Goal: Task Accomplishment & Management: Complete application form

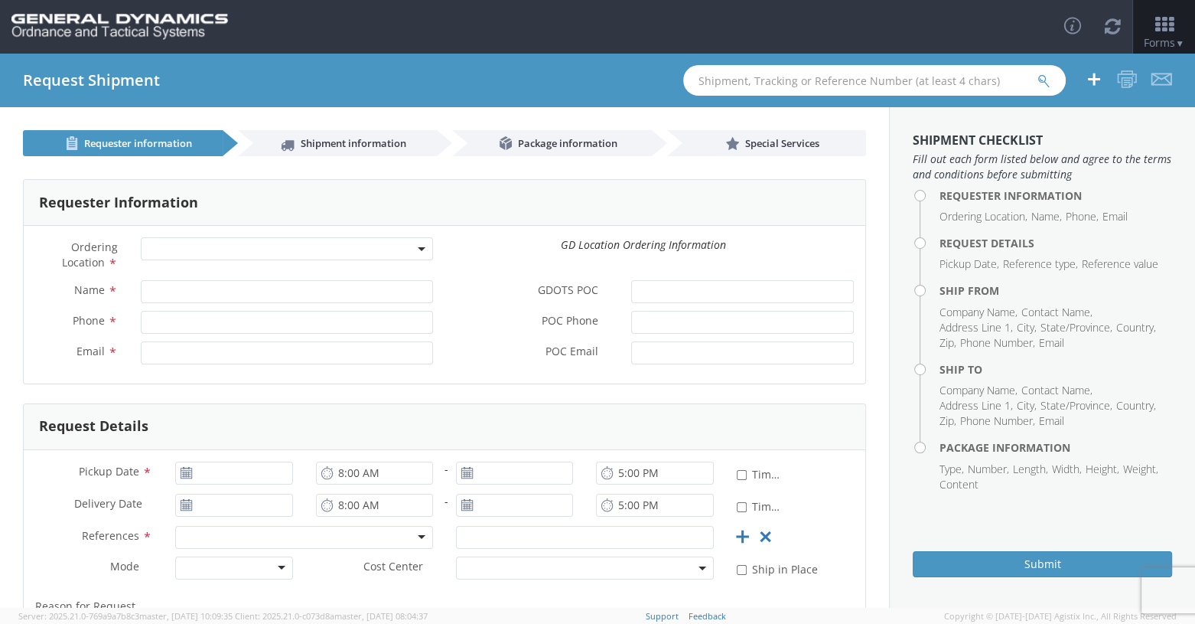
drag, startPoint x: 164, startPoint y: 253, endPoint x: 175, endPoint y: 253, distance: 11.5
click at [164, 253] on span at bounding box center [287, 248] width 293 height 23
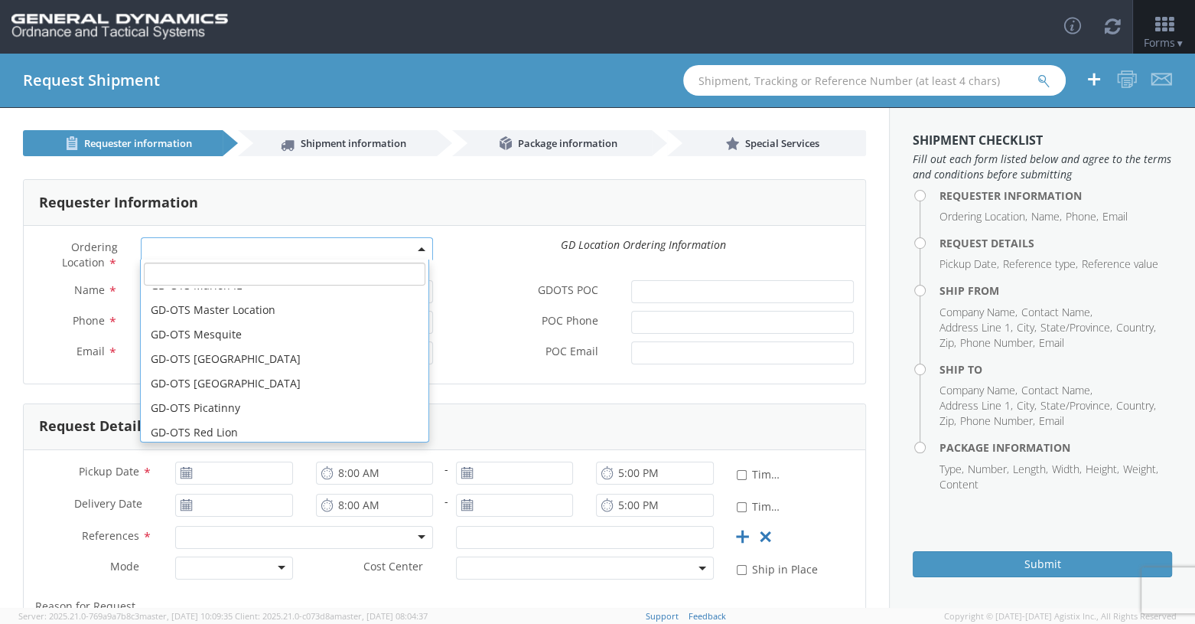
scroll to position [306, 0]
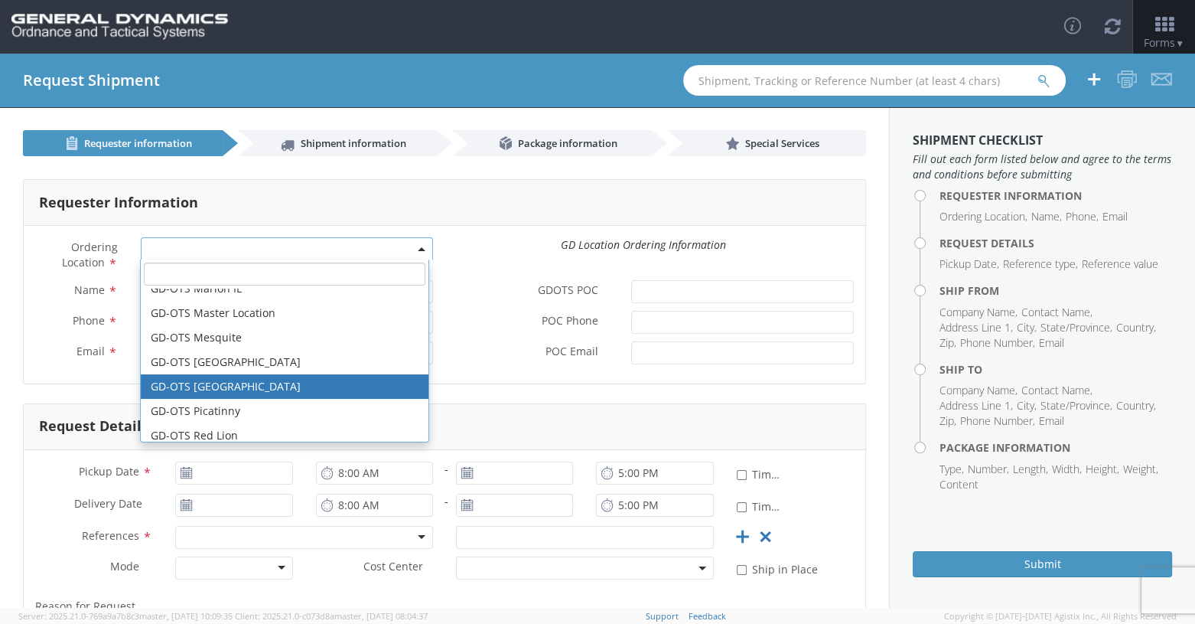
select select "311"
type input "[PERSON_NAME][EMAIL_ADDRESS][DOMAIN_NAME]"
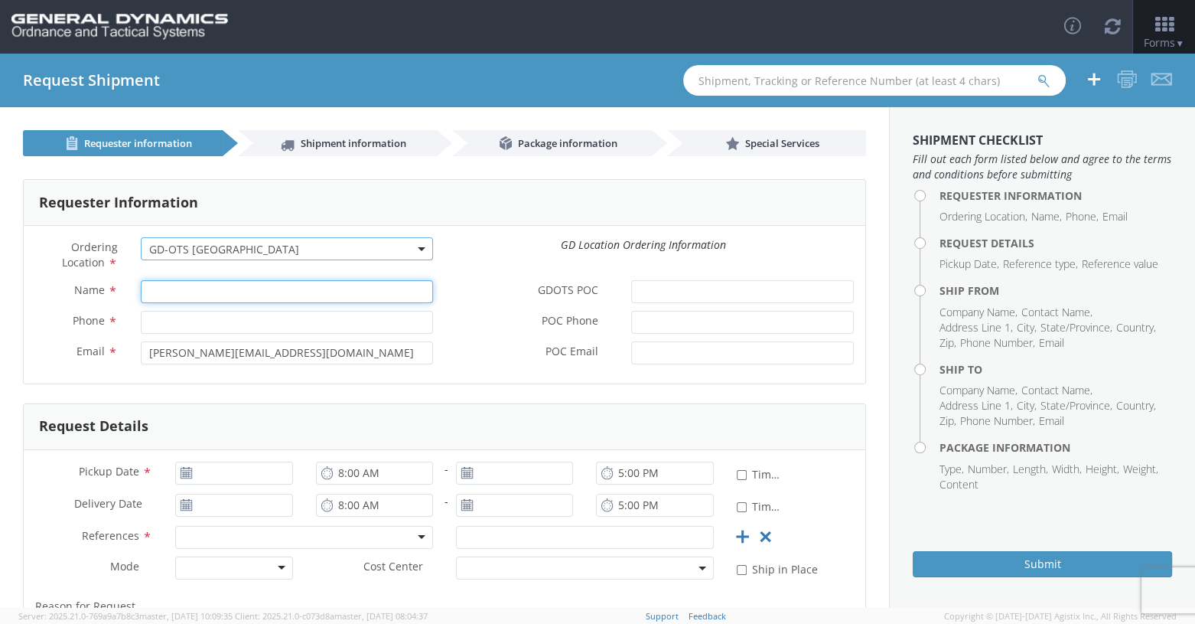
click at [165, 288] on input "Name *" at bounding box center [287, 291] width 293 height 23
type input "[PERSON_NAME]"
type input "8596291804"
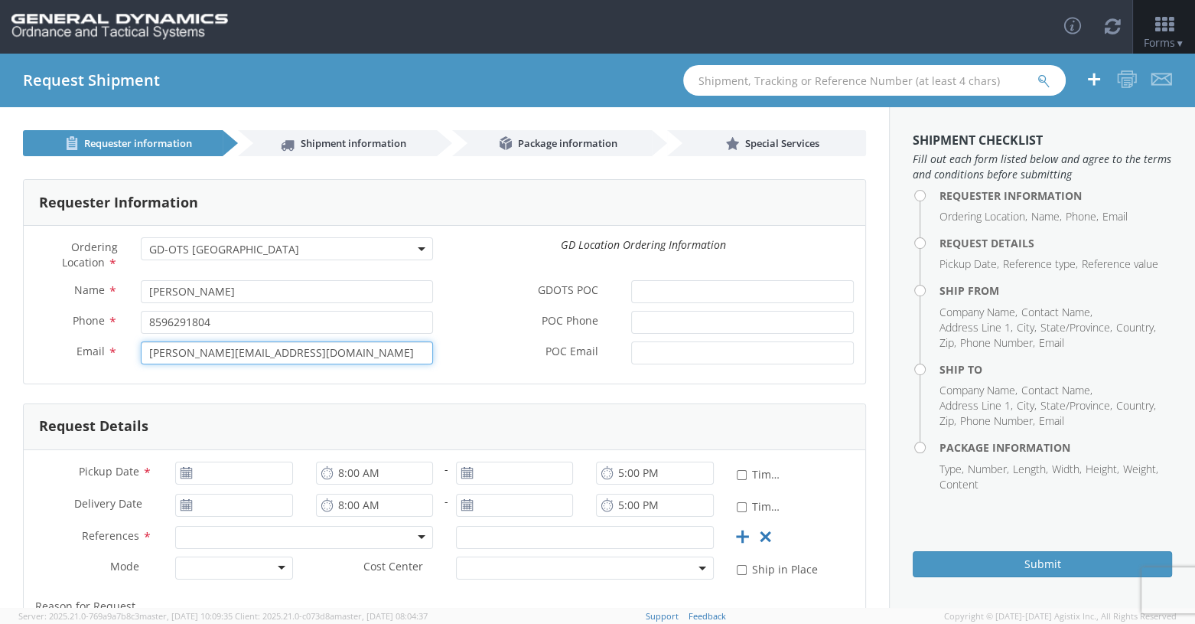
type input "[EMAIL_ADDRESS][DOMAIN_NAME]"
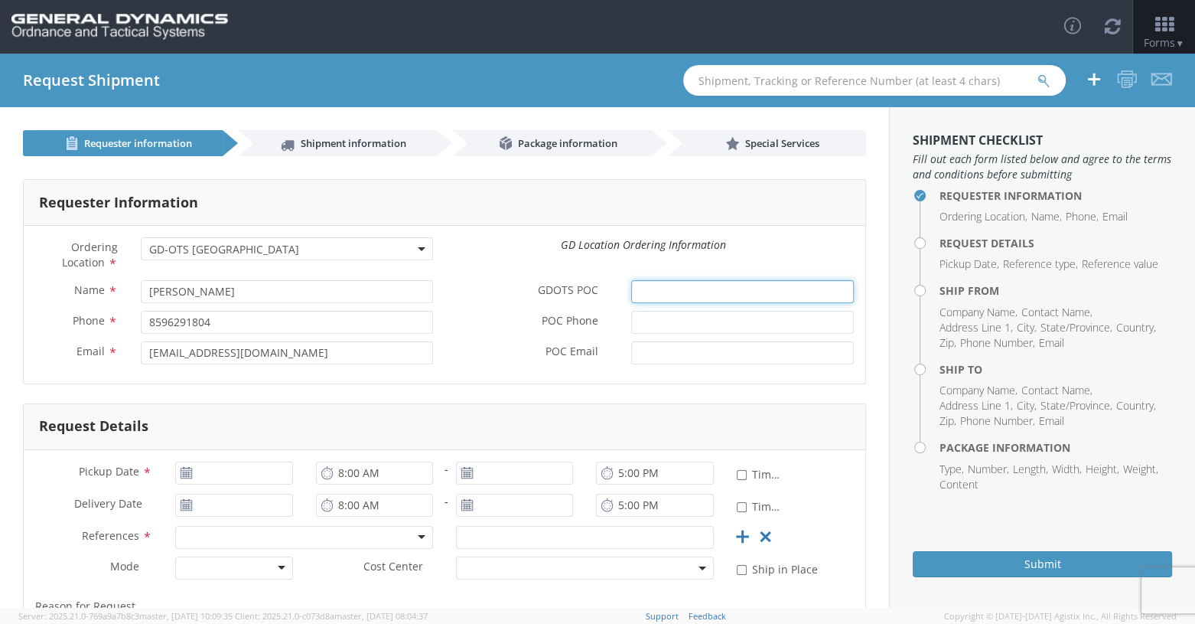
click at [669, 283] on input "GDOTS POC *" at bounding box center [742, 291] width 223 height 23
click at [653, 295] on input "GinjiWelch" at bounding box center [742, 291] width 223 height 23
click at [683, 294] on input "[PERSON_NAME]" at bounding box center [742, 291] width 223 height 23
click at [691, 297] on input "[PERSON_NAME]" at bounding box center [742, 291] width 223 height 23
type input "Ginji [PERSON_NAME] Edge"
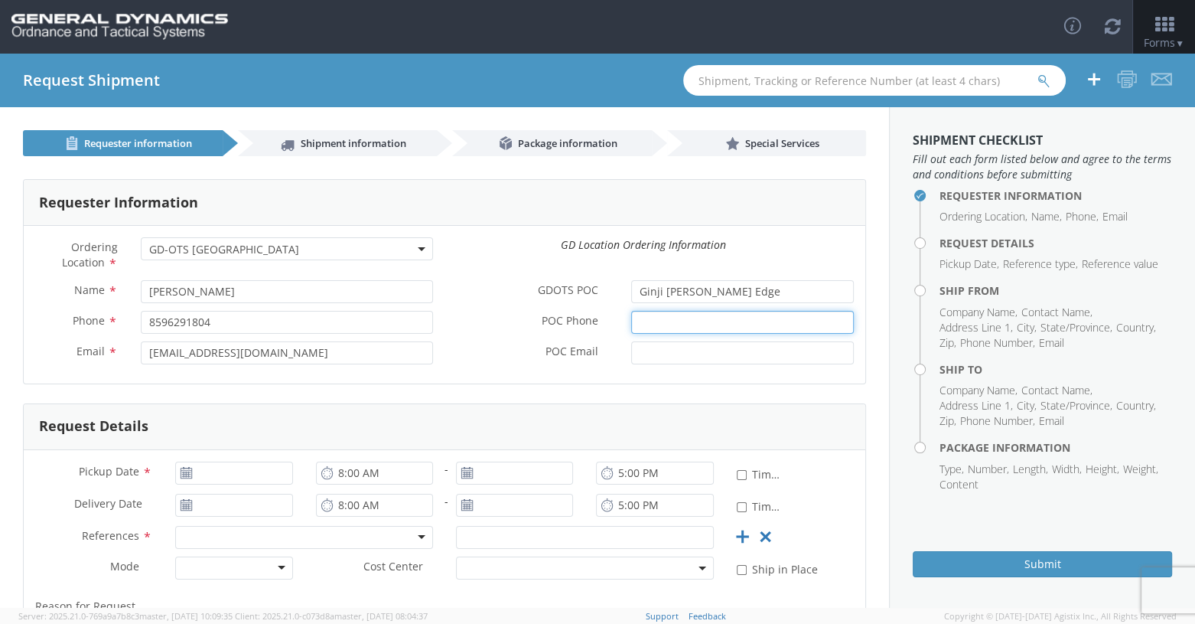
click at [646, 319] on input "POC Phone *" at bounding box center [742, 322] width 223 height 23
type input "7272705174"
click at [657, 353] on input "POC Email *" at bounding box center [742, 352] width 223 height 23
type input "[EMAIL_ADDRESS][PERSON_NAME][DOMAIN_NAME]"
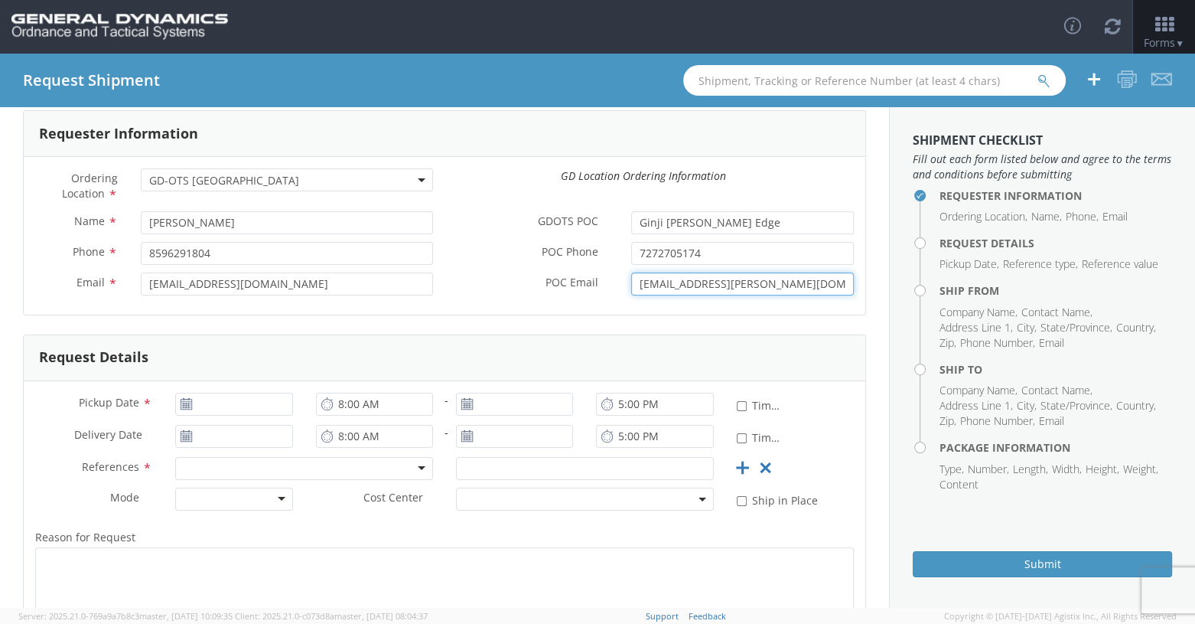
scroll to position [153, 0]
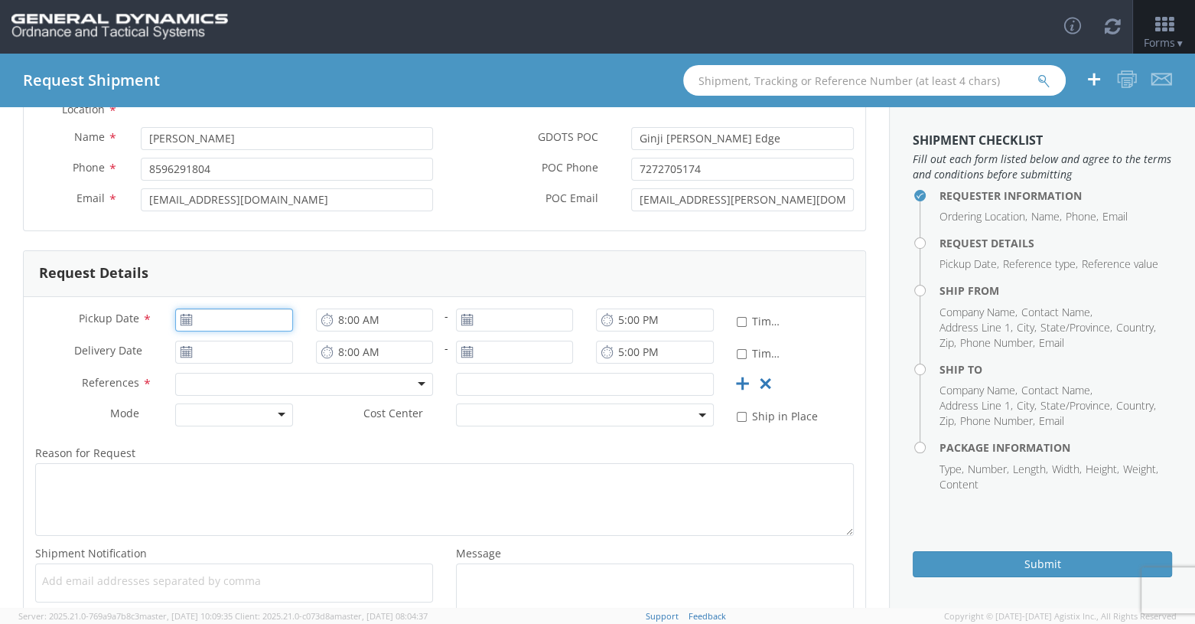
type input "[DATE]"
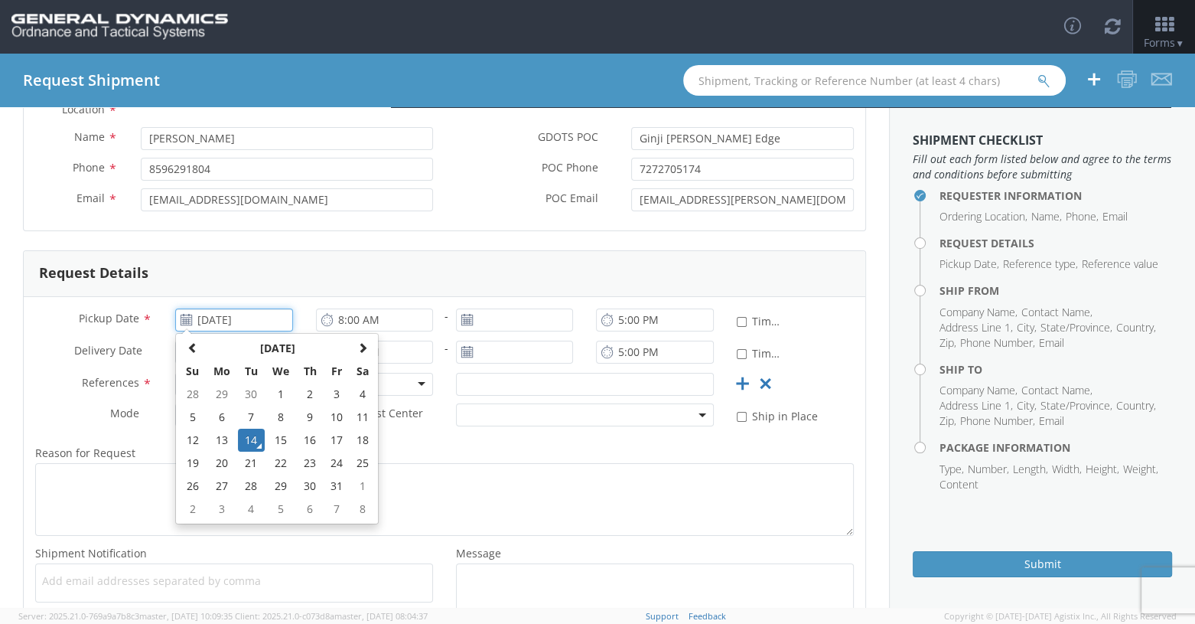
click at [226, 316] on input "[DATE]" at bounding box center [233, 319] width 117 height 23
click at [249, 438] on td "14" at bounding box center [251, 440] width 27 height 23
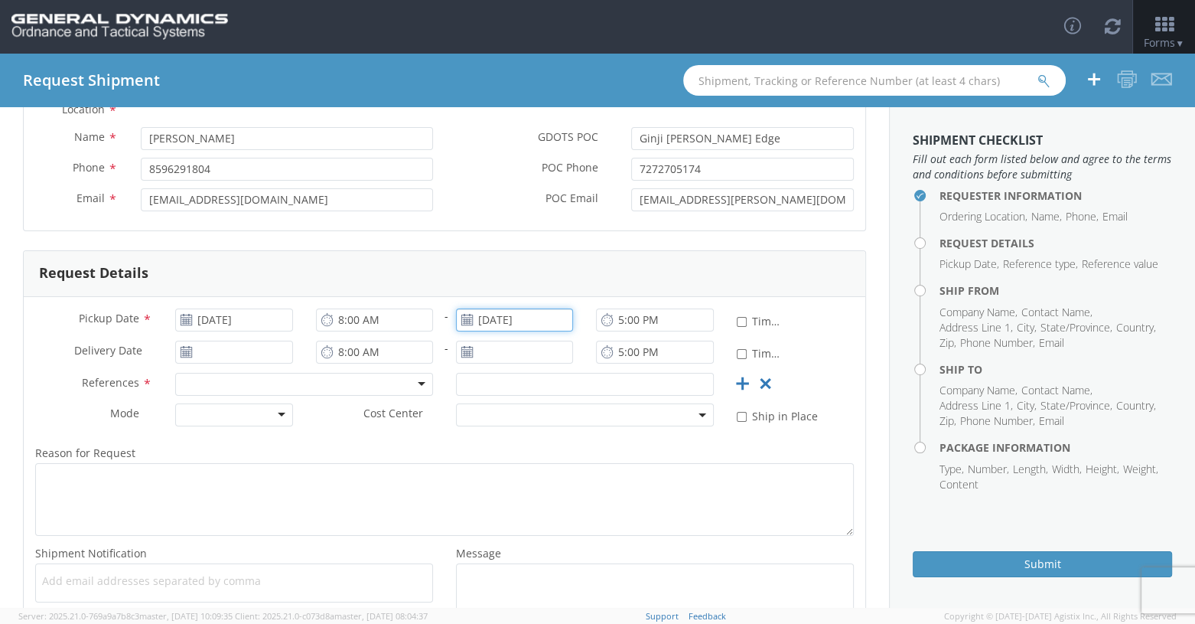
click at [506, 328] on input "[DATE]" at bounding box center [514, 319] width 117 height 23
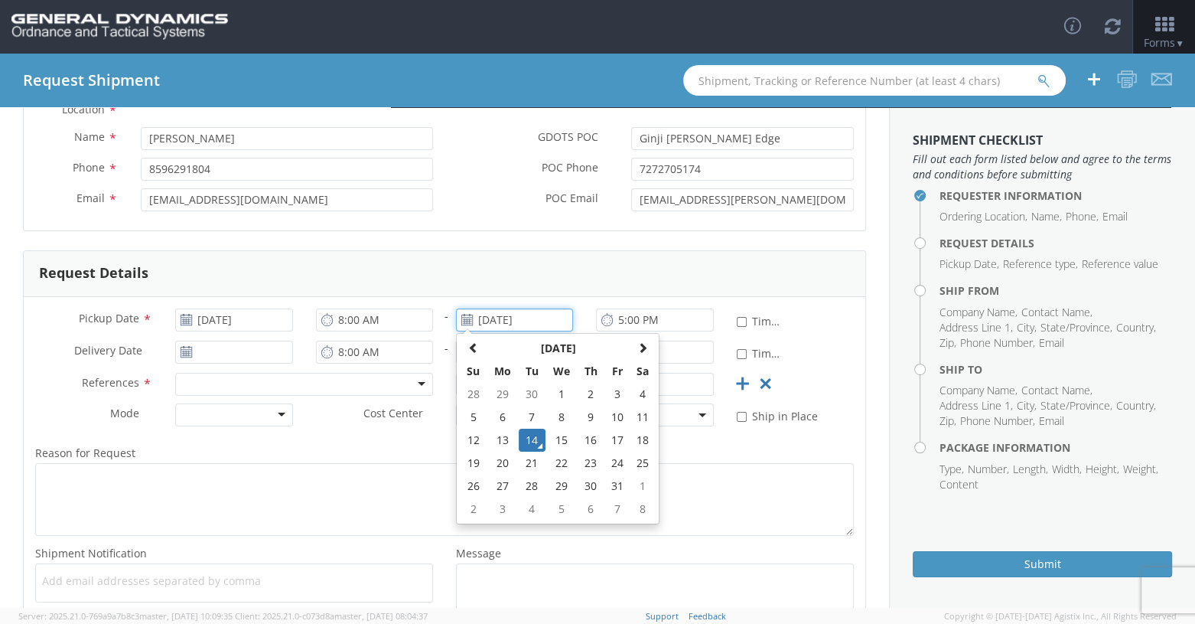
click at [556, 442] on td "15" at bounding box center [562, 440] width 32 height 23
type input "[DATE]"
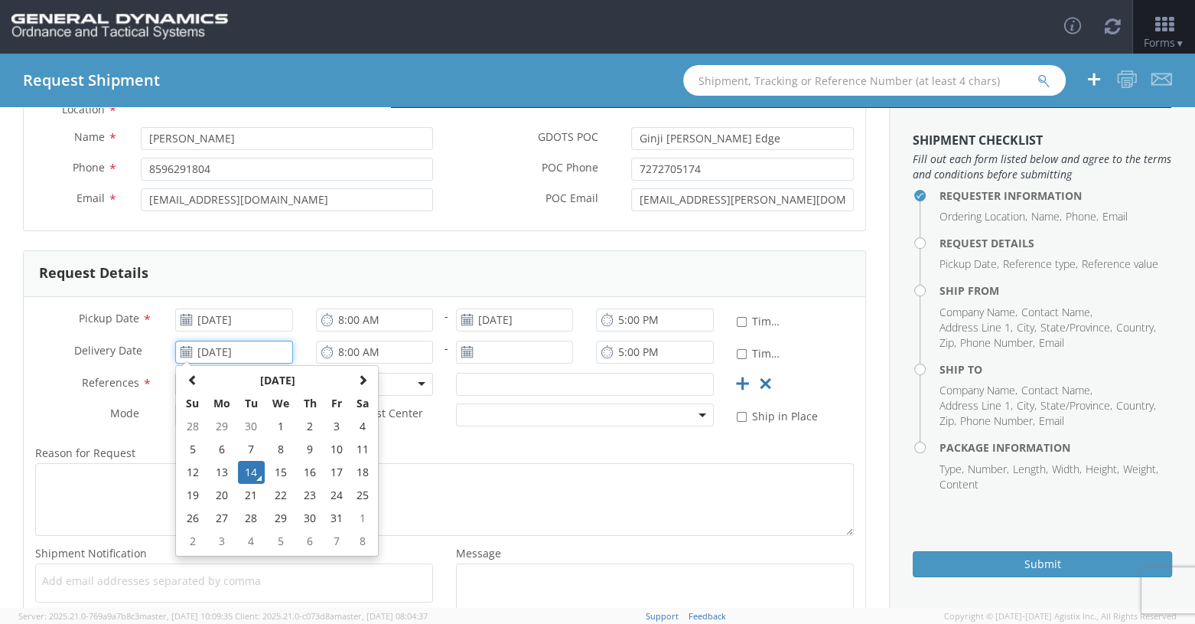
click at [235, 355] on input "[DATE]" at bounding box center [233, 352] width 117 height 23
click at [282, 468] on td "15" at bounding box center [281, 472] width 32 height 23
type input "[DATE]"
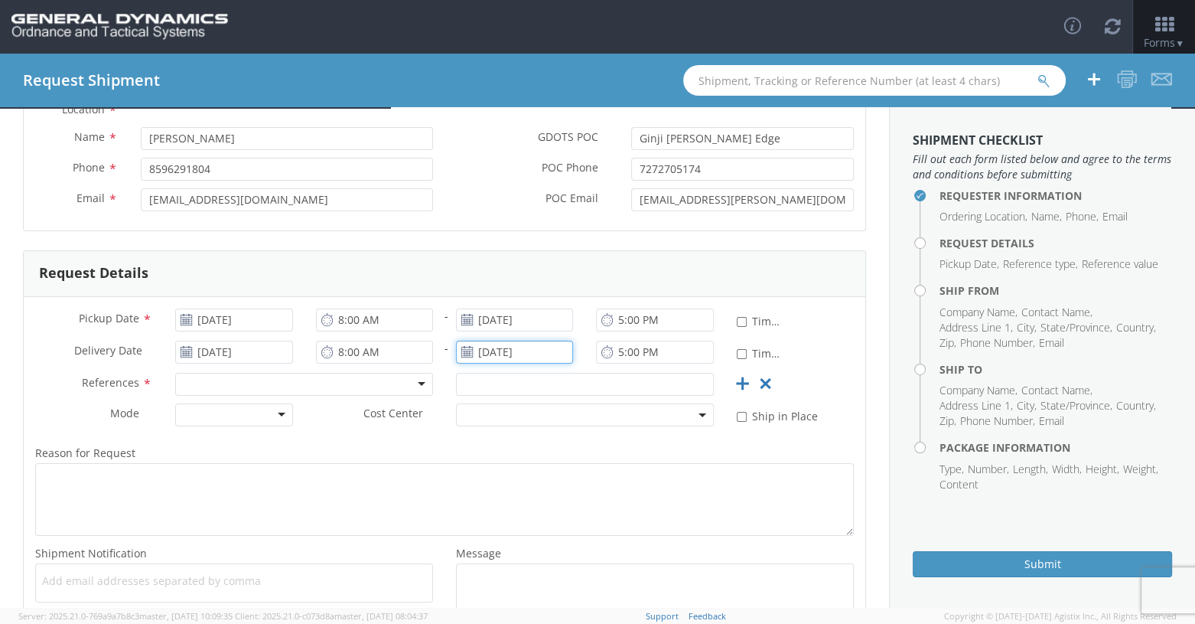
click at [495, 356] on input "[DATE]" at bounding box center [514, 352] width 117 height 23
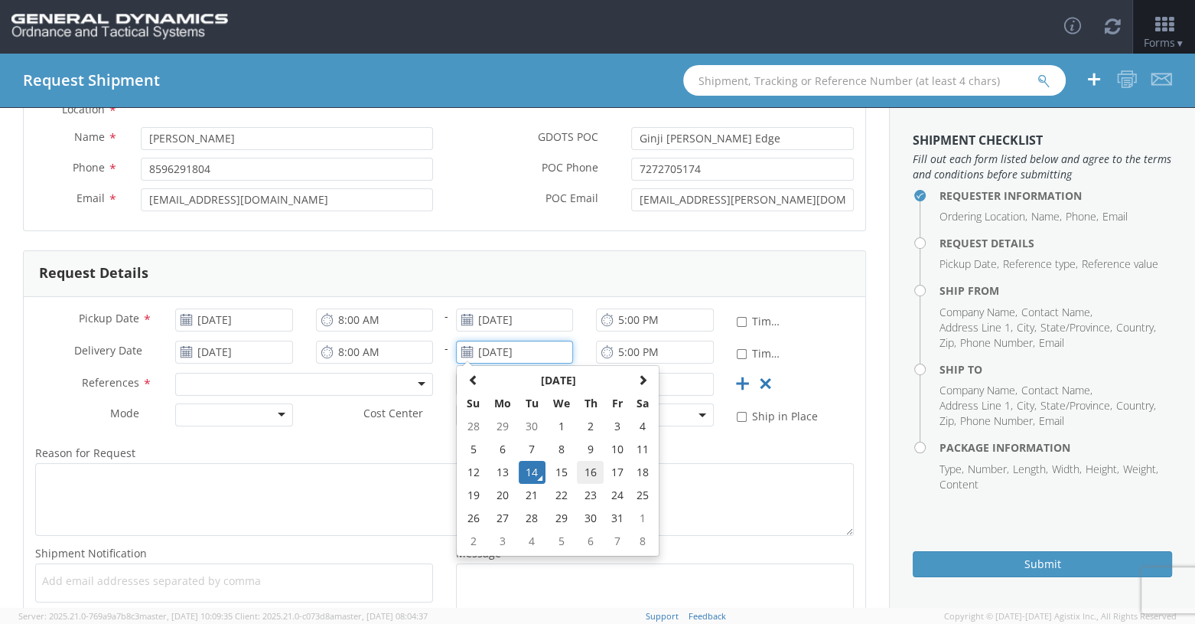
click at [589, 472] on td "16" at bounding box center [590, 472] width 27 height 23
type input "[DATE]"
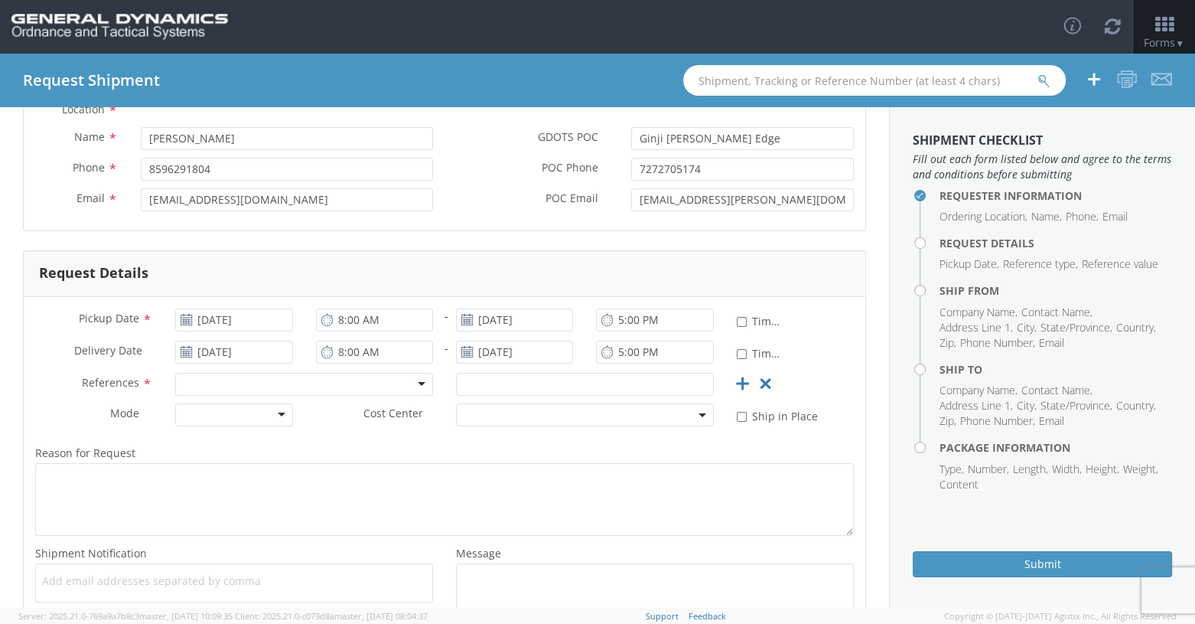
click at [244, 389] on div at bounding box center [304, 384] width 258 height 23
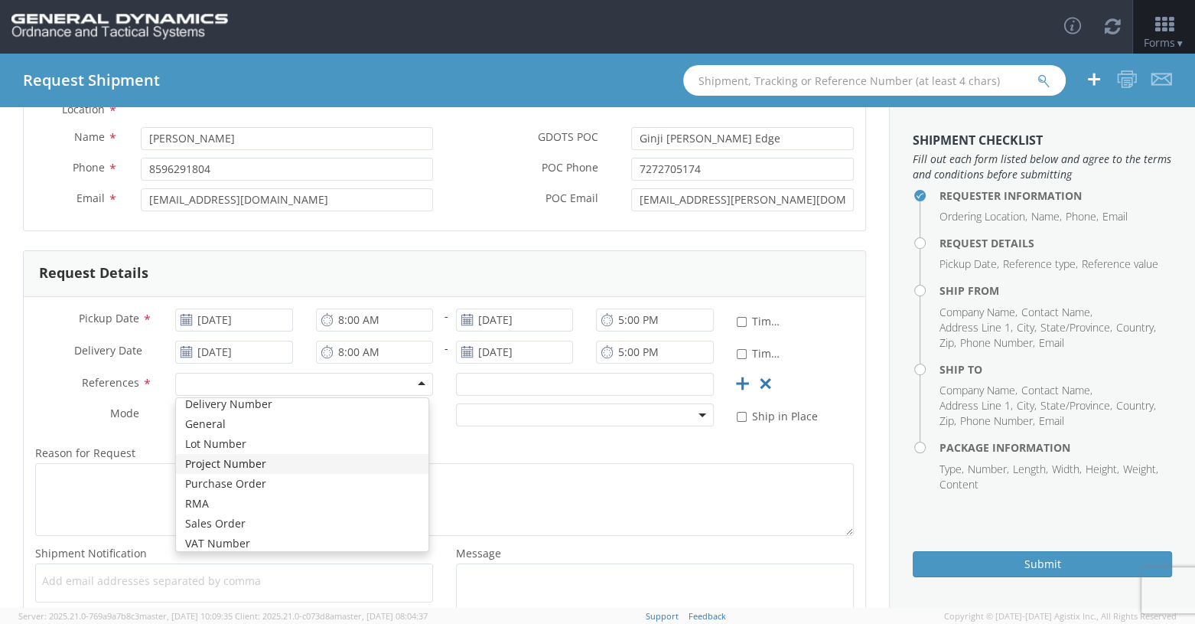
scroll to position [73, 0]
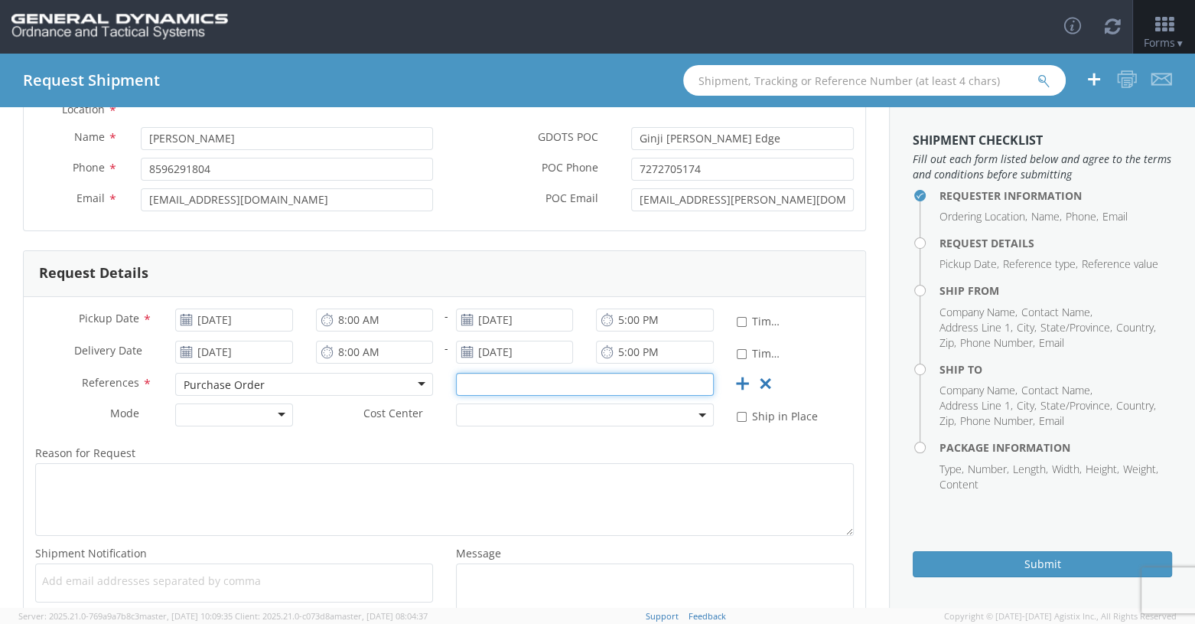
click at [578, 389] on input "text" at bounding box center [585, 384] width 258 height 23
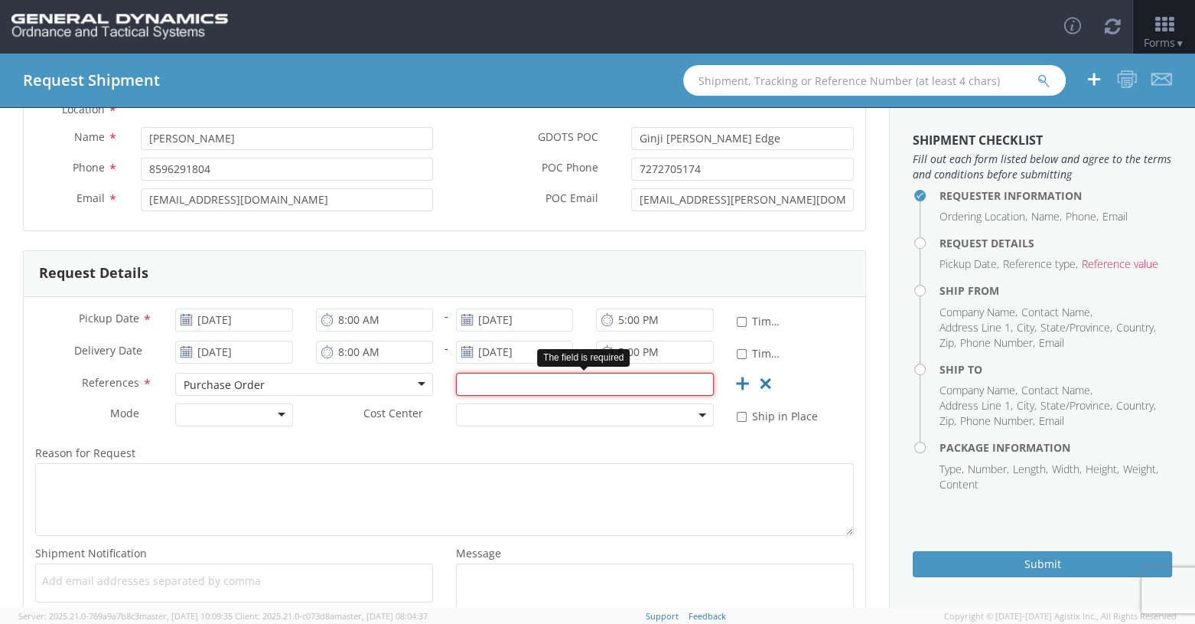
click at [481, 383] on input "text" at bounding box center [585, 384] width 258 height 23
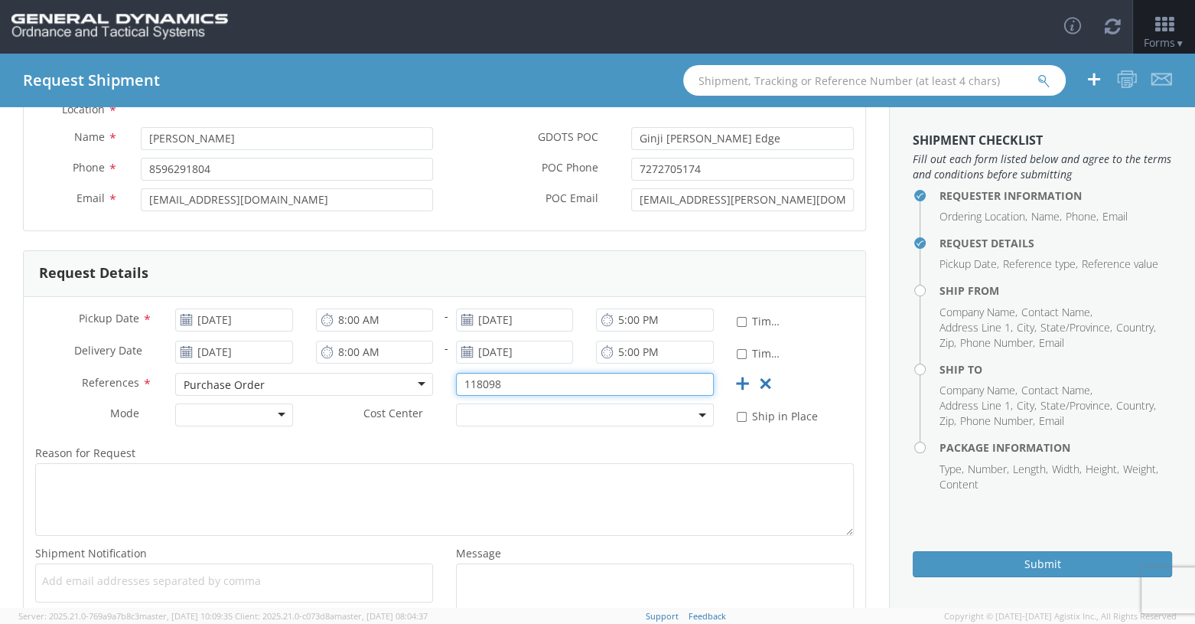
type input "118098"
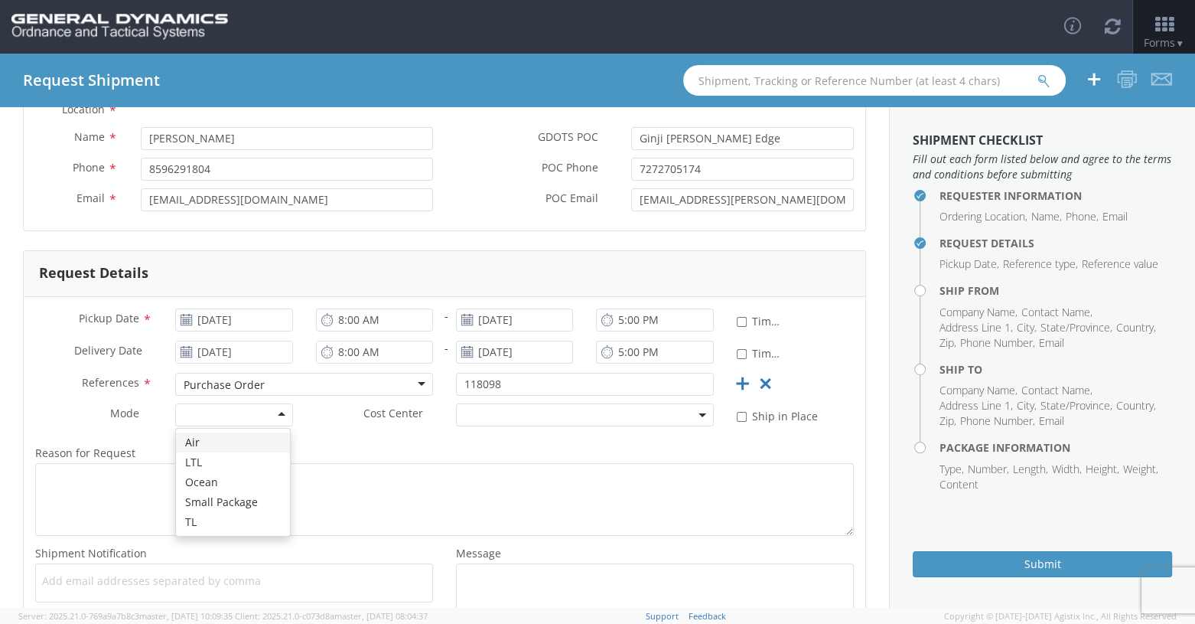
click at [275, 416] on div at bounding box center [233, 414] width 117 height 23
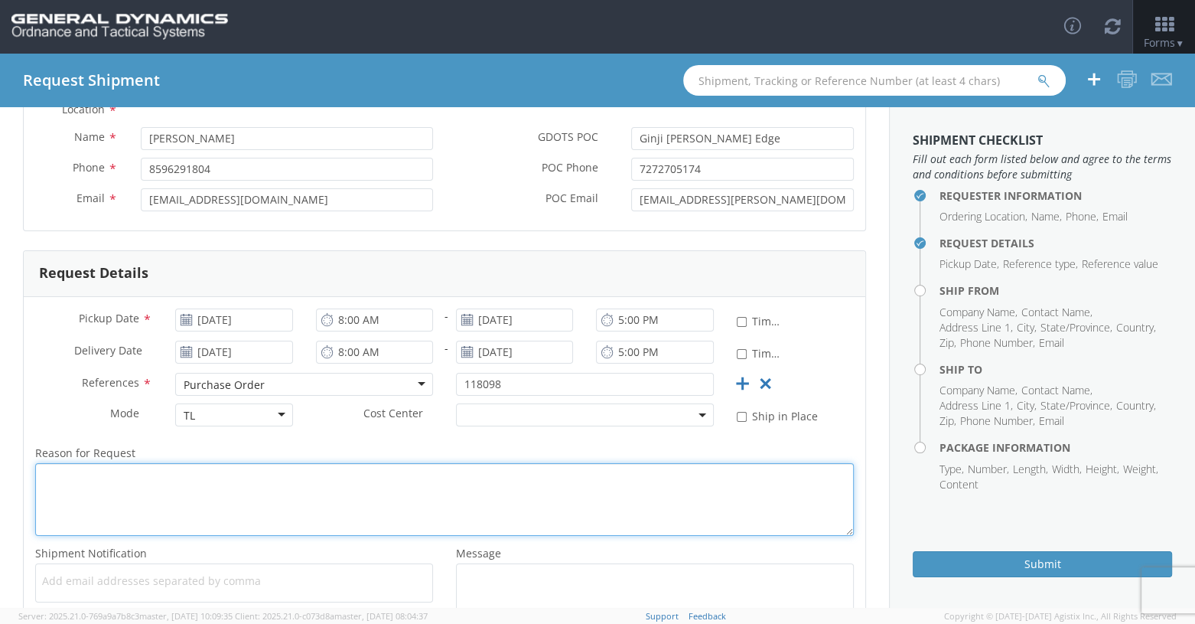
click at [92, 477] on textarea "Reason for Request *" at bounding box center [444, 499] width 819 height 73
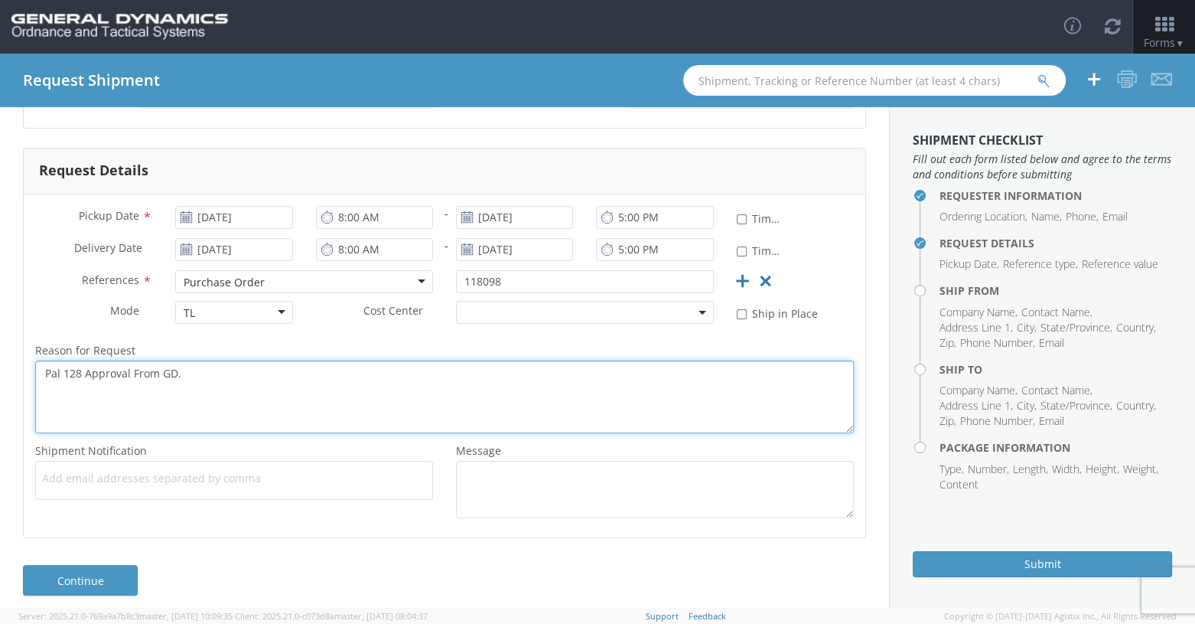
scroll to position [266, 0]
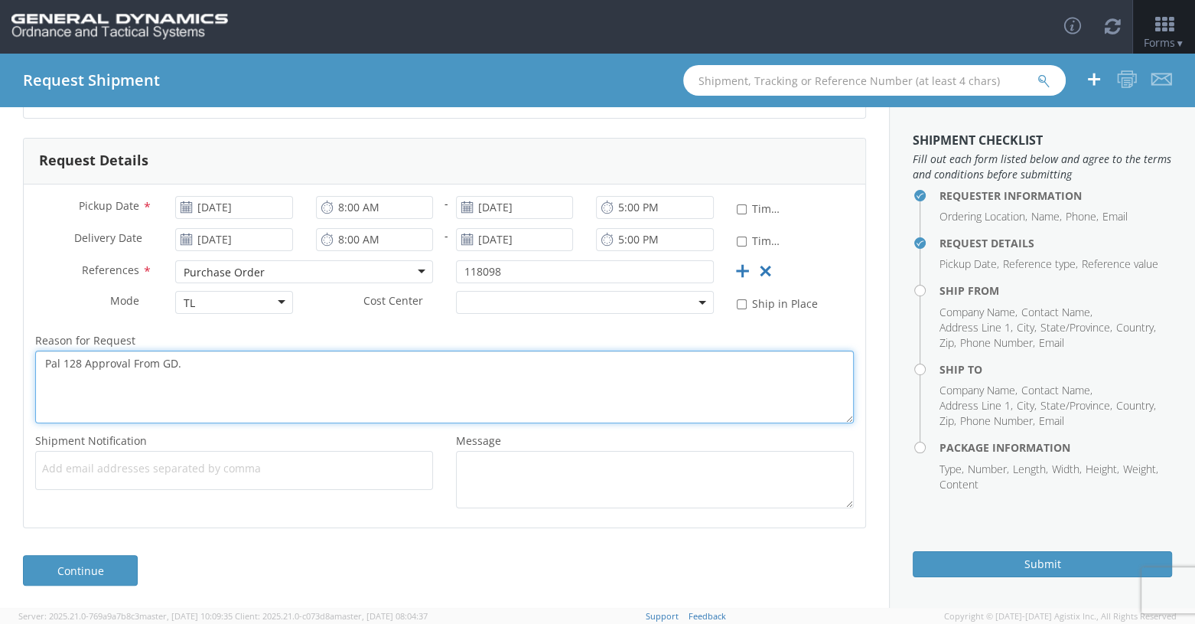
type textarea "Pal 128 Approval From GD."
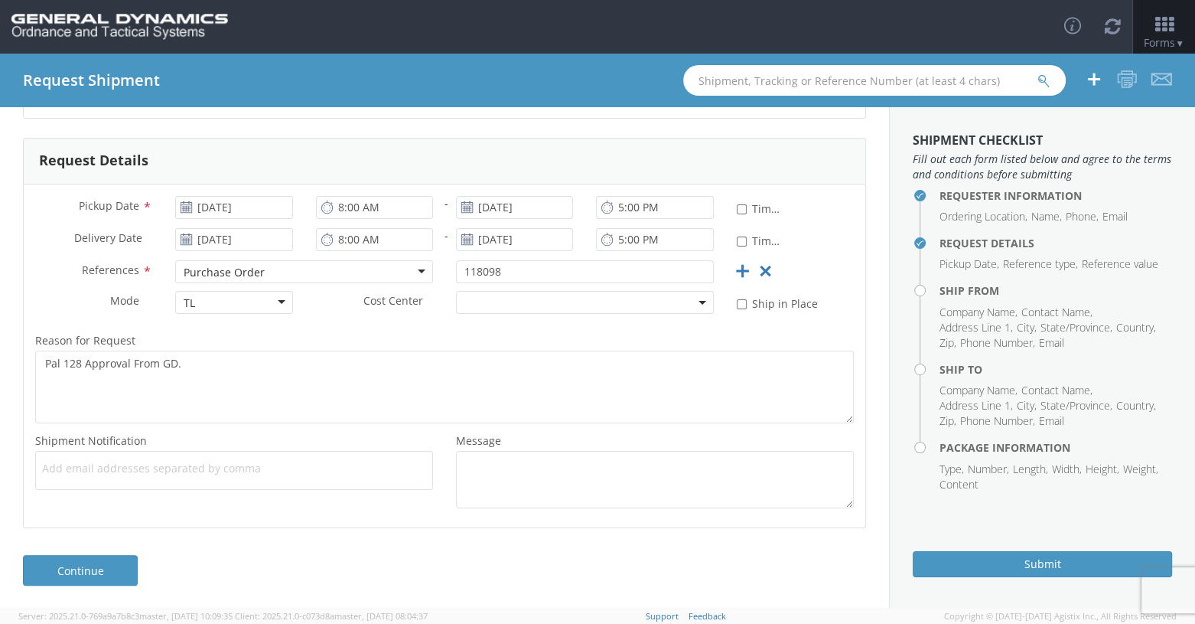
click at [110, 472] on span "Add email addresses separated by comma" at bounding box center [234, 468] width 384 height 15
type input "[EMAIL_ADDRESS][PERSON_NAME][DOMAIN_NAME]"
click at [142, 473] on div "Add email addresses separated by [PERSON_NAME] [PERSON_NAME][EMAIL_ADDRESS][DOM…" at bounding box center [234, 470] width 398 height 39
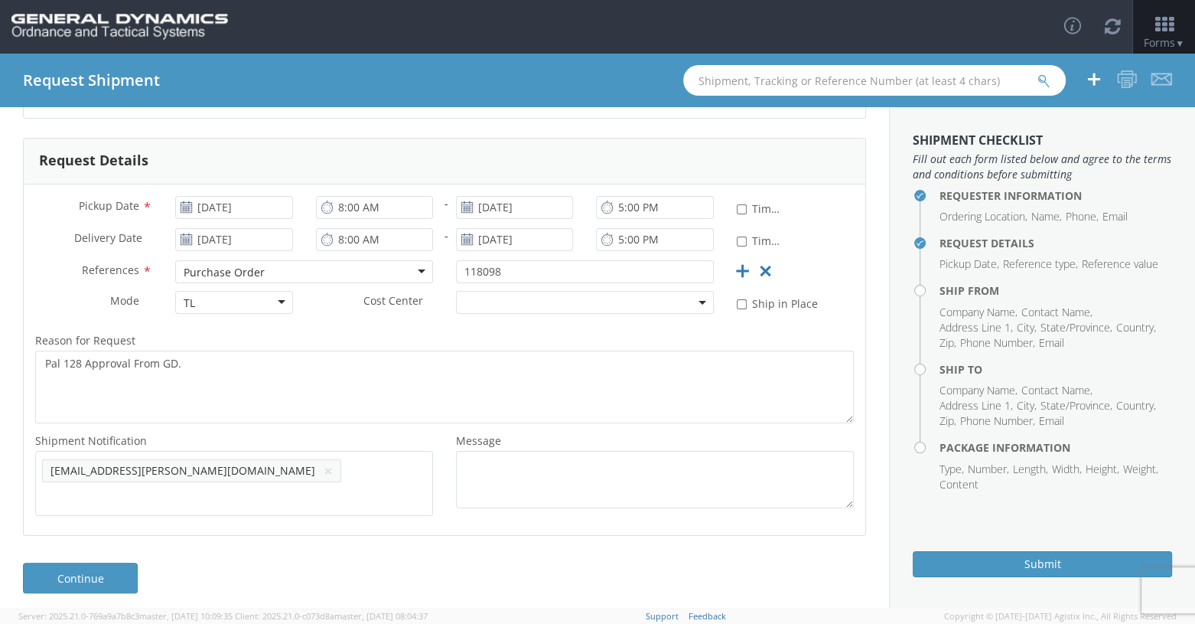
click at [156, 482] on ul "[EMAIL_ADDRESS][PERSON_NAME][DOMAIN_NAME] ×" at bounding box center [234, 483] width 384 height 51
click at [236, 510] on div "Shipment Notification * Add email addresses separated by comma [EMAIL_ADDRESS][…" at bounding box center [445, 477] width 842 height 93
click at [155, 472] on span "[EMAIL_ADDRESS][PERSON_NAME][DOMAIN_NAME]" at bounding box center [183, 470] width 265 height 15
click at [97, 569] on link "Continue" at bounding box center [80, 577] width 115 height 31
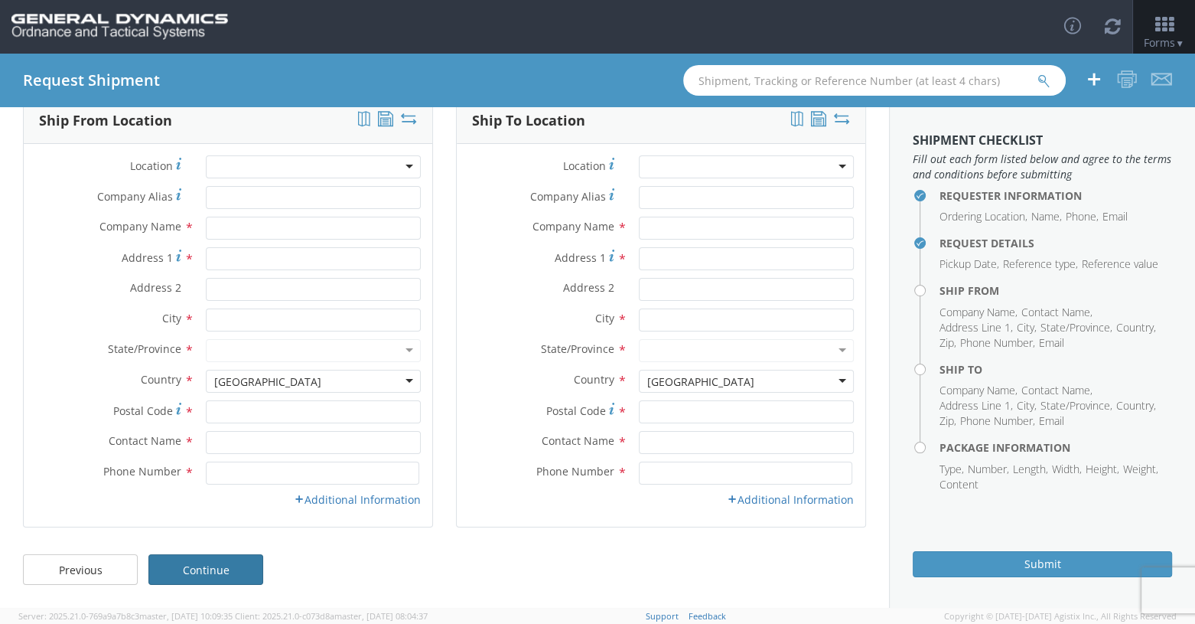
scroll to position [81, 0]
click at [359, 206] on input "Company Alias *" at bounding box center [314, 198] width 216 height 23
click at [246, 229] on input "text" at bounding box center [314, 228] width 216 height 23
type input "Foam Design, Inc."
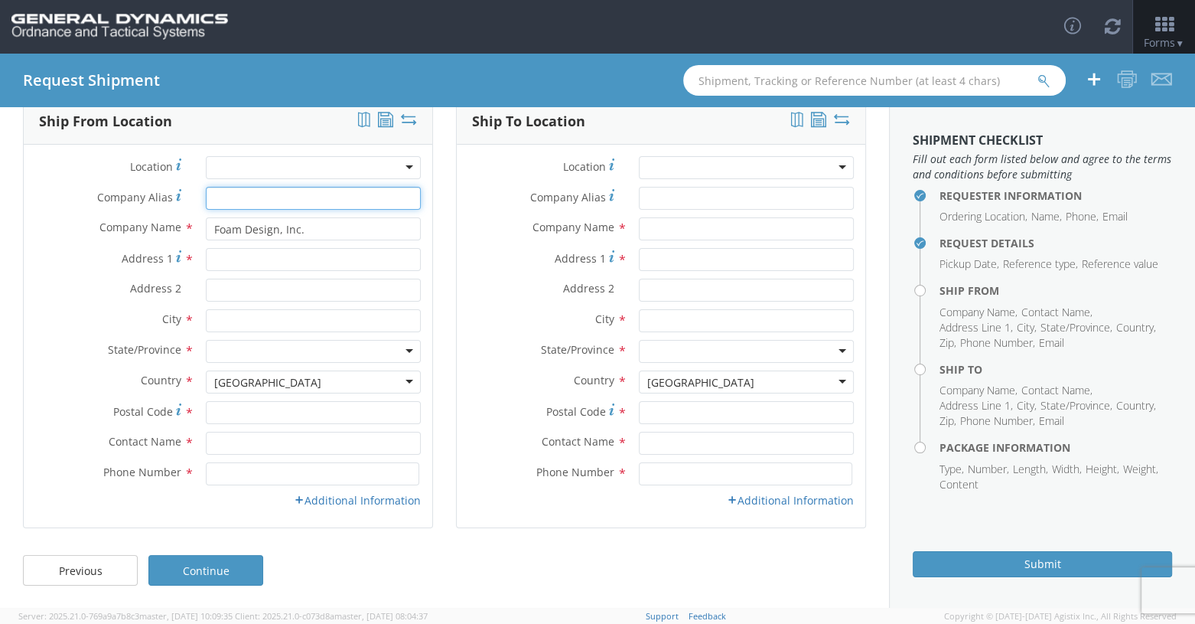
type input "Foam Design, Inc."
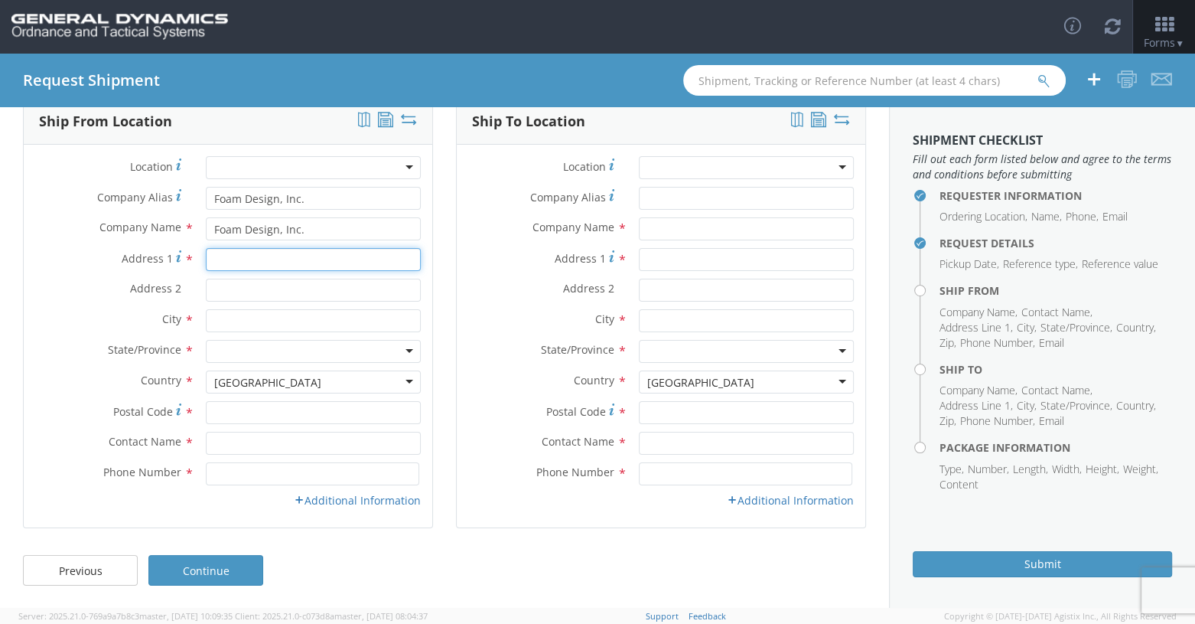
type input "444 Transport Court"
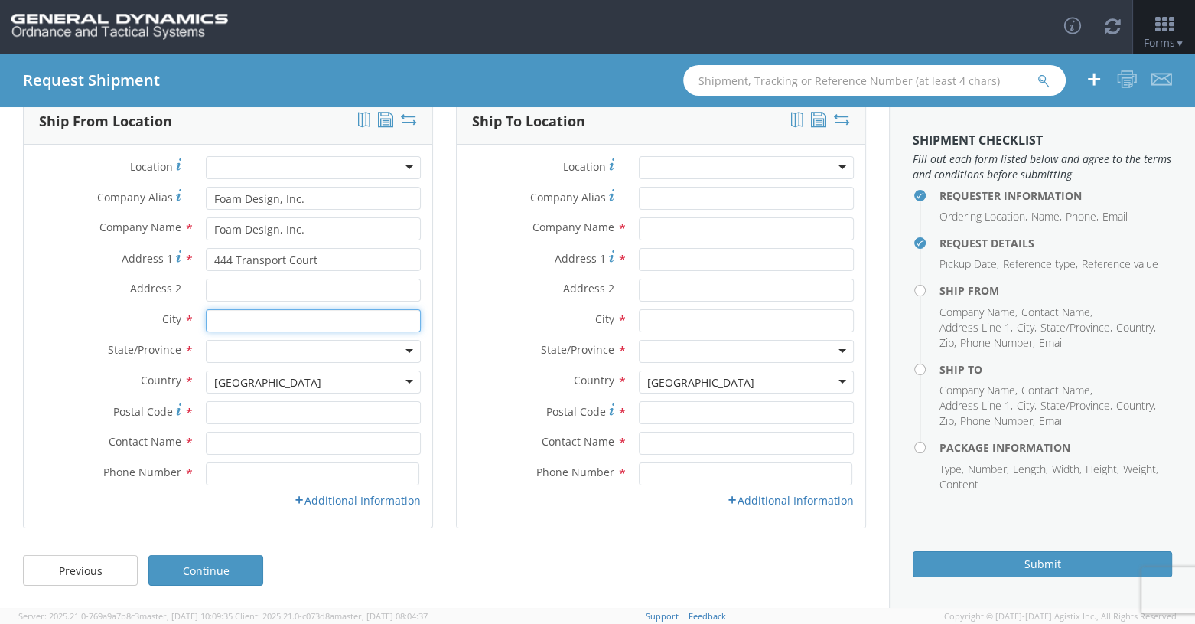
type input "[GEOGRAPHIC_DATA]"
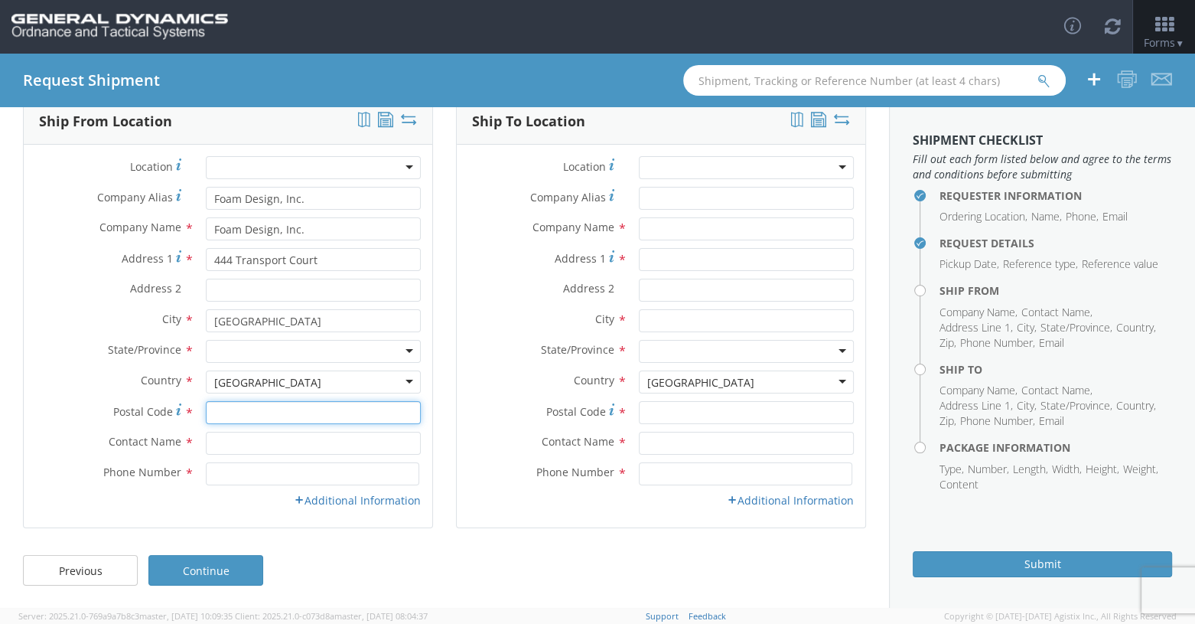
type input "40511"
type input "[PERSON_NAME]"
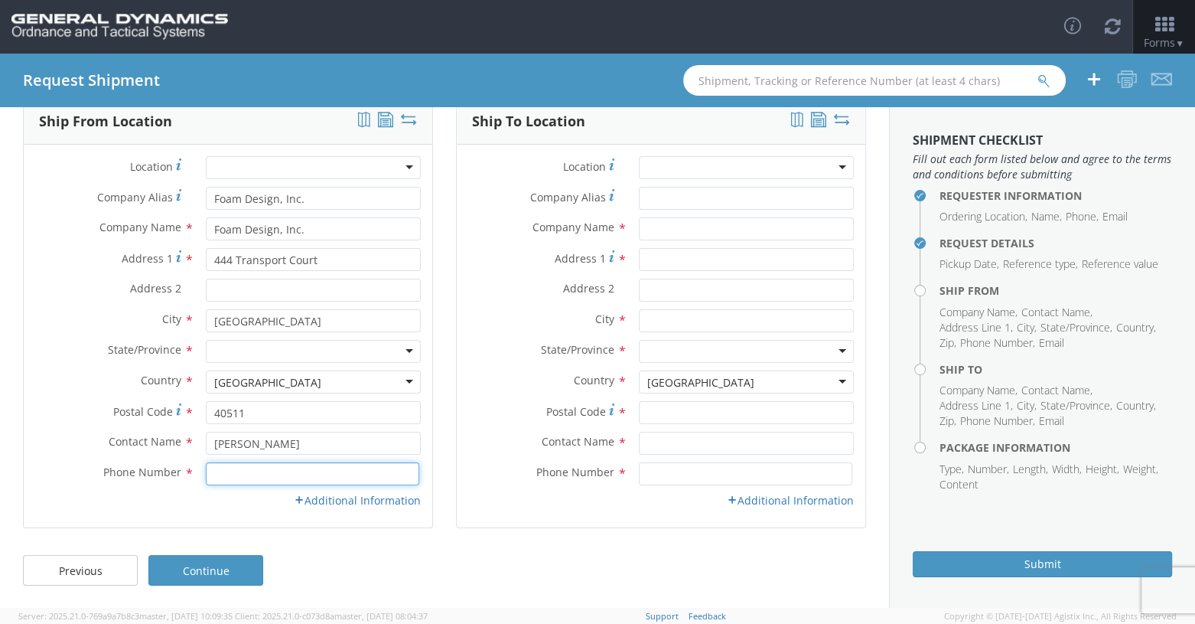
type input "8596291804"
click at [401, 351] on div at bounding box center [314, 351] width 216 height 23
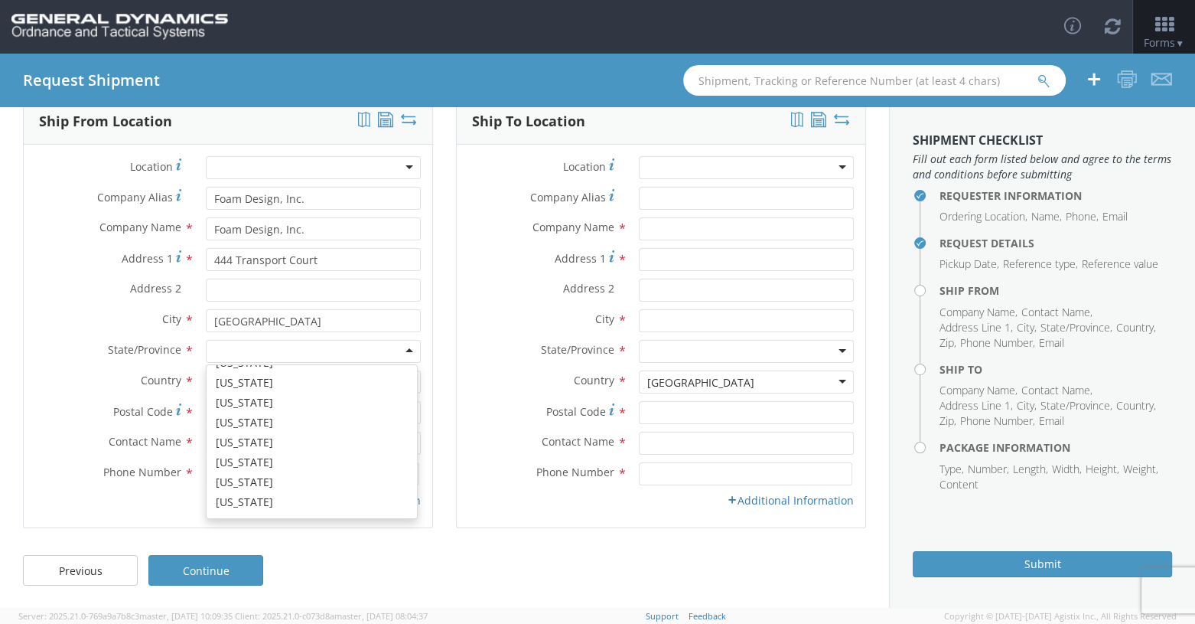
scroll to position [383, 0]
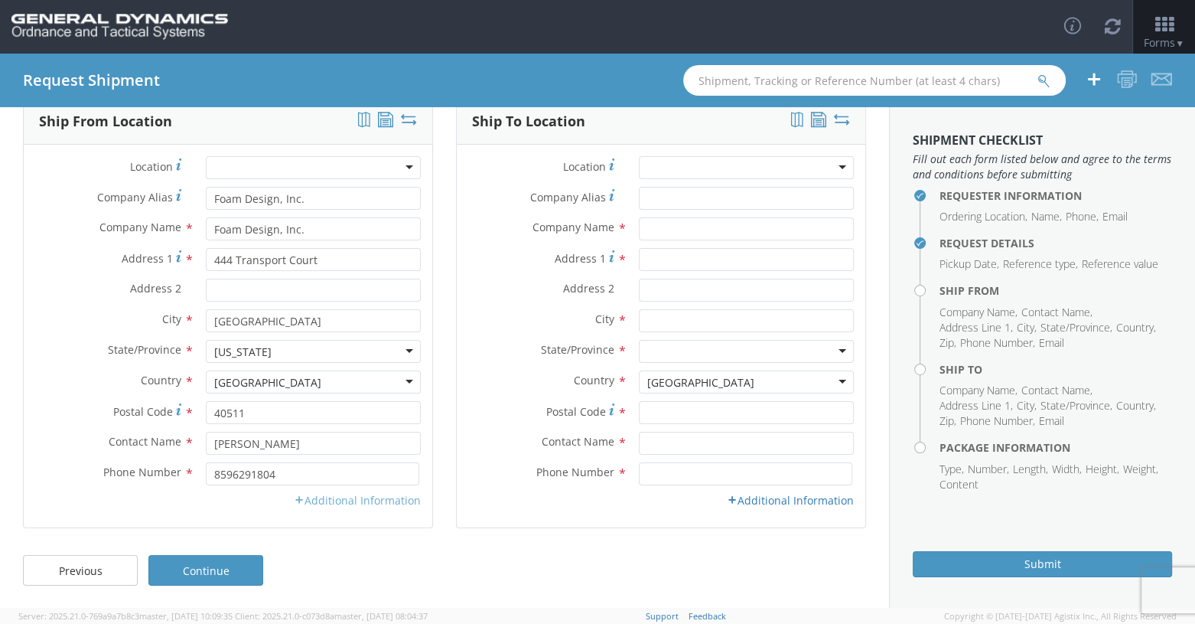
click at [351, 501] on link "Additional Information" at bounding box center [357, 500] width 127 height 15
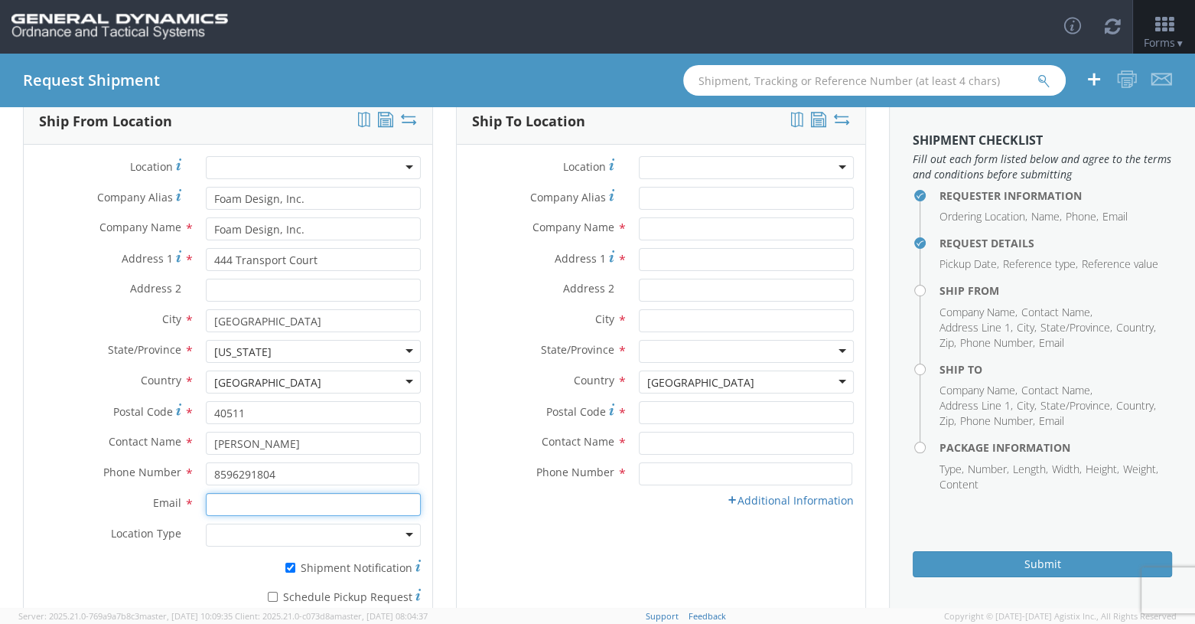
click at [255, 496] on input "Email *" at bounding box center [314, 504] width 216 height 23
type input "[EMAIL_ADDRESS][DOMAIN_NAME]"
click at [233, 530] on div at bounding box center [314, 534] width 216 height 23
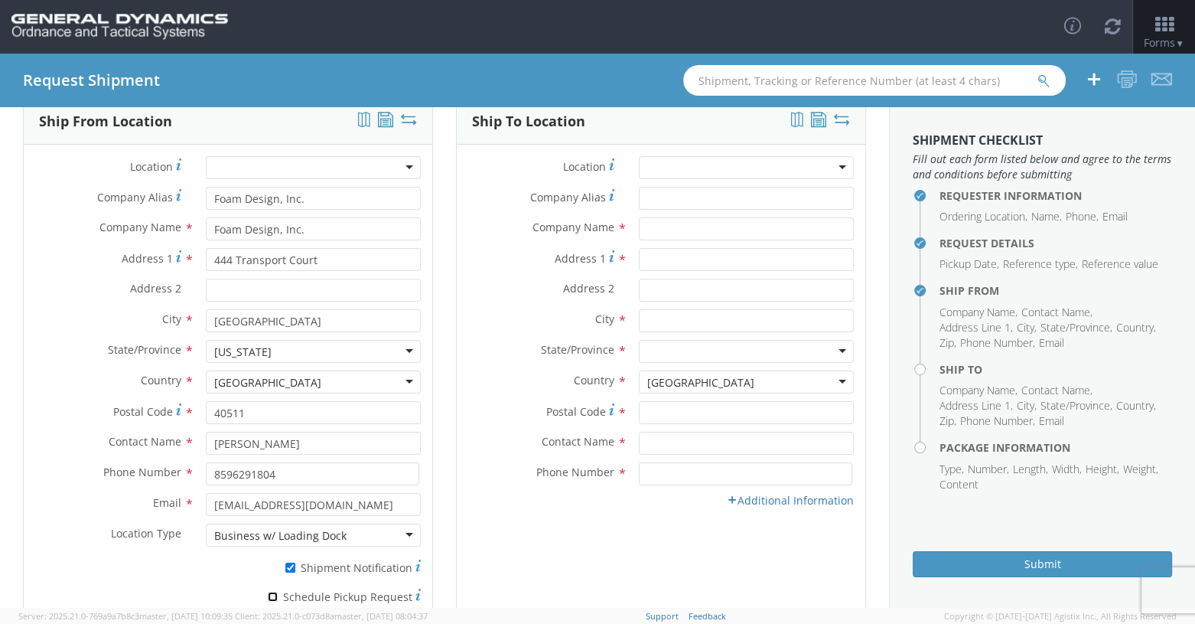
click at [271, 595] on input "* Schedule Pickup Request" at bounding box center [273, 596] width 10 height 10
checkbox input "true"
click at [293, 569] on label "* Shipment Notification" at bounding box center [314, 566] width 216 height 18
click at [293, 569] on input "* Shipment Notification" at bounding box center [290, 567] width 10 height 10
checkbox input "false"
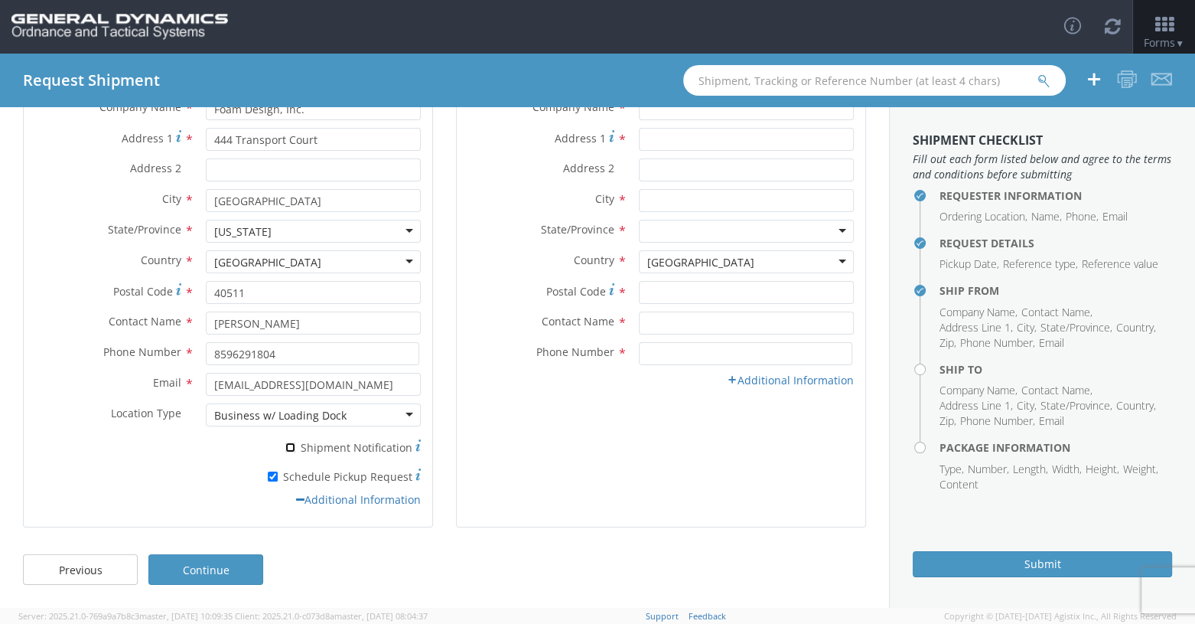
scroll to position [0, 0]
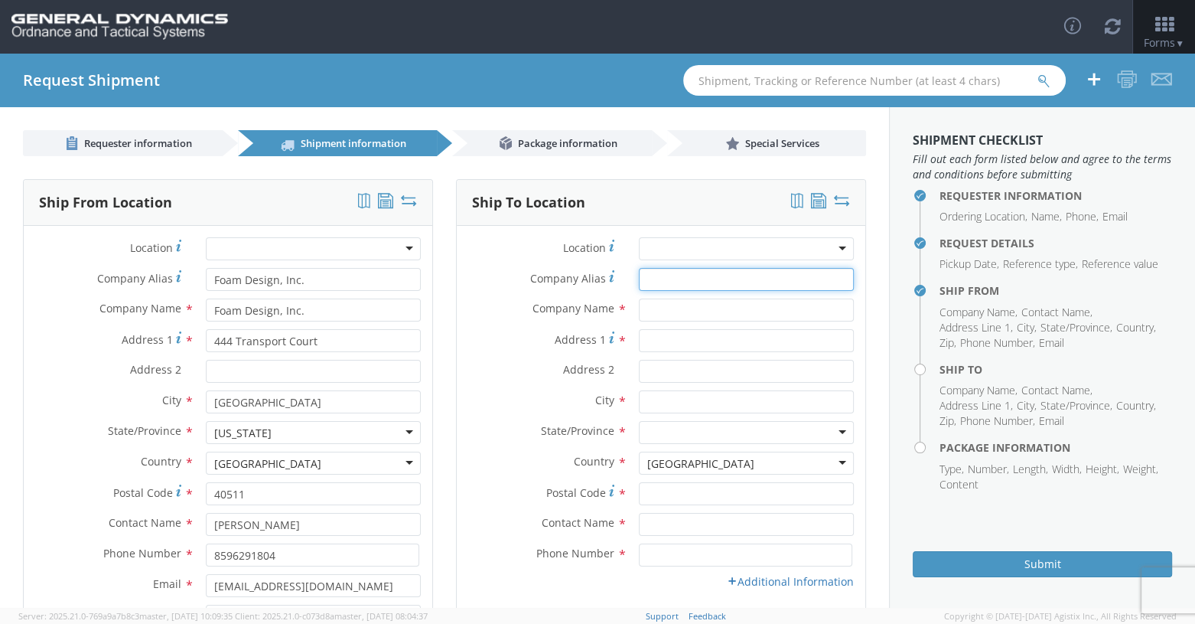
click at [650, 277] on input "Company Alias *" at bounding box center [747, 279] width 216 height 23
click at [654, 311] on input "text" at bounding box center [747, 309] width 216 height 23
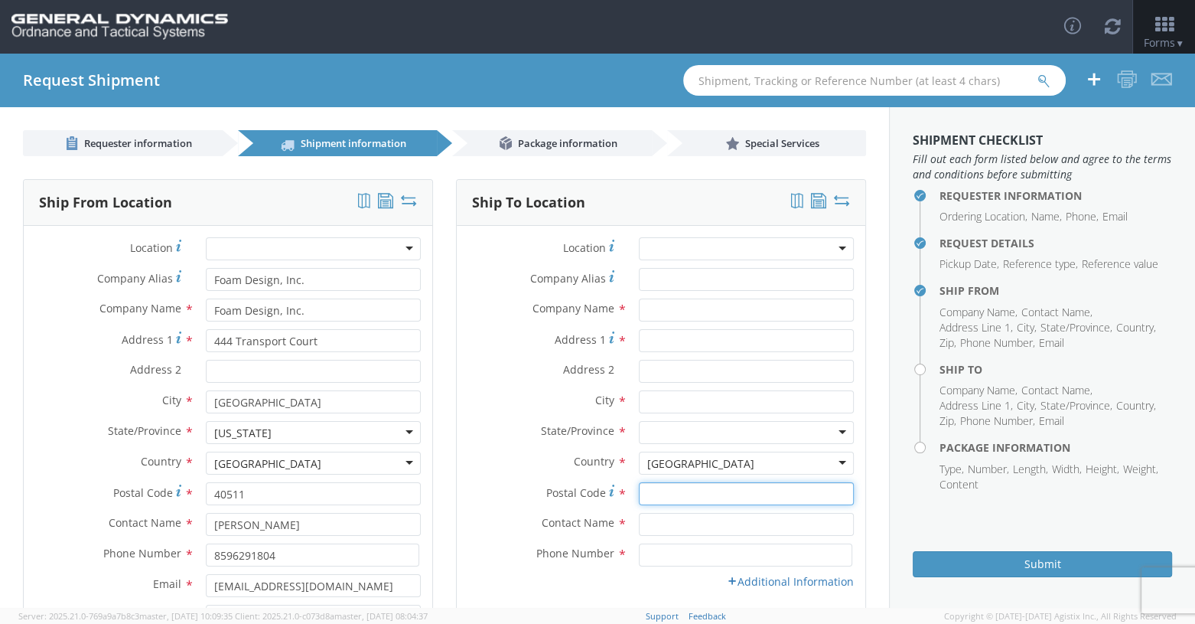
click at [679, 498] on input "Postal Code *" at bounding box center [747, 493] width 216 height 23
click at [645, 492] on input "Postal Code *" at bounding box center [747, 493] width 216 height 23
type input "71701"
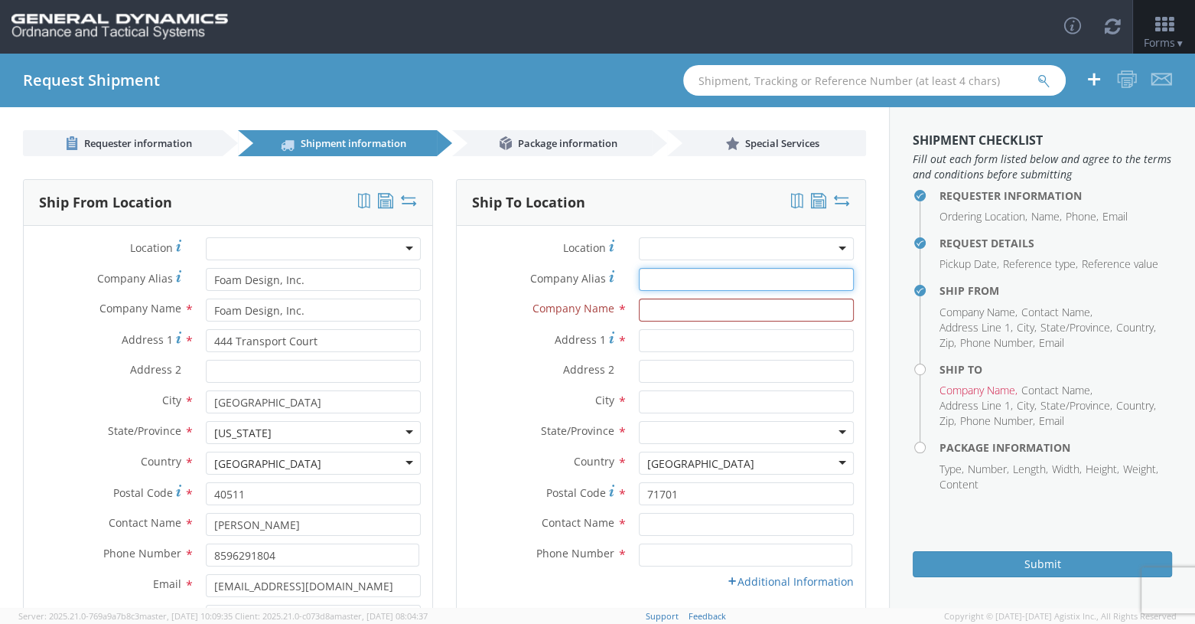
type input "General Dynamics - OTS"
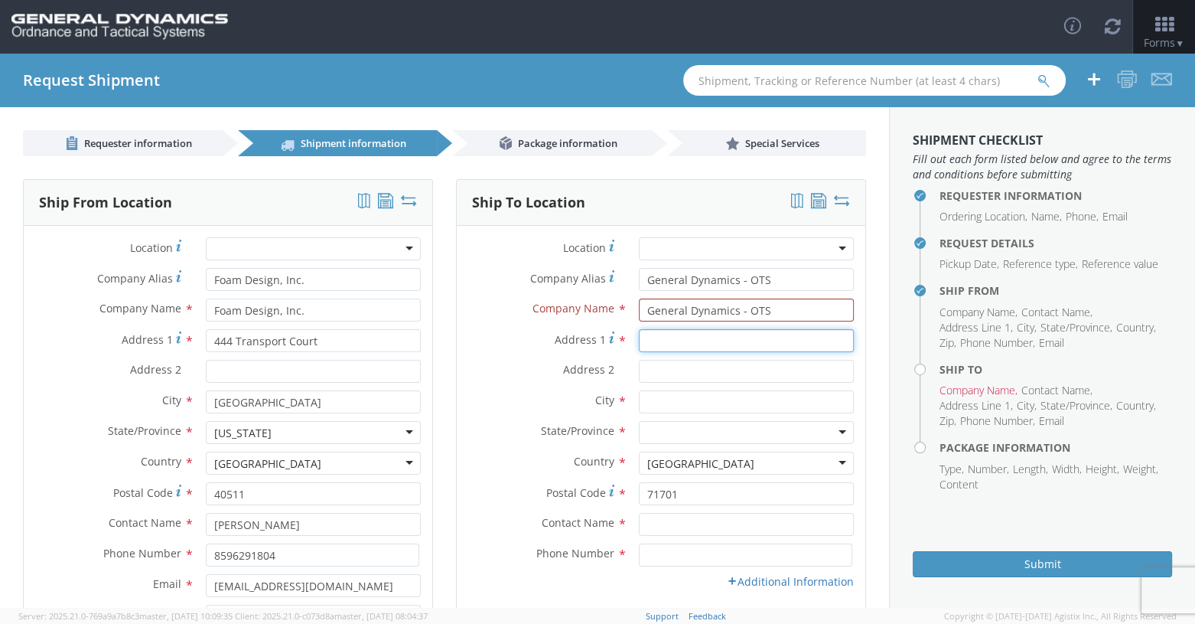
type input "Highway 203 and [PERSON_NAME]."
type input "BLDG. 7000B"
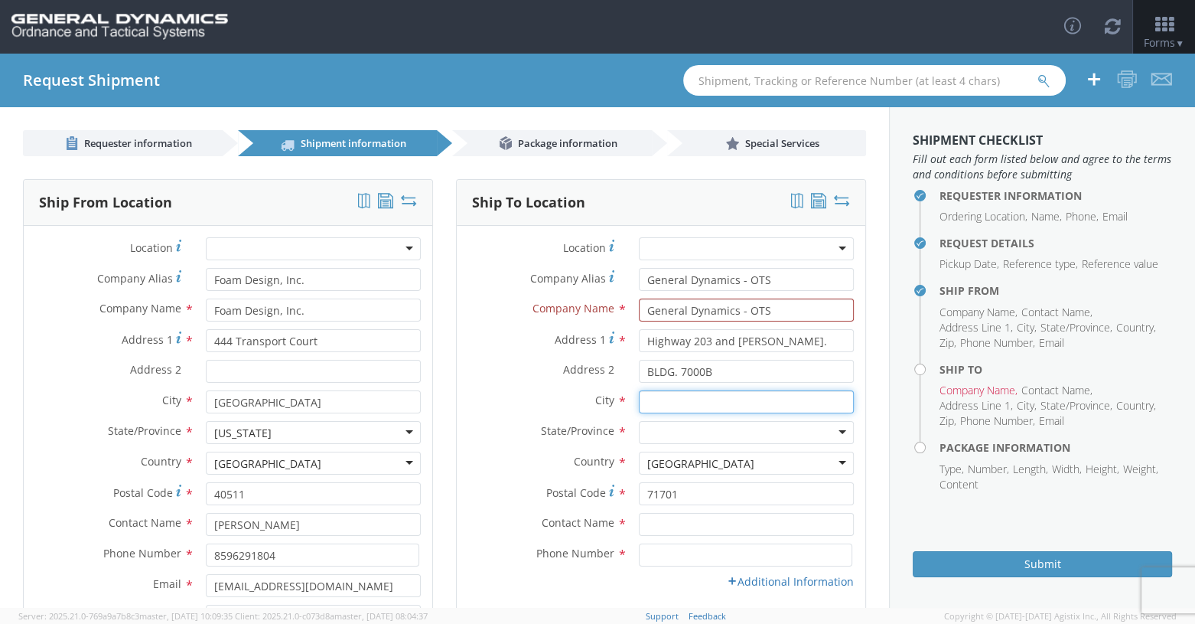
type input "[GEOGRAPHIC_DATA]"
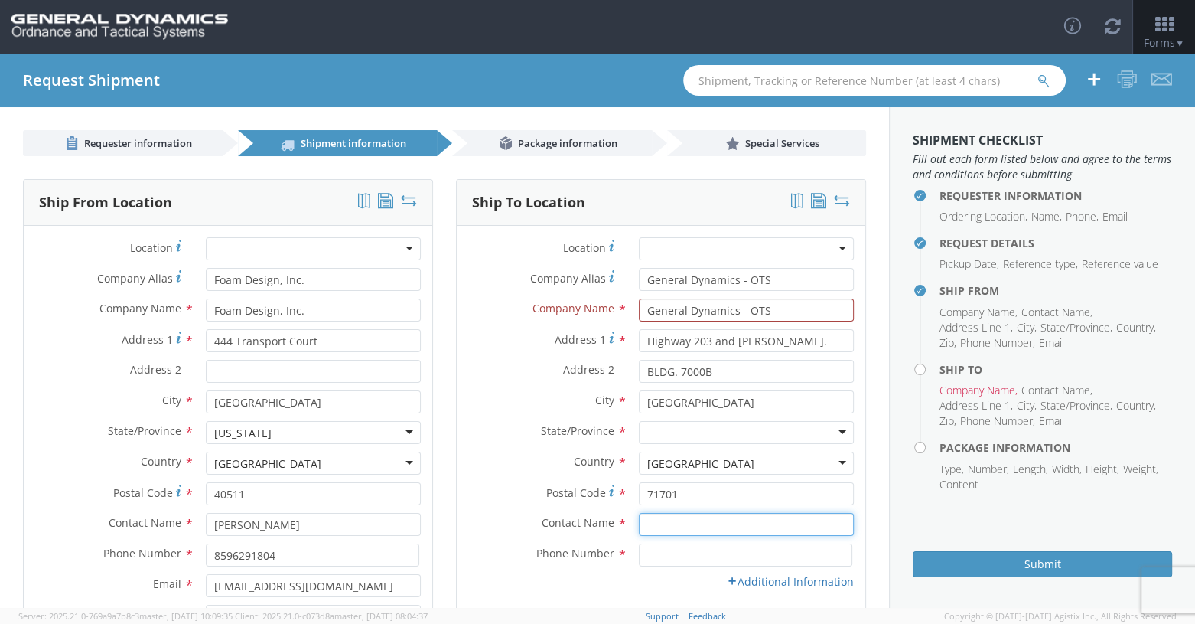
type input "[PERSON_NAME]-Edge"
type input "8508976257"
type input "71701"
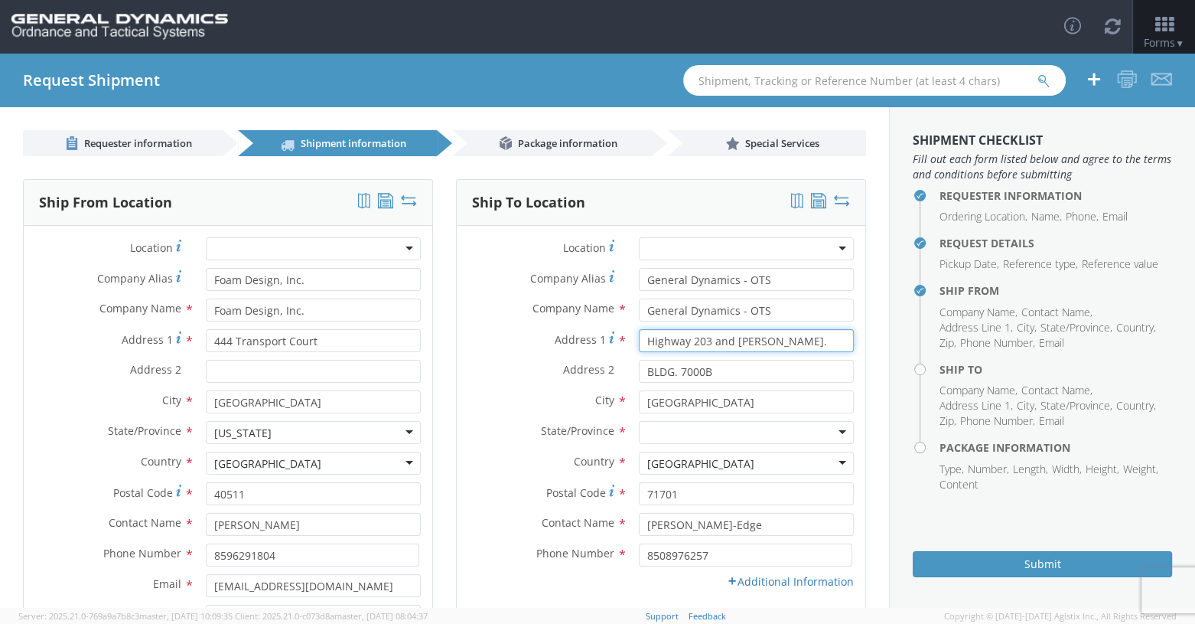
click at [717, 349] on input "Highway 203 and [PERSON_NAME]." at bounding box center [747, 340] width 216 height 23
click at [706, 341] on input "Highway 203 and [PERSON_NAME]." at bounding box center [747, 340] width 216 height 23
click at [717, 315] on input "General Dynamics - OTS" at bounding box center [747, 309] width 216 height 23
click at [717, 309] on input "General Dynamics - OTS" at bounding box center [747, 309] width 216 height 23
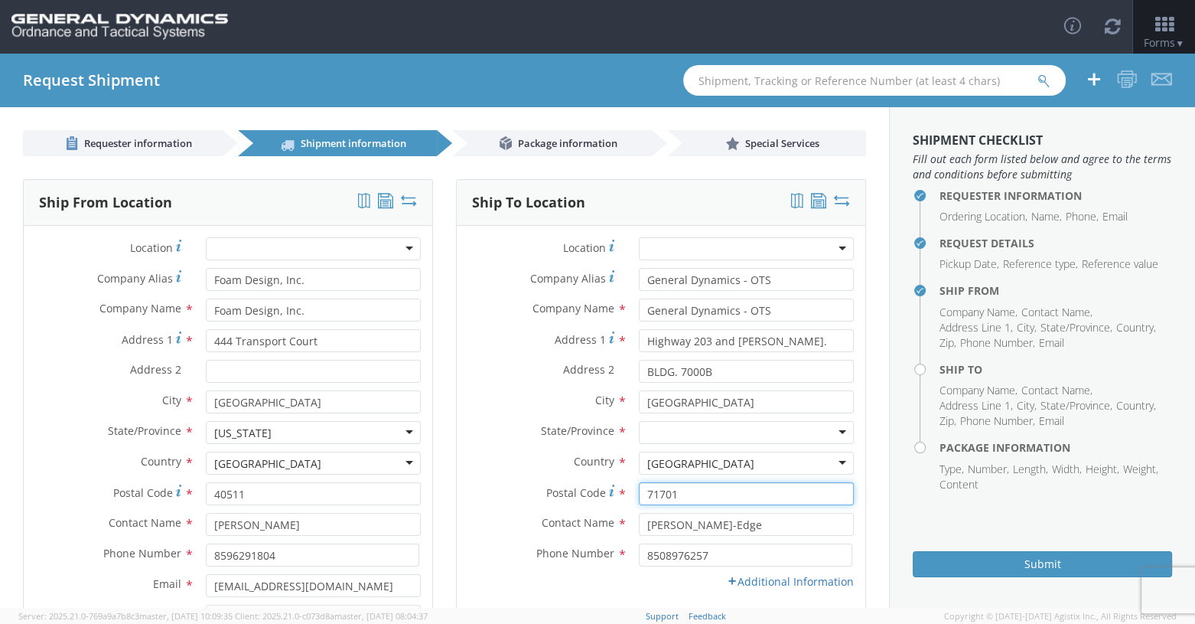
click at [657, 502] on input "71701" at bounding box center [747, 493] width 216 height 23
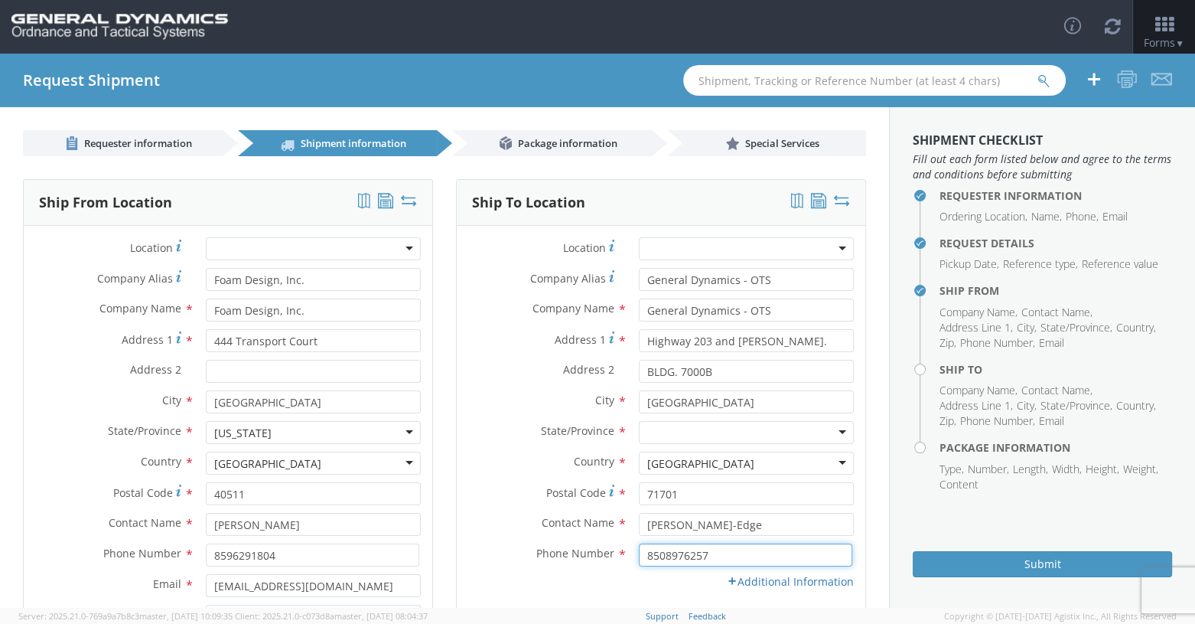
click at [706, 556] on input "8508976257" at bounding box center [746, 554] width 214 height 23
click at [686, 590] on div "Email * Location Type * Business No Loading Dock Business w/ Loading Dock Const…" at bounding box center [661, 585] width 409 height 23
click at [717, 432] on div at bounding box center [747, 432] width 216 height 23
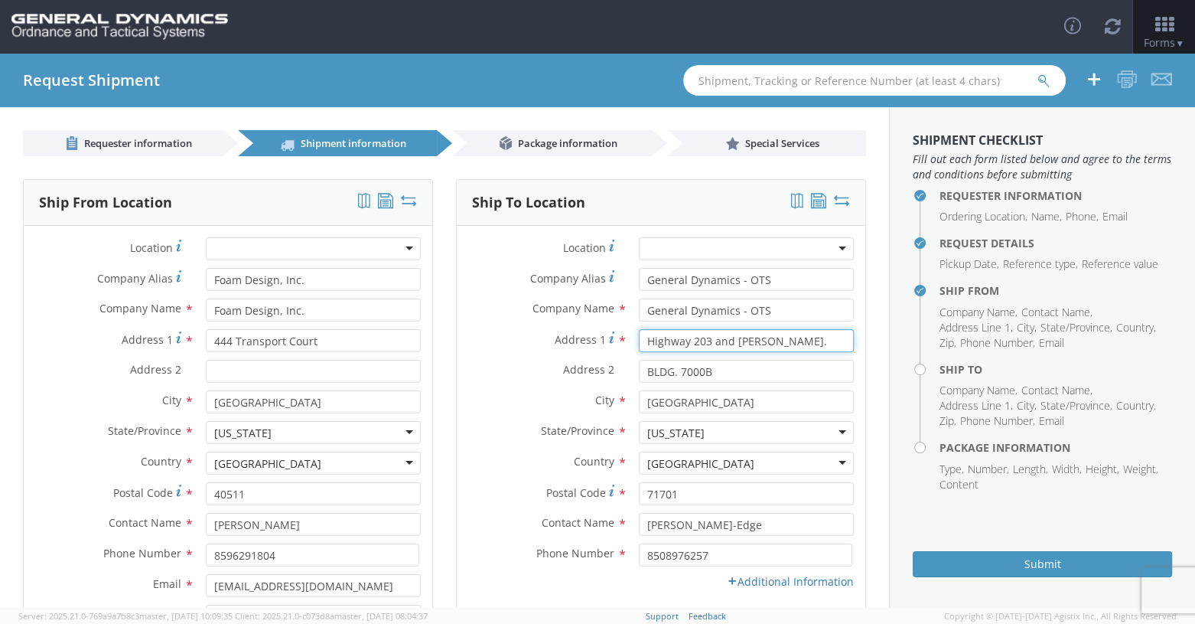
click at [717, 341] on input "Highway 203 and [PERSON_NAME]." at bounding box center [747, 340] width 216 height 23
type input "[STREET_ADDRESS][PERSON_NAME]"
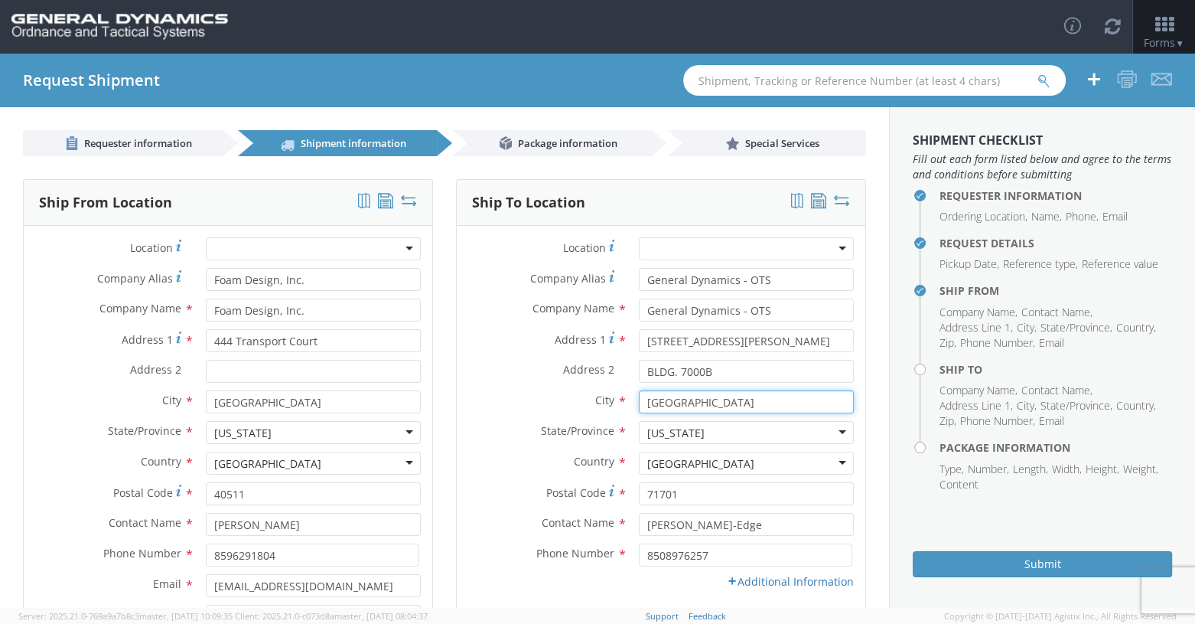
click at [709, 409] on input "[GEOGRAPHIC_DATA]" at bounding box center [747, 401] width 216 height 23
click at [717, 480] on div "Country * [GEOGRAPHIC_DATA] [GEOGRAPHIC_DATA] [GEOGRAPHIC_DATA] [GEOGRAPHIC_DAT…" at bounding box center [661, 466] width 409 height 31
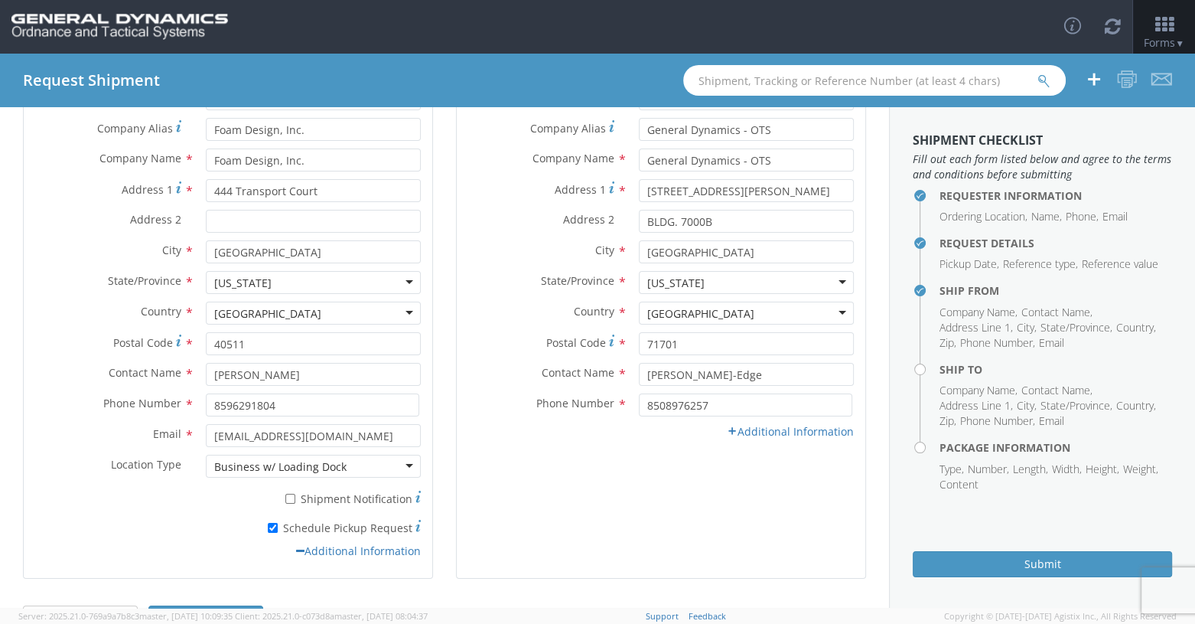
scroll to position [153, 0]
click at [717, 431] on link "Additional Information" at bounding box center [790, 428] width 127 height 15
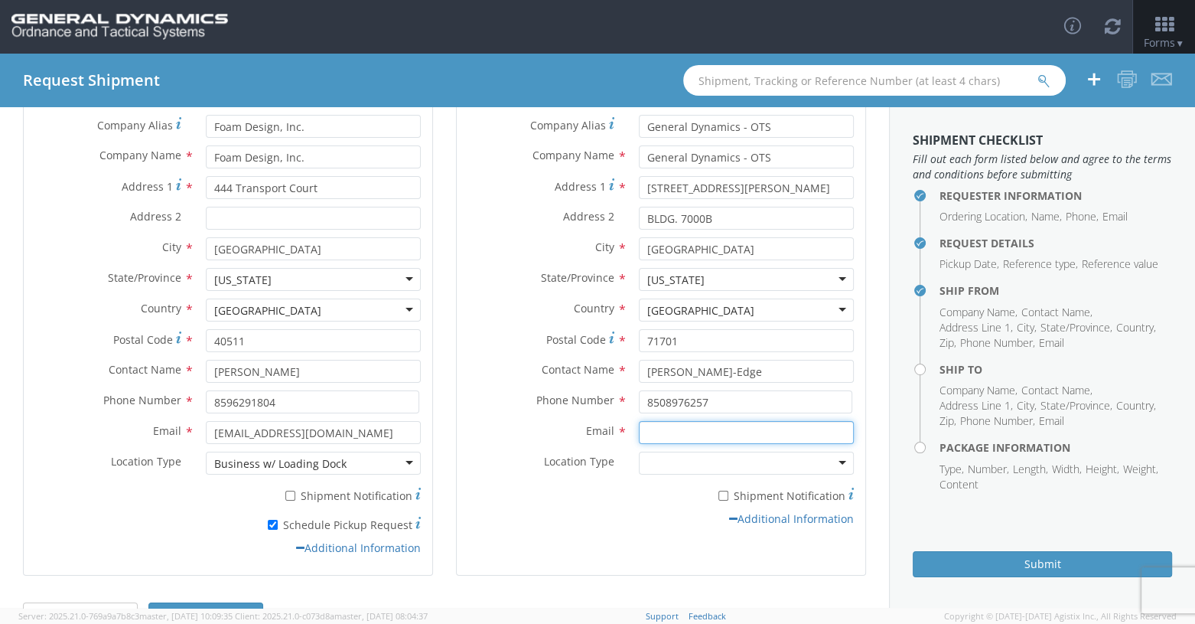
click at [664, 432] on input "Email *" at bounding box center [747, 432] width 216 height 23
type input "[EMAIL_ADDRESS][PERSON_NAME][DOMAIN_NAME]"
click at [717, 467] on div at bounding box center [747, 462] width 216 height 23
click at [717, 495] on input "* Shipment Notification" at bounding box center [724, 495] width 10 height 10
checkbox input "true"
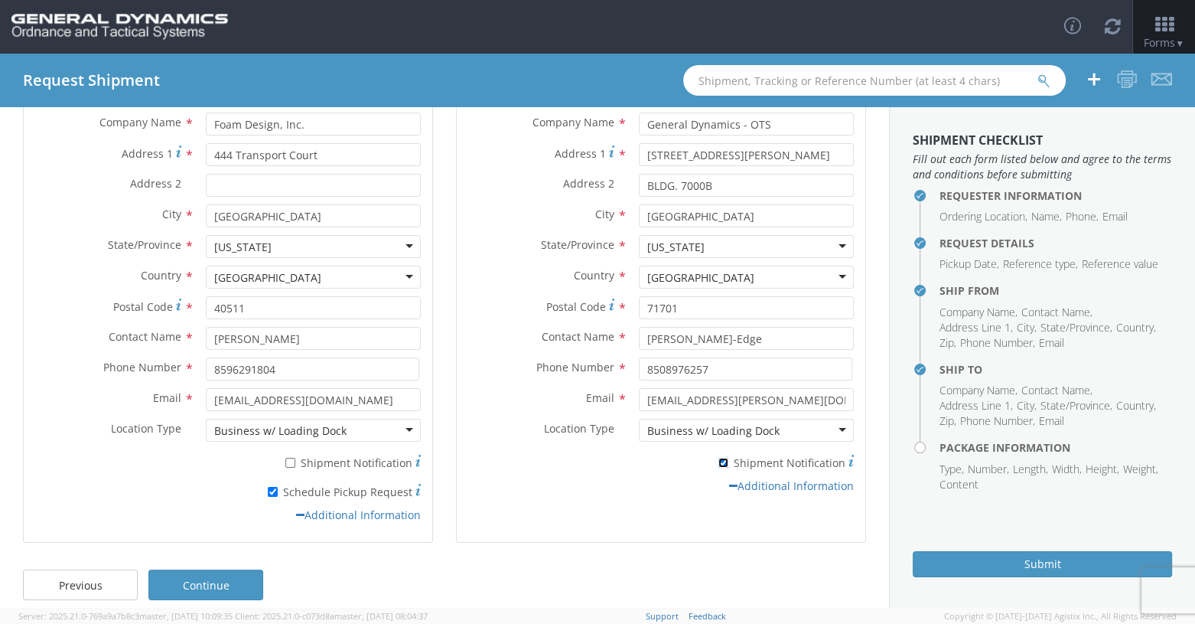
scroll to position [201, 0]
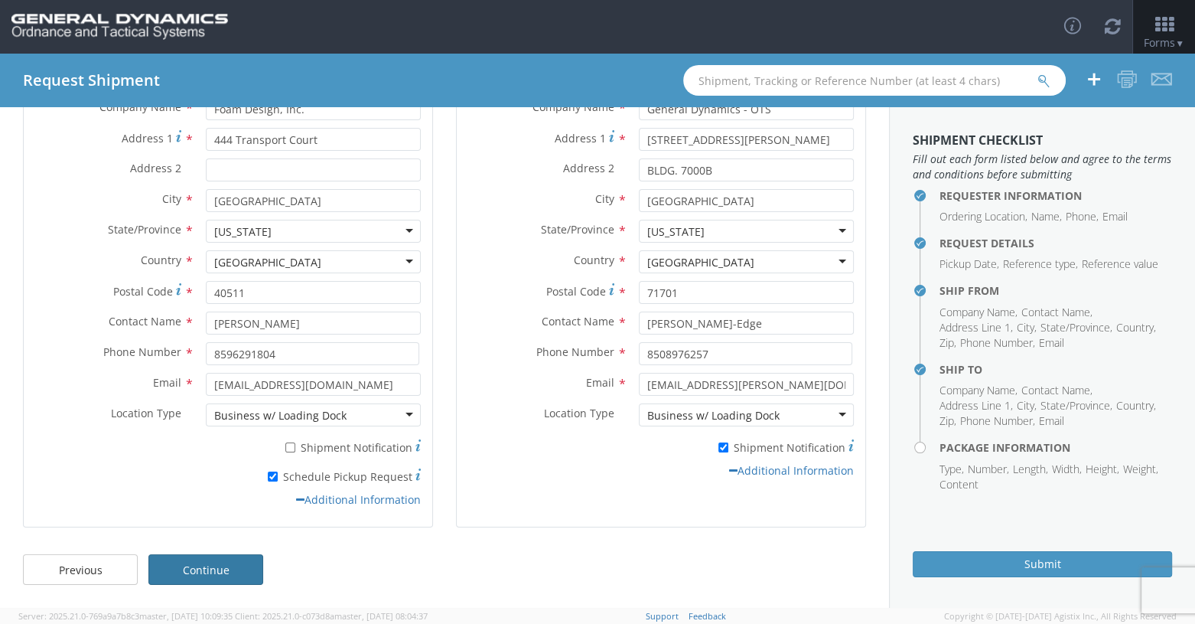
click at [230, 572] on link "Continue" at bounding box center [205, 569] width 115 height 31
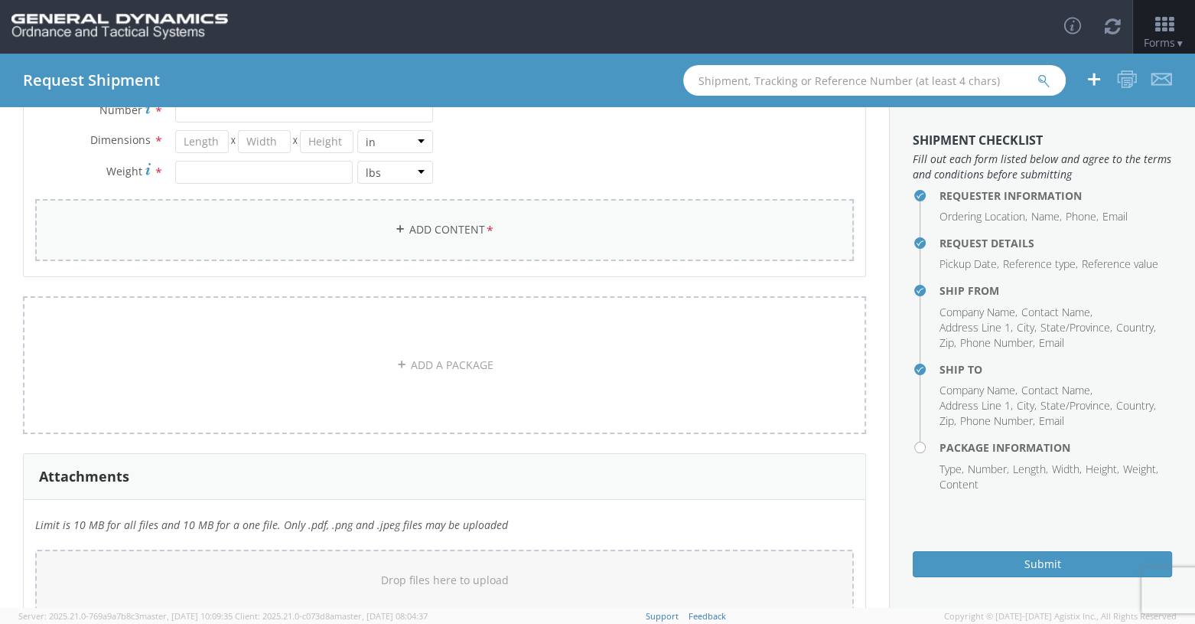
scroll to position [0, 0]
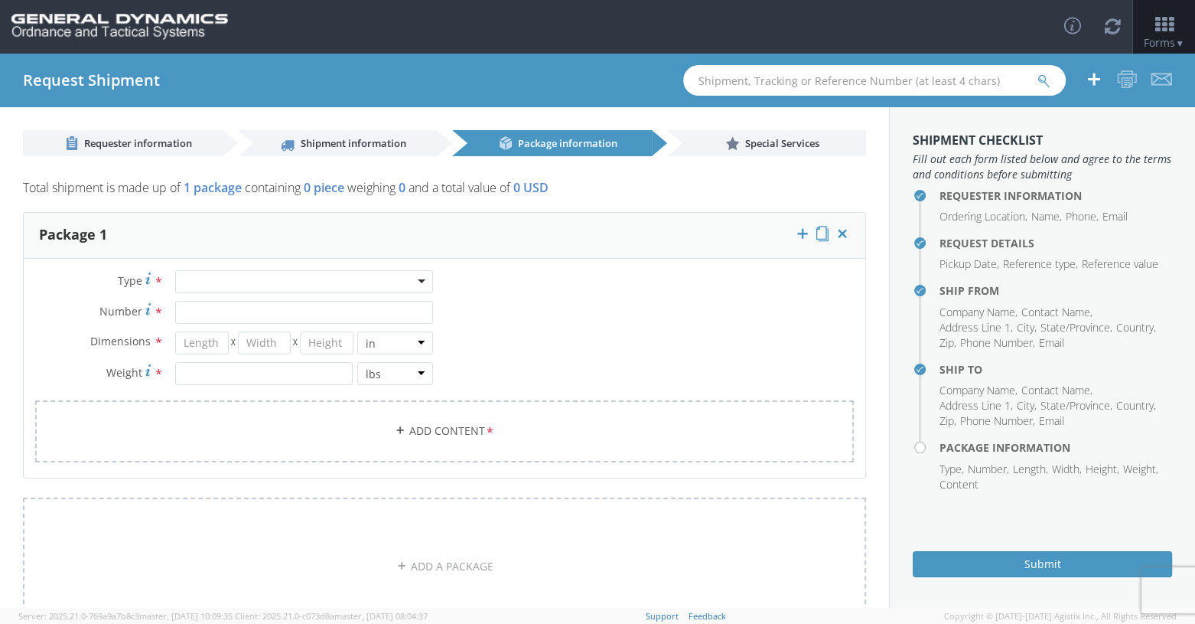
click at [408, 279] on div at bounding box center [304, 281] width 258 height 23
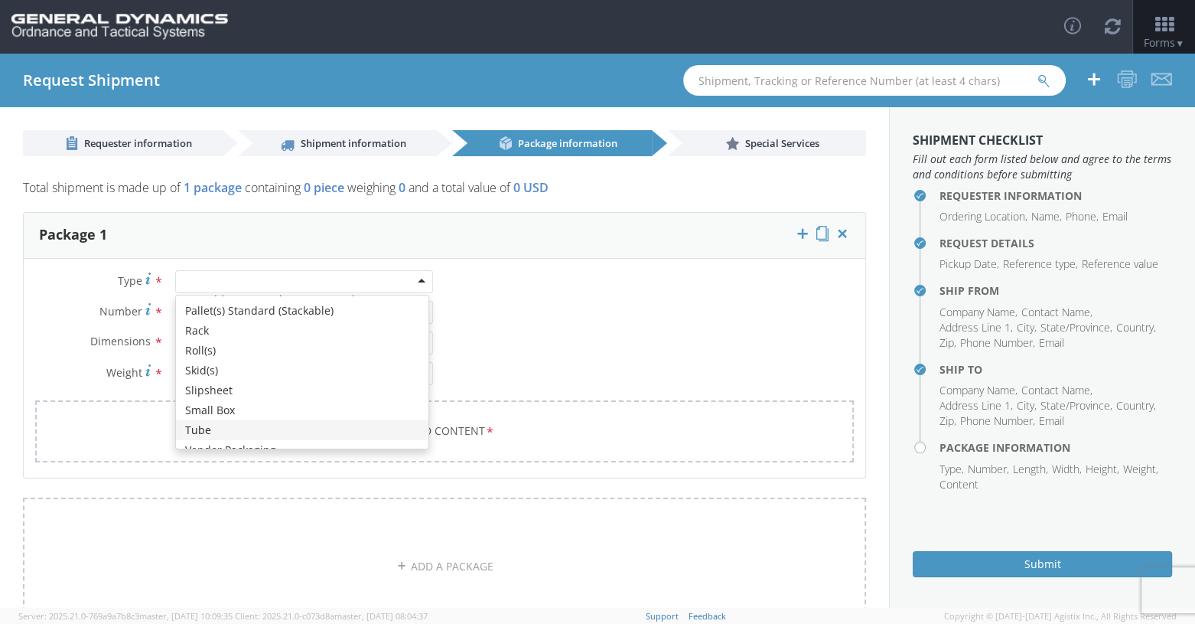
scroll to position [459, 0]
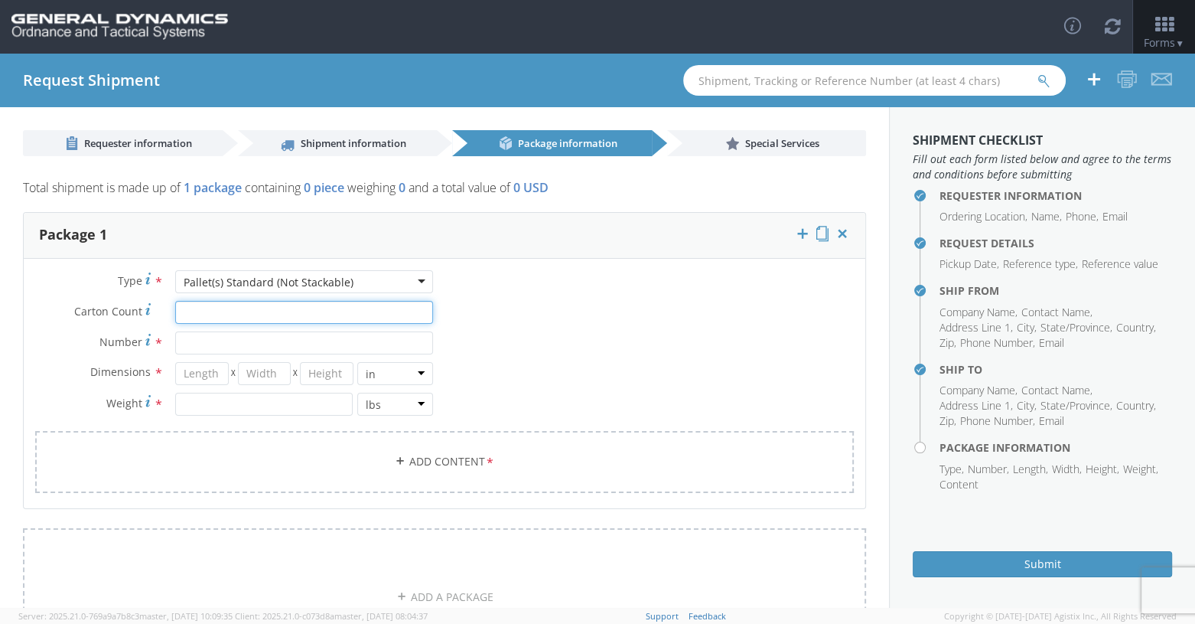
click at [213, 314] on input "Carton Count *" at bounding box center [304, 312] width 258 height 23
type input "8"
click at [198, 342] on input "Number *" at bounding box center [304, 342] width 258 height 23
type input "1"
click at [191, 376] on input "number" at bounding box center [202, 373] width 54 height 23
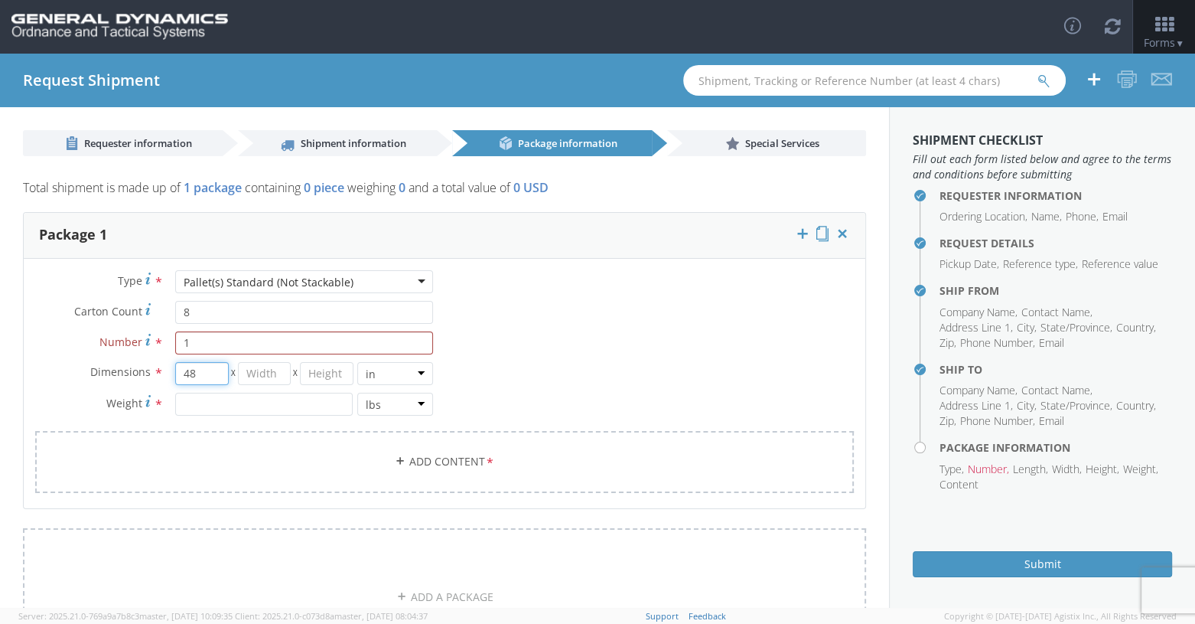
type input "48"
click at [256, 379] on input "number" at bounding box center [265, 373] width 54 height 23
type input "40"
click at [306, 370] on input "number" at bounding box center [327, 373] width 54 height 23
type input "72"
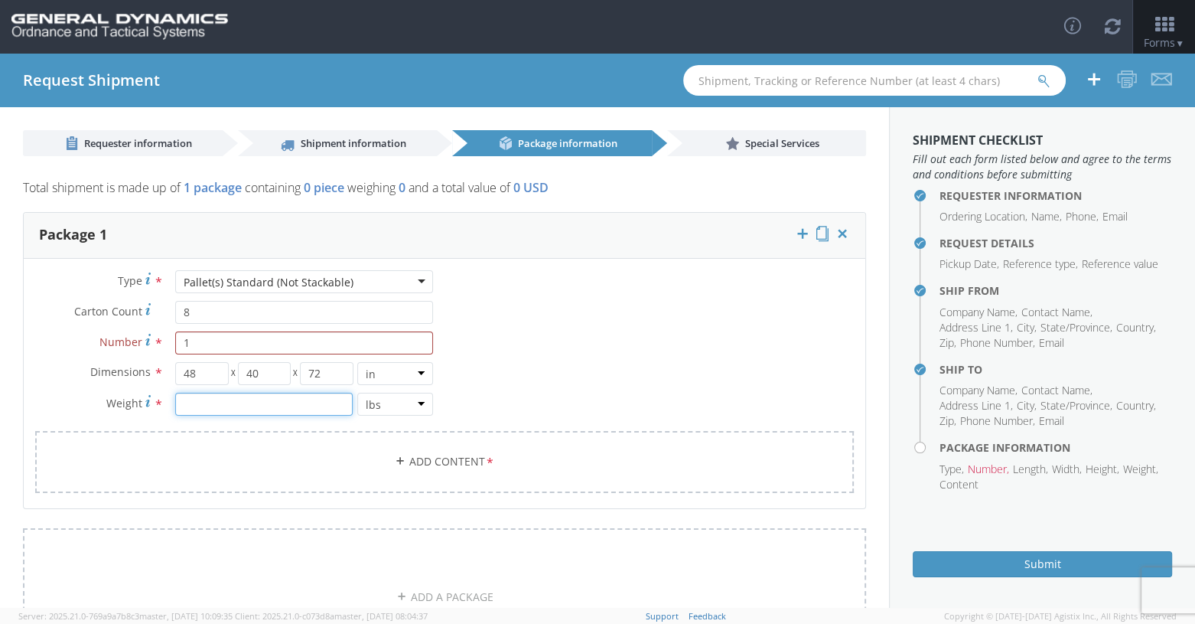
click at [197, 404] on input "number" at bounding box center [264, 404] width 178 height 23
type input "490"
click at [344, 454] on link "Add Content *" at bounding box center [444, 462] width 819 height 62
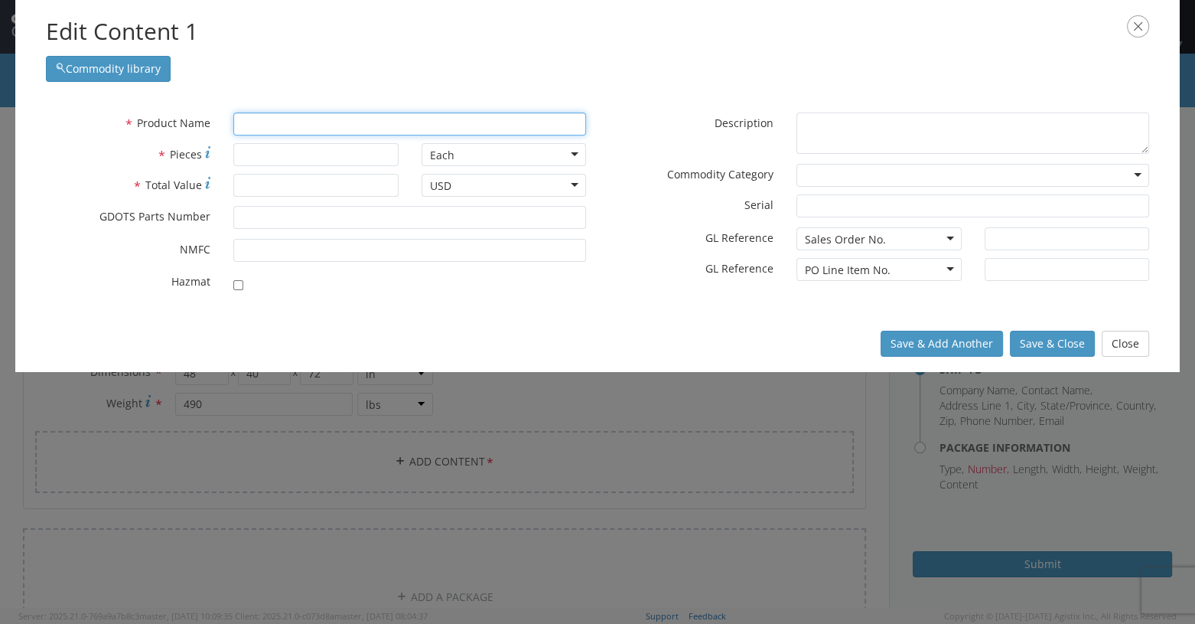
click at [259, 129] on input "text" at bounding box center [409, 123] width 353 height 23
type input "CUSHION"
type input "CUSHION (BOTTOM) 17 1/4X8 5/8 X 5 5/8"
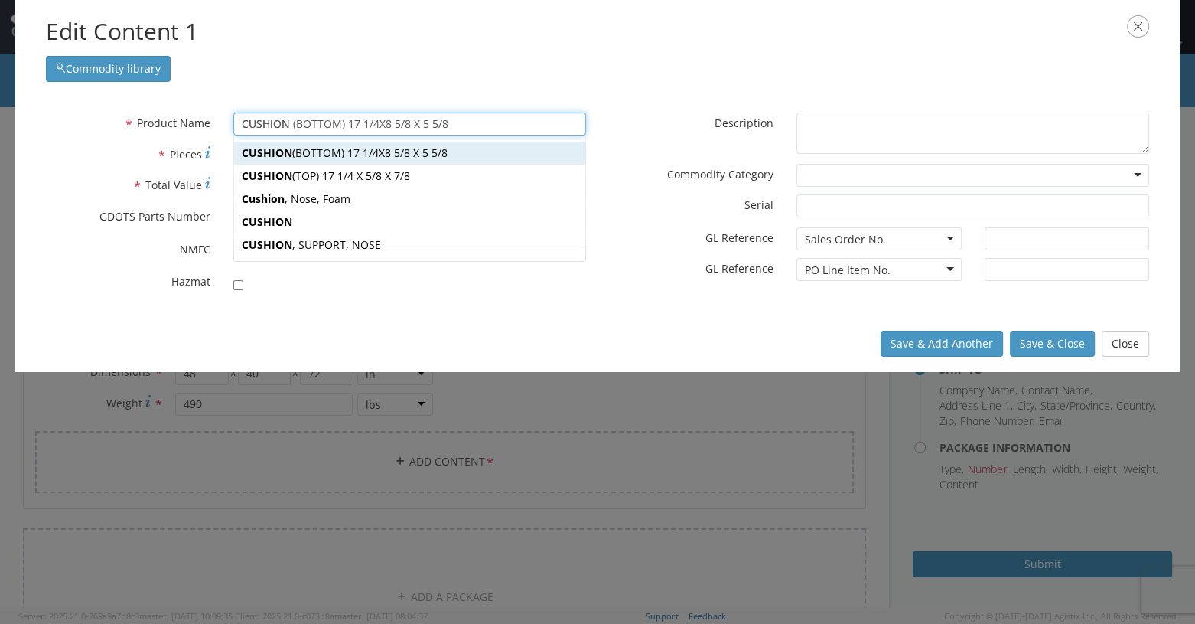
click at [328, 150] on div "CUSHION (BOTTOM) 17 1/4X8 5/8 X 5 5/8" at bounding box center [409, 153] width 351 height 23
type input "CUSHION (BOTTOM) 17 1/4X8 5/8 X 5 5/8"
type input "7402325"
checkbox input "true"
type textarea "CUSHION (BOTTOM) 17 1/4X8 5/8 X 5 5/8"
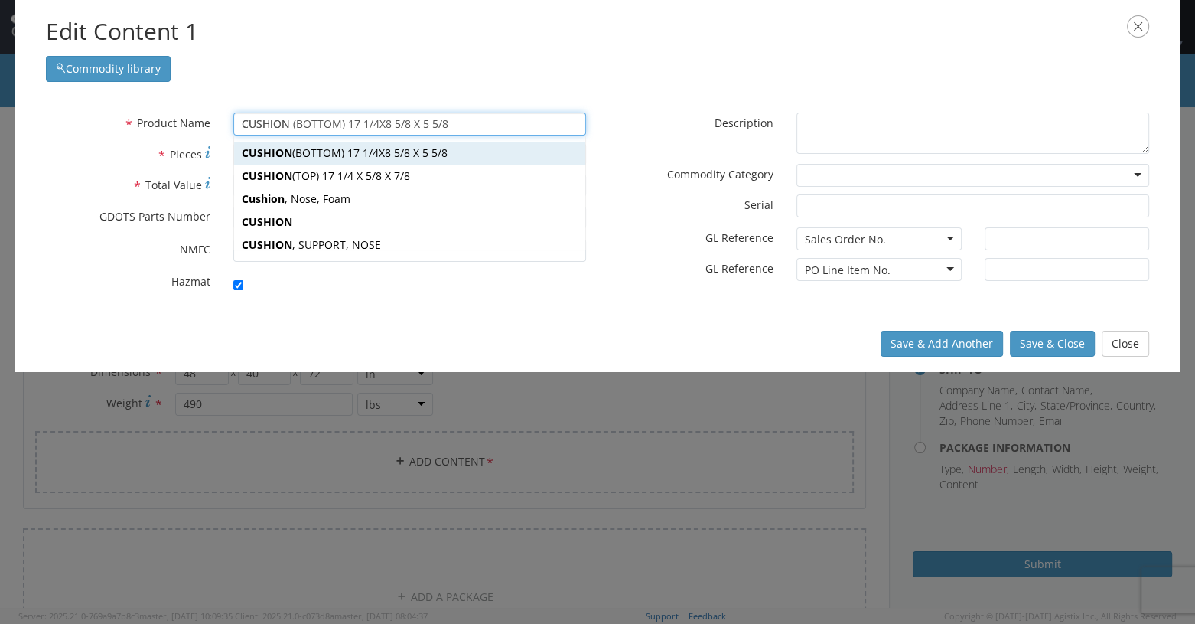
type input "[PERSON_NAME],[GEOGRAPHIC_DATA]"
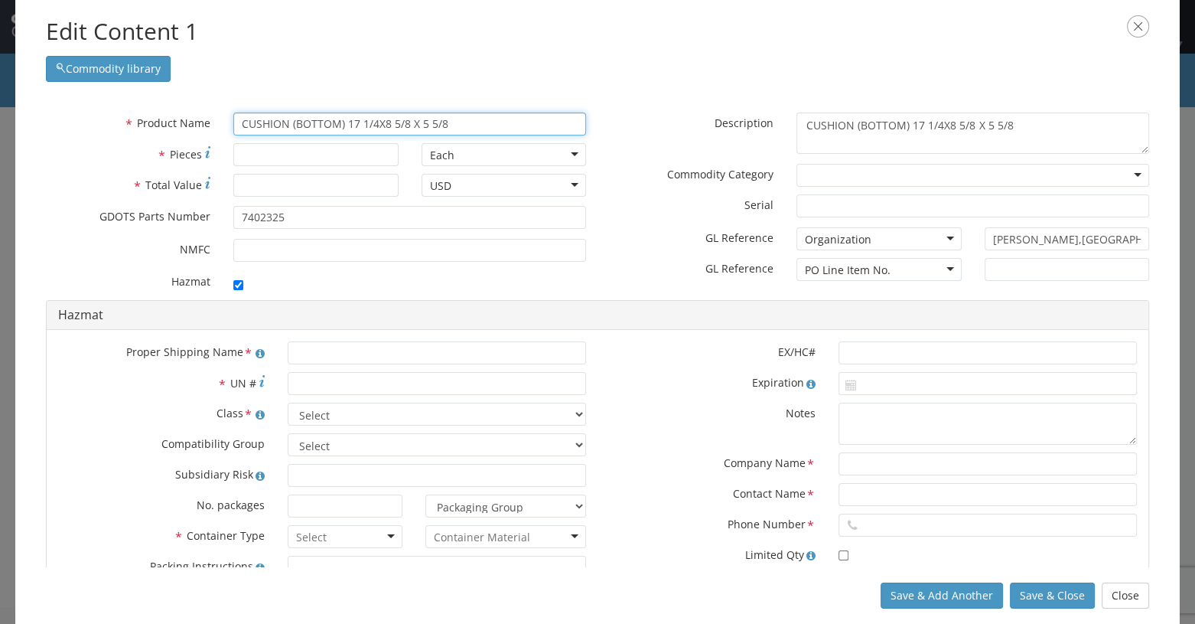
type input "CUSHION (BOTTOM) 17 1/4X8 5/8 X 5 5/"
type input "CUSHION (BOTTOM) 17 1/4X8 5/8 X 5 5/8"
type input "CUSHION (BOTTOM) 17 1/4X8 5/8 X"
type input "CUSHION"
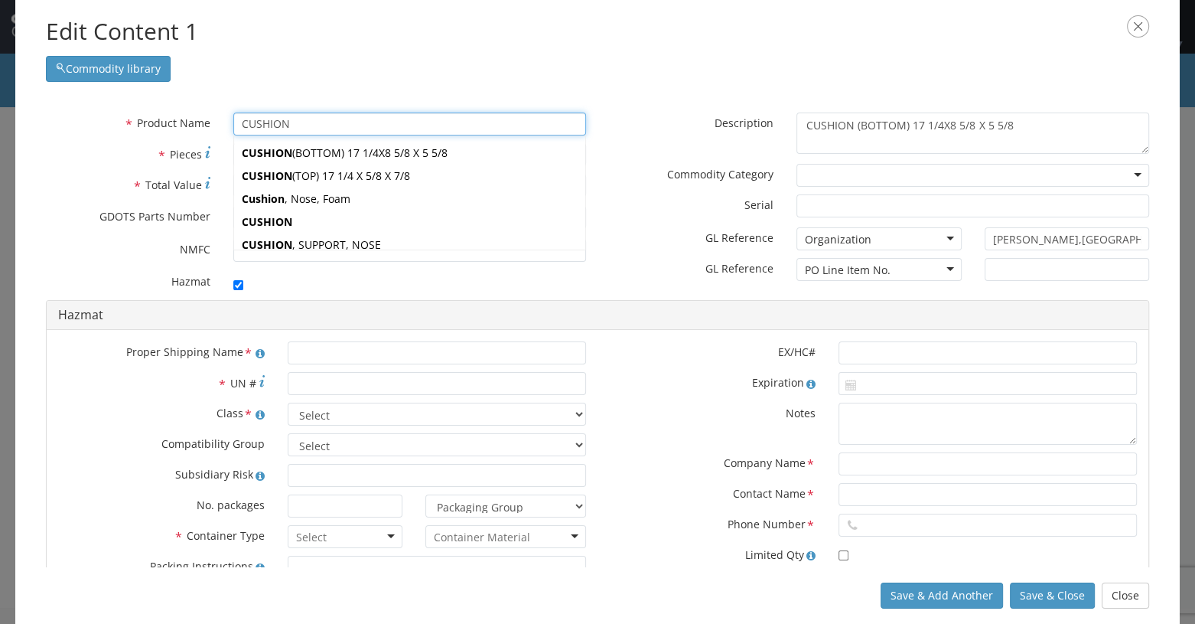
type input "CUSHION (BOTTOM) 17 1/4X8 5/8 X 5 5/8"
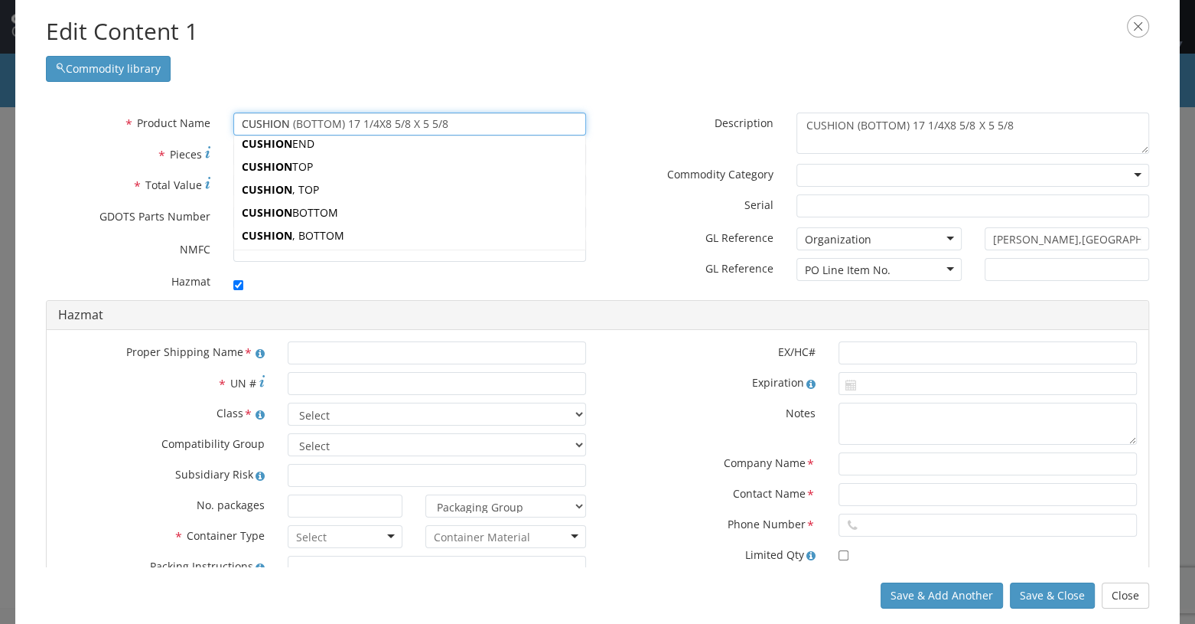
scroll to position [213, 0]
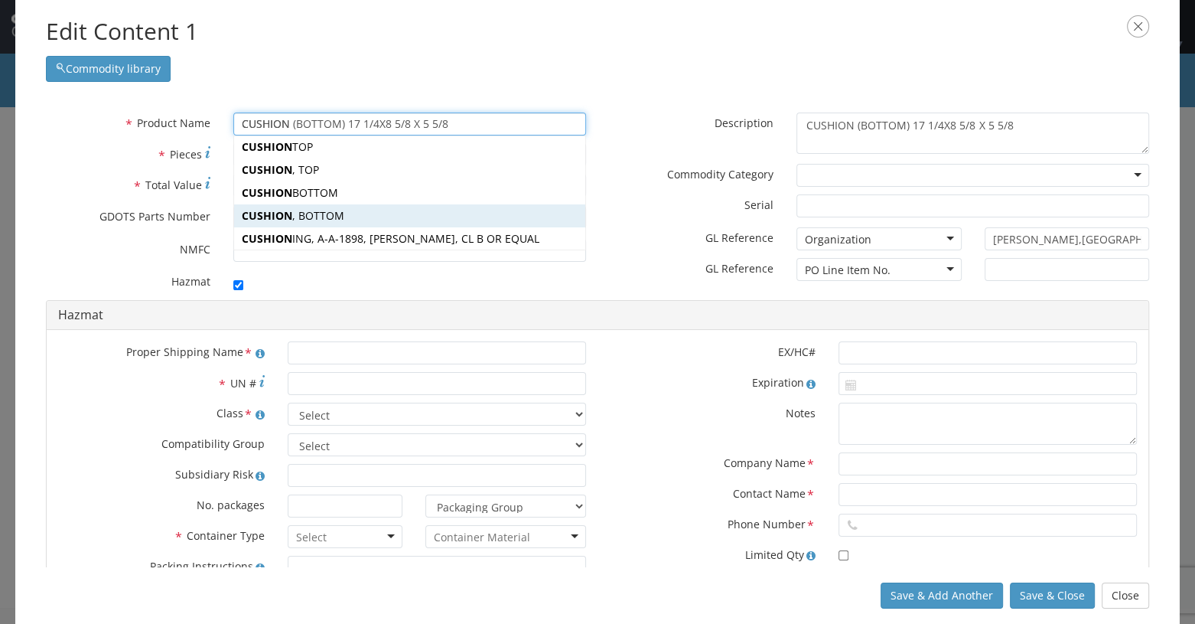
click at [311, 210] on div "CUSHION , BOTTOM" at bounding box center [409, 215] width 351 height 23
type input "CUSHION, BOTTOM"
type input "7500067-2"
type textarea "CUSHION, BOTTOM"
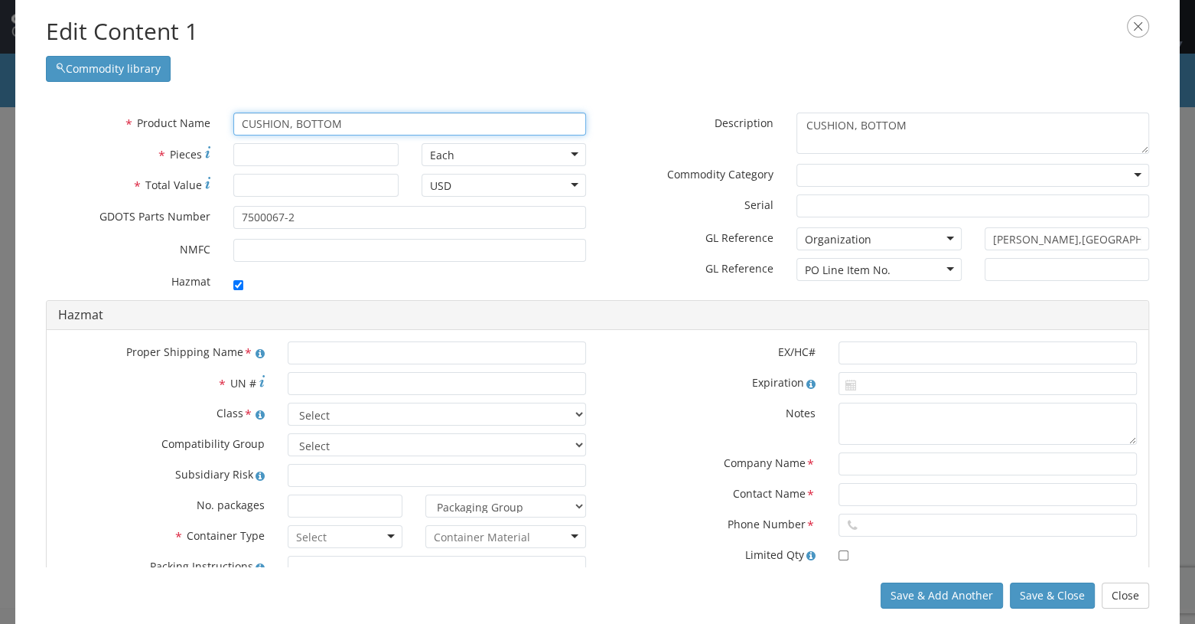
type input "CUSHION, BOTTOM"
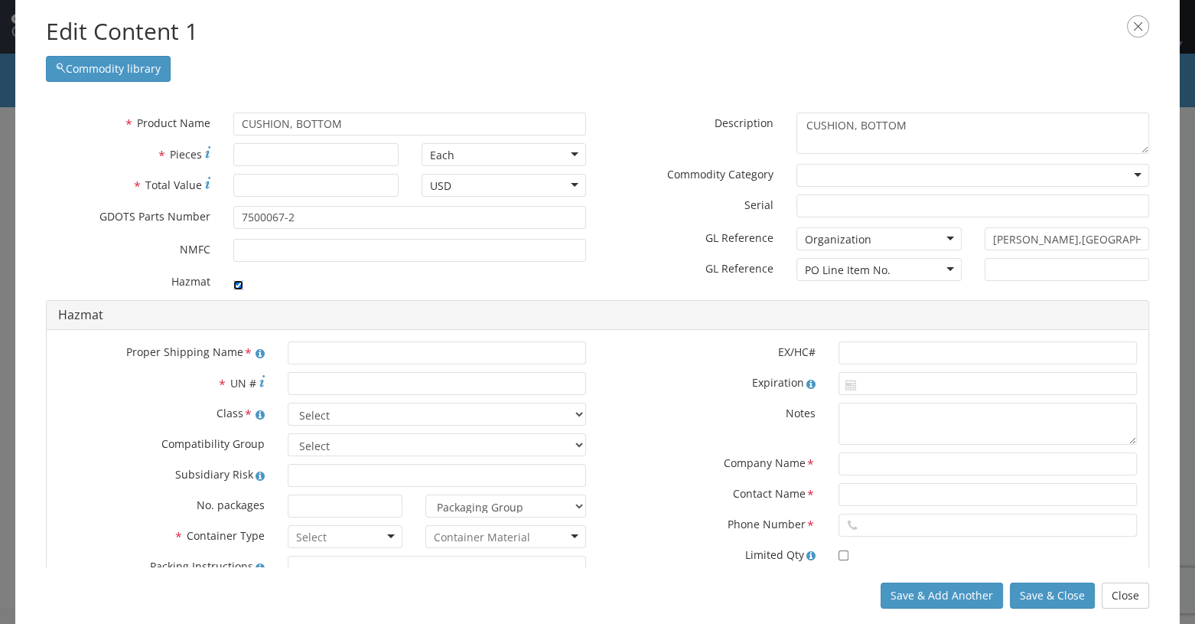
click at [235, 282] on input "checkbox" at bounding box center [238, 285] width 10 height 10
checkbox input "false"
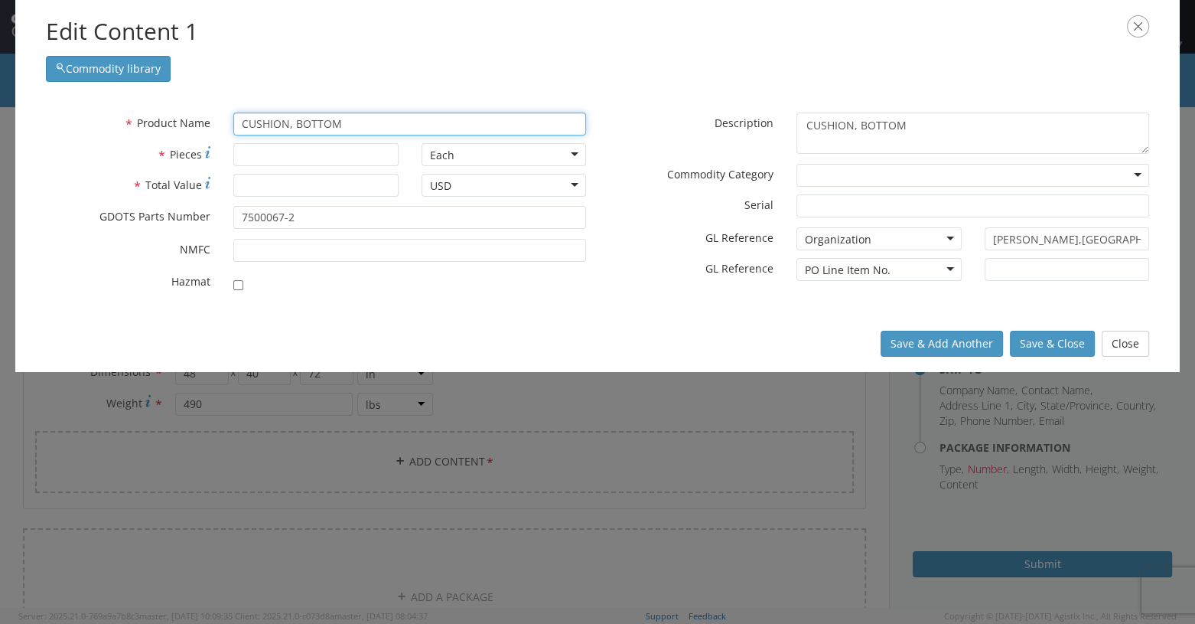
click at [353, 118] on input "CUSHION, BOTTOM" at bounding box center [409, 123] width 353 height 23
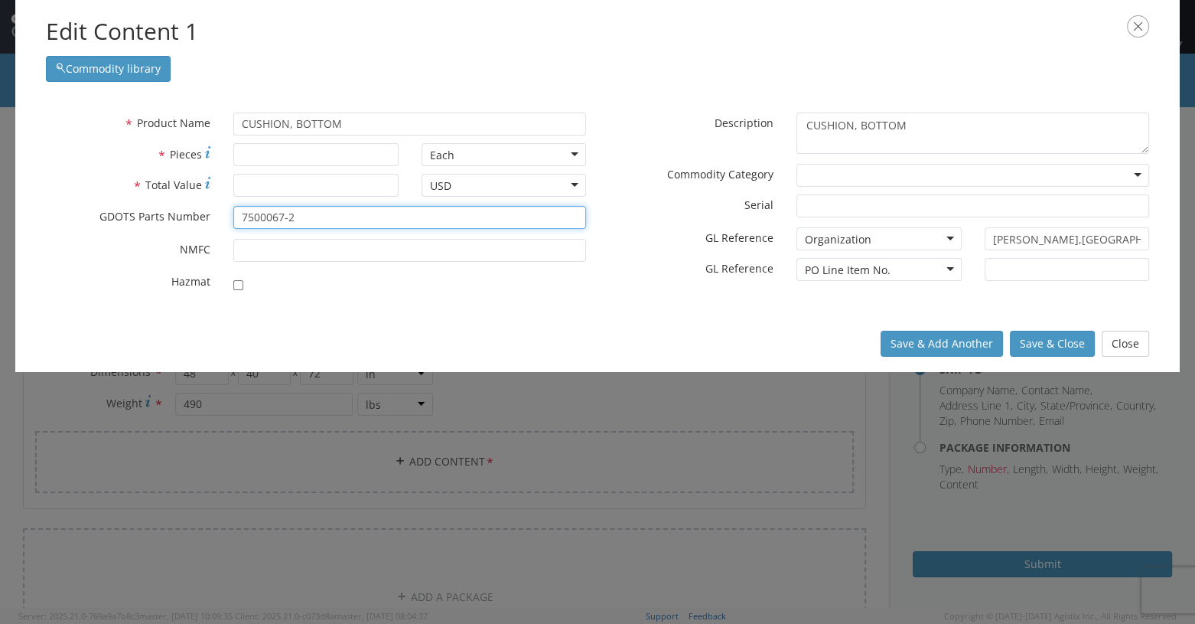
click at [300, 217] on input "7500067-2" at bounding box center [409, 217] width 353 height 23
type input "7"
type input "12991883"
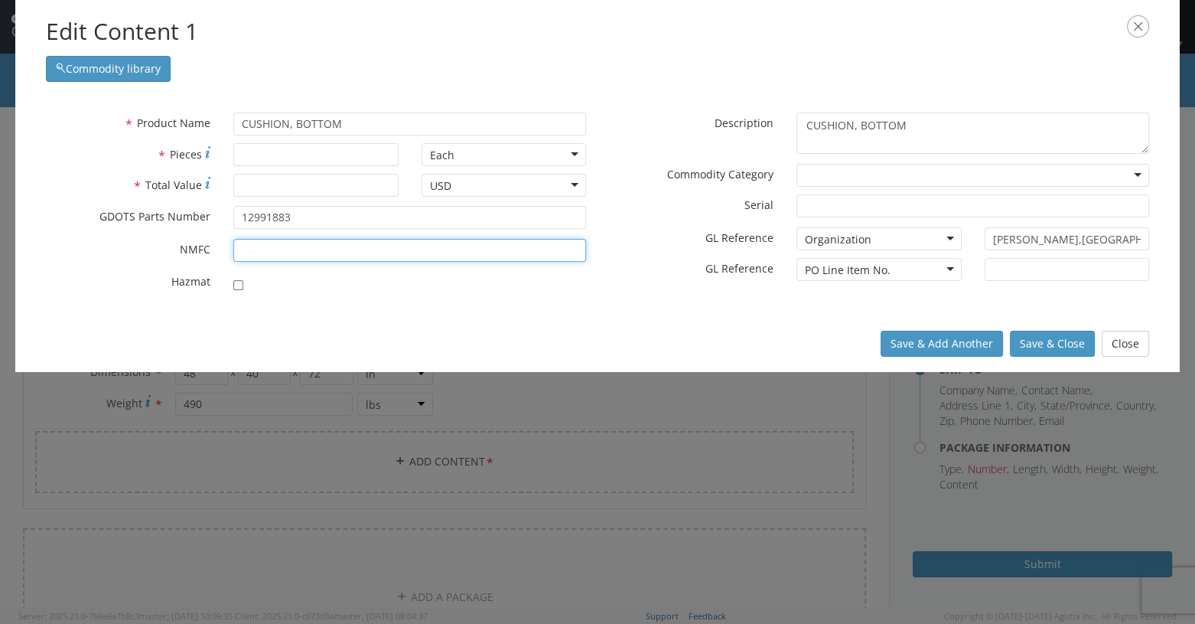
click at [276, 249] on input "* NMFC" at bounding box center [409, 250] width 353 height 23
type input "156600"
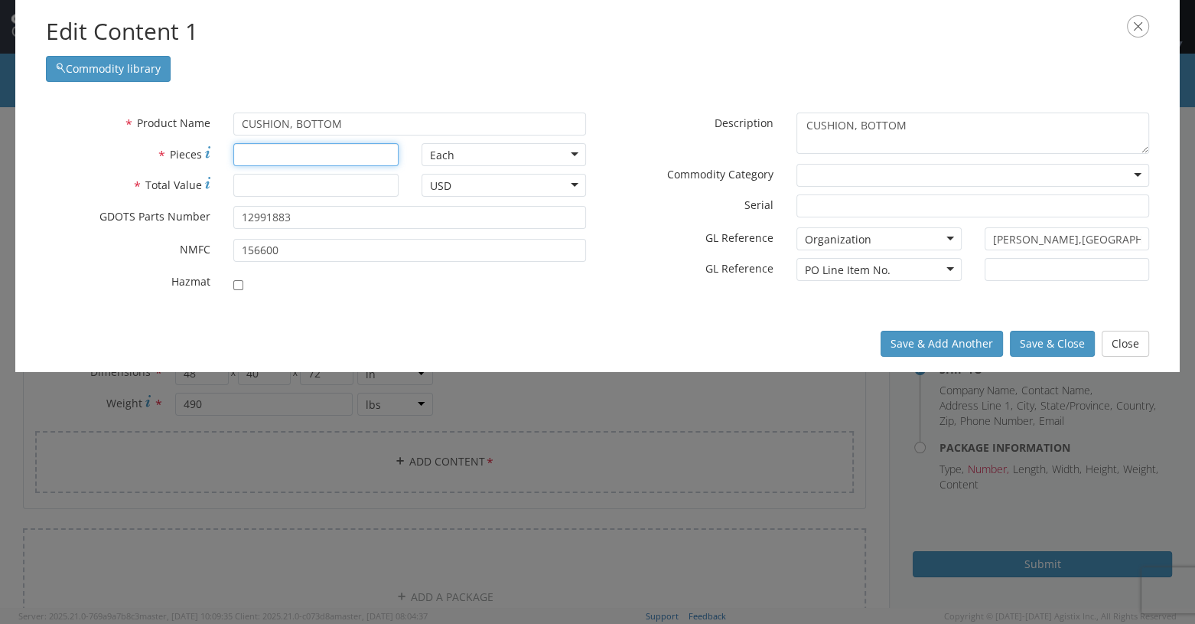
click at [264, 152] on input "* Pieces" at bounding box center [315, 154] width 165 height 23
type input "1400"
click at [256, 187] on input "* Total Value" at bounding box center [315, 185] width 165 height 23
type input "8036.00"
click at [717, 341] on button "Save & Close" at bounding box center [1052, 344] width 85 height 26
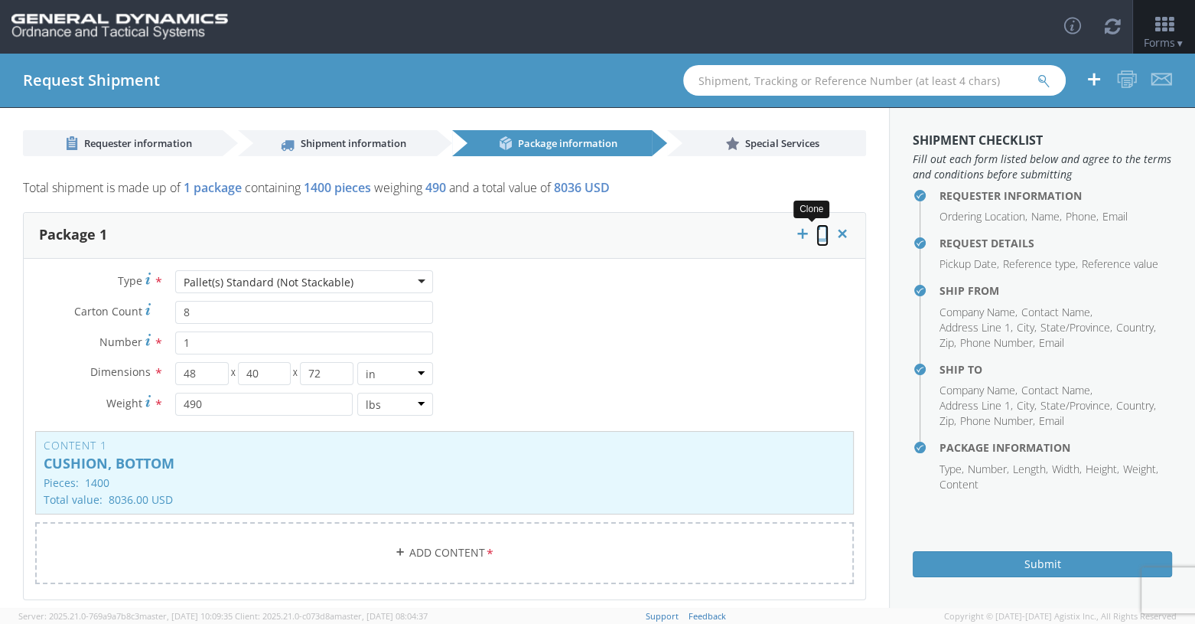
click at [717, 243] on link at bounding box center [822, 235] width 12 height 22
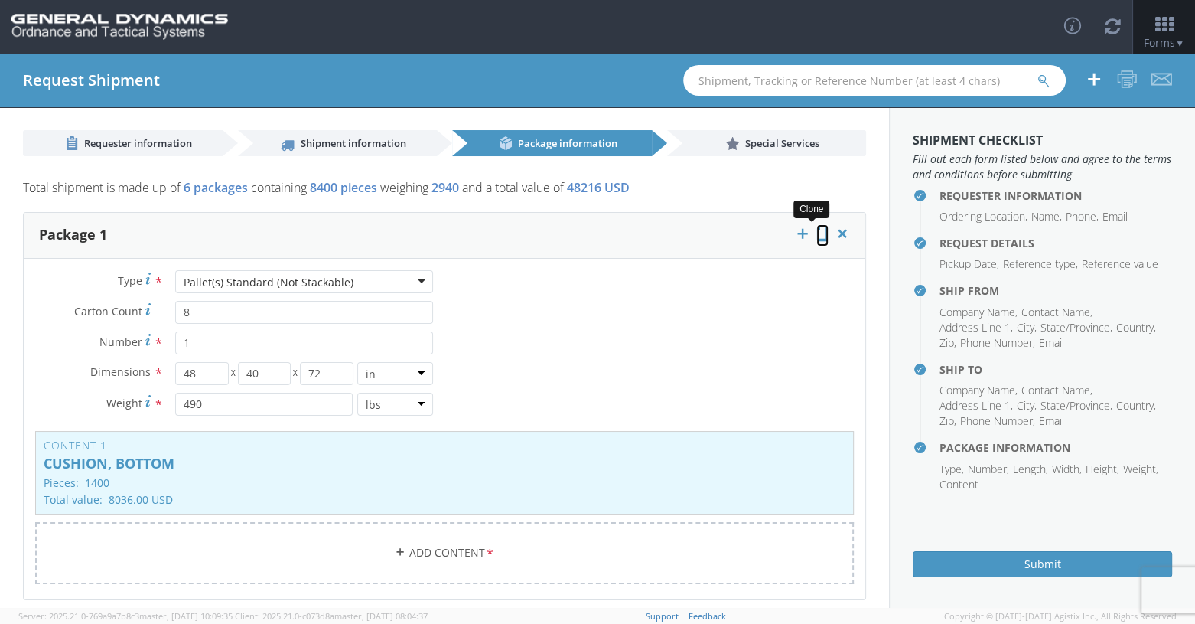
click at [717, 243] on link at bounding box center [822, 235] width 12 height 22
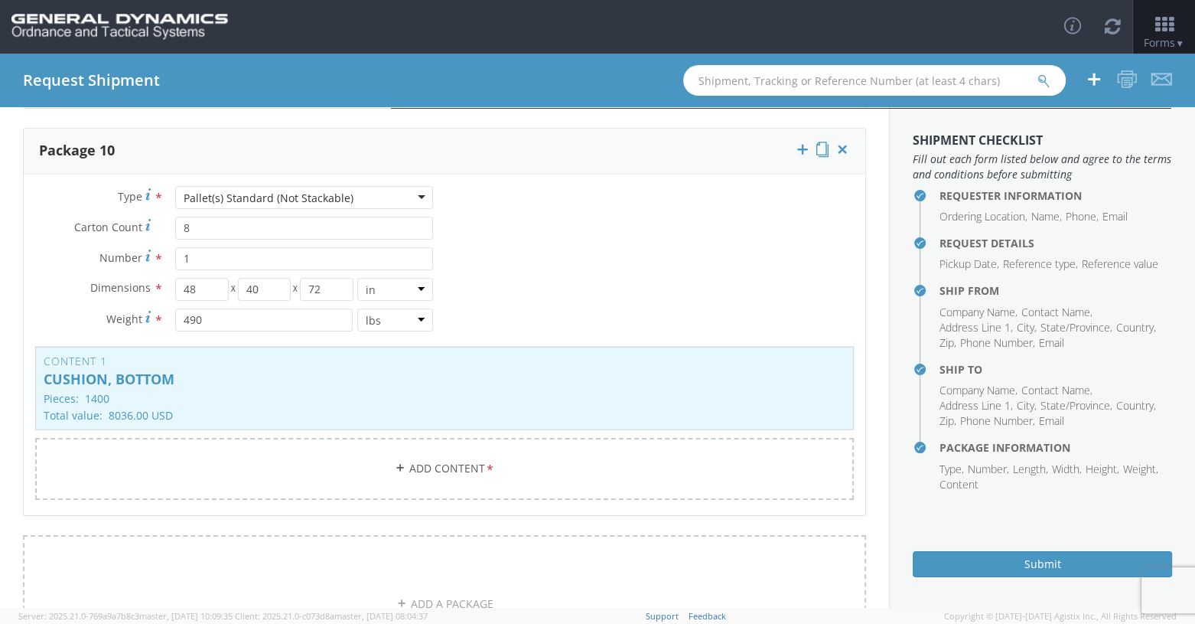
scroll to position [3826, 0]
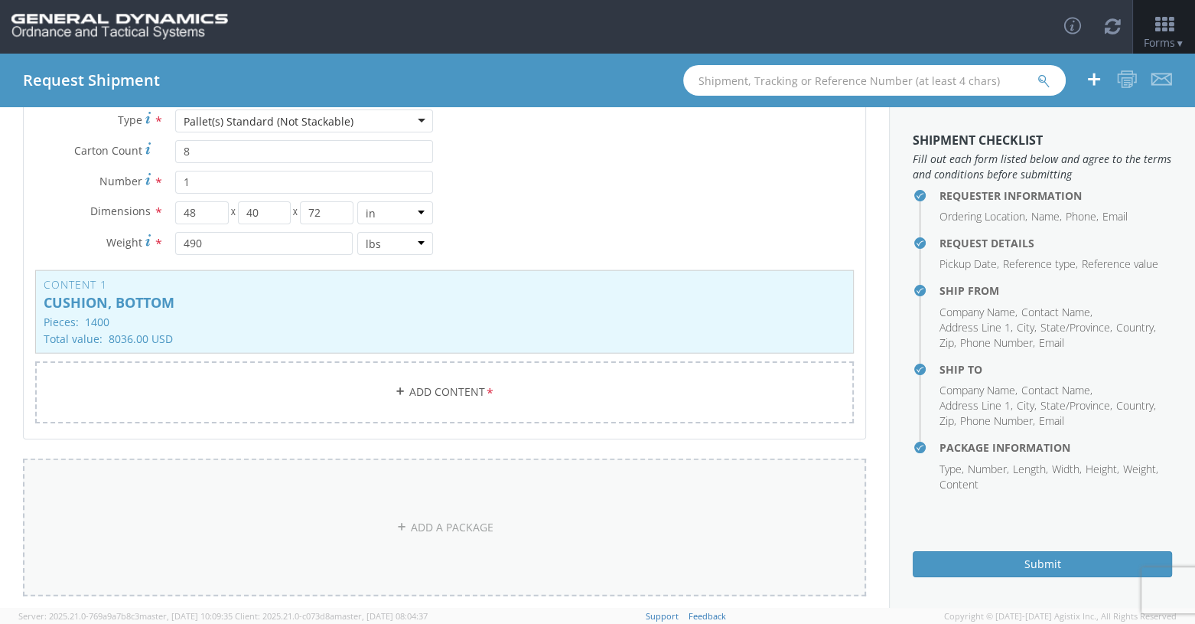
click at [427, 490] on link "ADD A PACKAGE" at bounding box center [444, 527] width 843 height 138
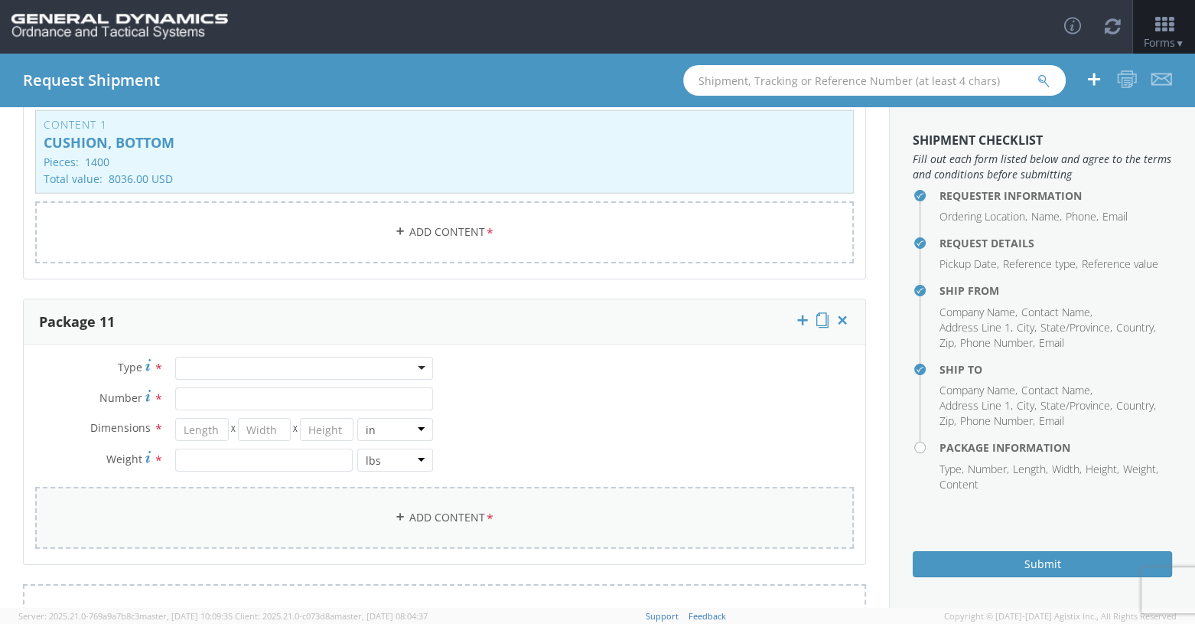
scroll to position [4056, 0]
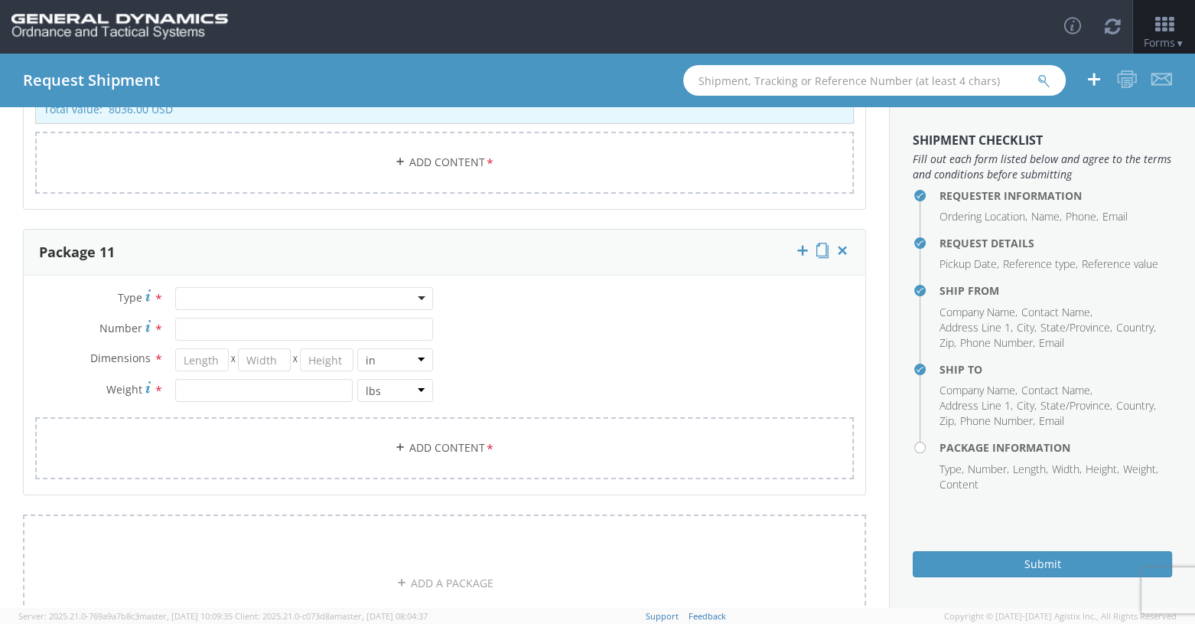
click at [416, 292] on div at bounding box center [304, 298] width 258 height 23
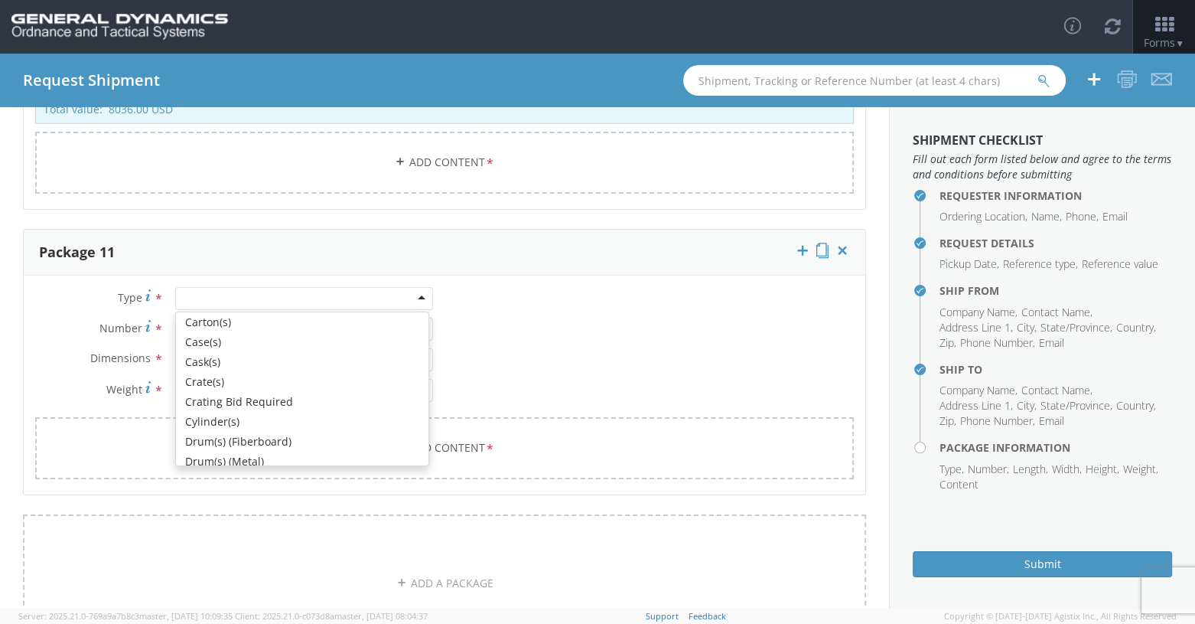
scroll to position [459, 0]
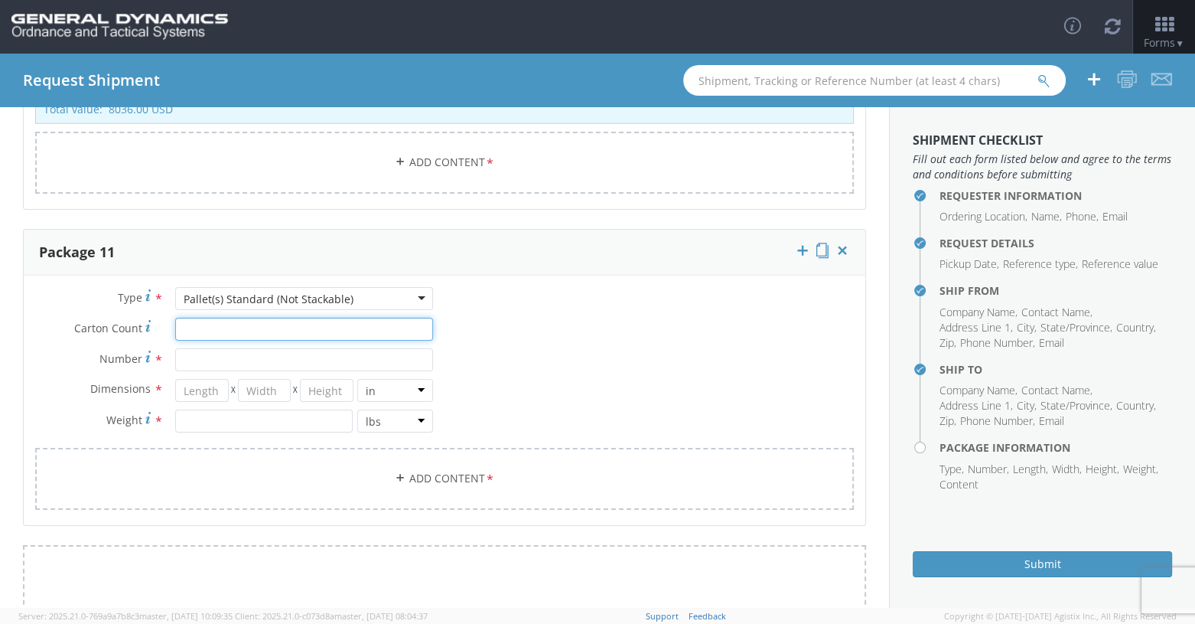
click at [178, 324] on input "Carton Count *" at bounding box center [304, 329] width 258 height 23
type input "6"
click at [178, 356] on input "Number *" at bounding box center [304, 359] width 258 height 23
type input "1"
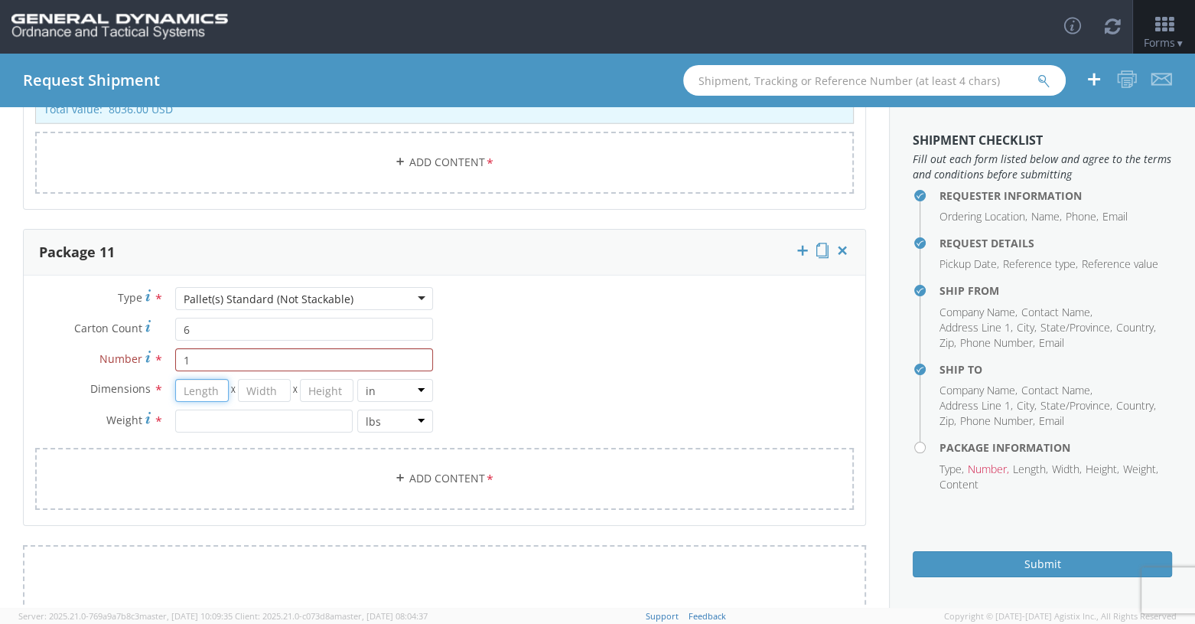
click at [183, 379] on input "number" at bounding box center [202, 390] width 54 height 23
type input "48"
click at [259, 385] on input "number" at bounding box center [265, 390] width 54 height 23
type input "40"
click at [314, 381] on input "number" at bounding box center [327, 390] width 54 height 23
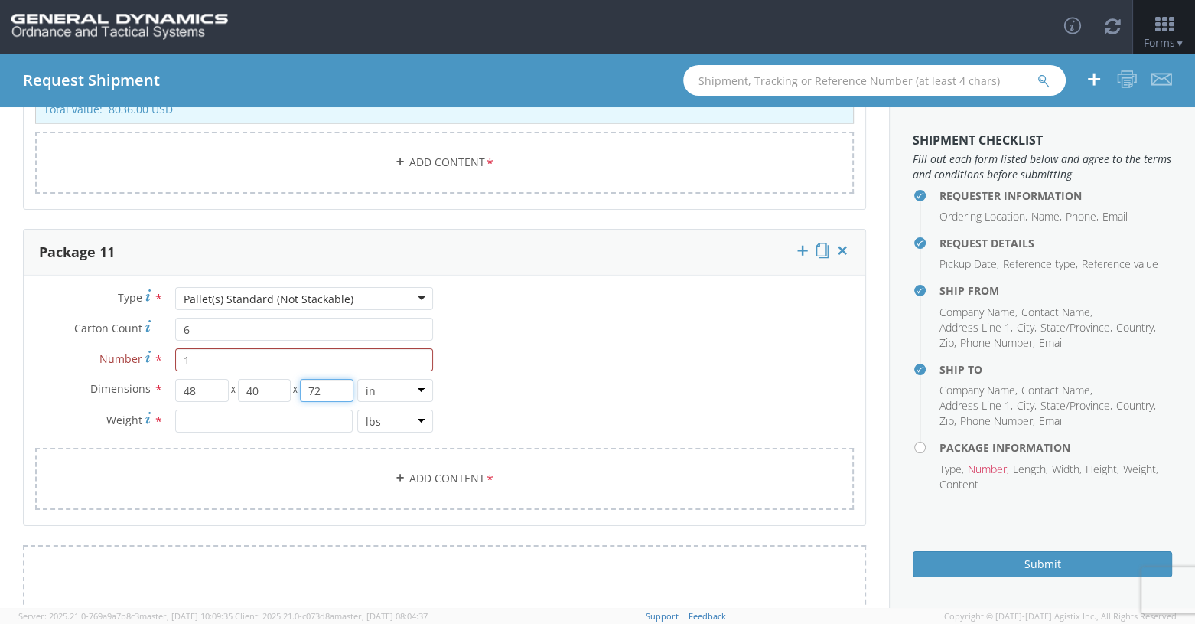
type input "72"
click at [186, 410] on input "number" at bounding box center [264, 420] width 178 height 23
type input "400"
click at [432, 469] on link "Add Content *" at bounding box center [444, 479] width 819 height 62
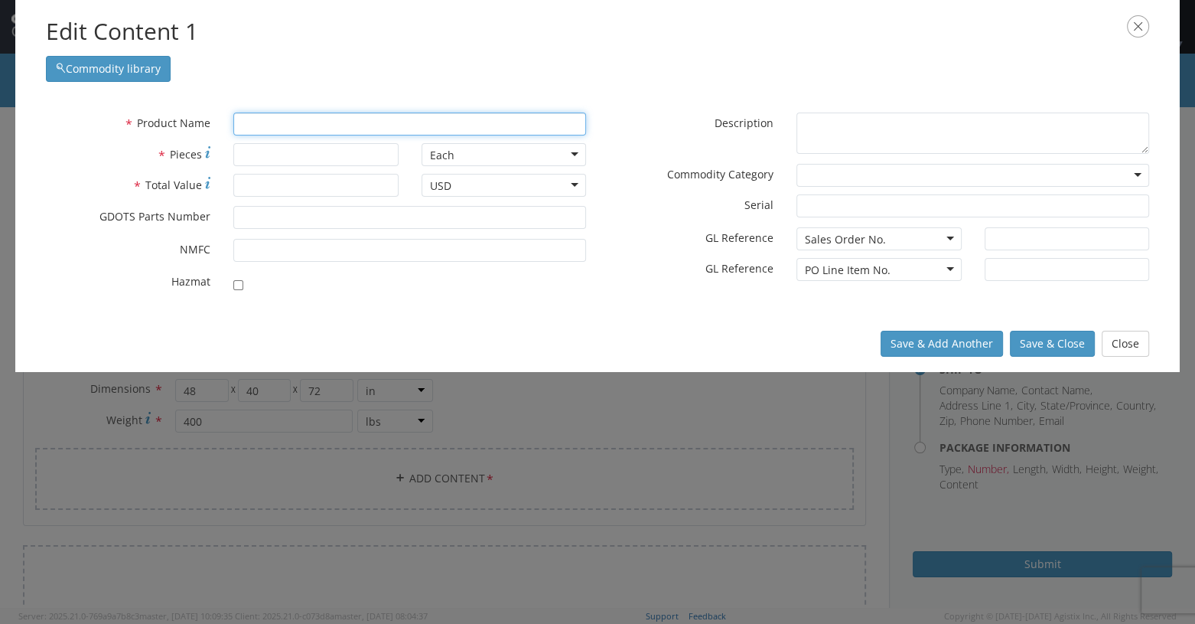
click at [266, 125] on input "text" at bounding box center [409, 123] width 353 height 23
type input "c"
type input "cARTRIDGE, 120MM, TPMP-T, M1002"
type input "CARTRIDGE, 120MM, TPMP-T, M1002"
type input "C"
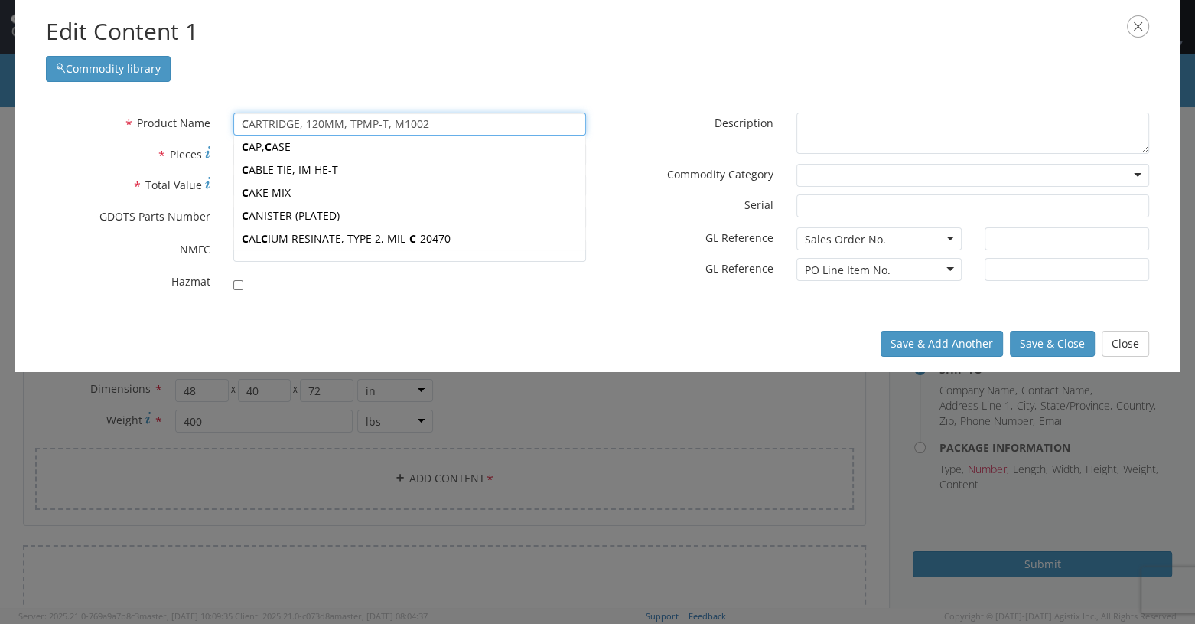
type input "CUSHION (BOTTOM) 17 1/4X8 5/8 X 5 5/8"
type input "CU"
type input "CUSHION (BOTTOM) 17 1/4X8 5/8 X 5 5/8"
type input "CUS"
type input "CUSHION (BOTTOM) 17 1/4X8 5/8 X 5 5/8"
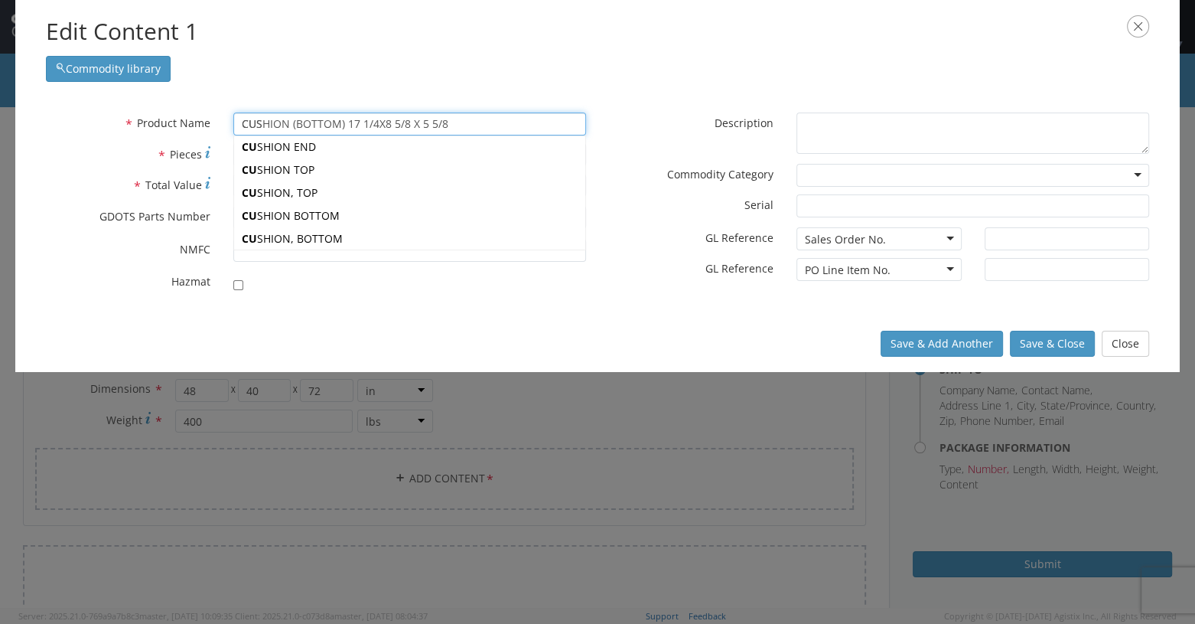
type input "CUSH"
type input "CUSHION (BOTTOM) 17 1/4X8 5/8 X 5 5/8"
type input "CUSHI"
type input "CUSHION (BOTTOM) 17 1/4X8 5/8 X 5 5/8"
type input "CUSHIO"
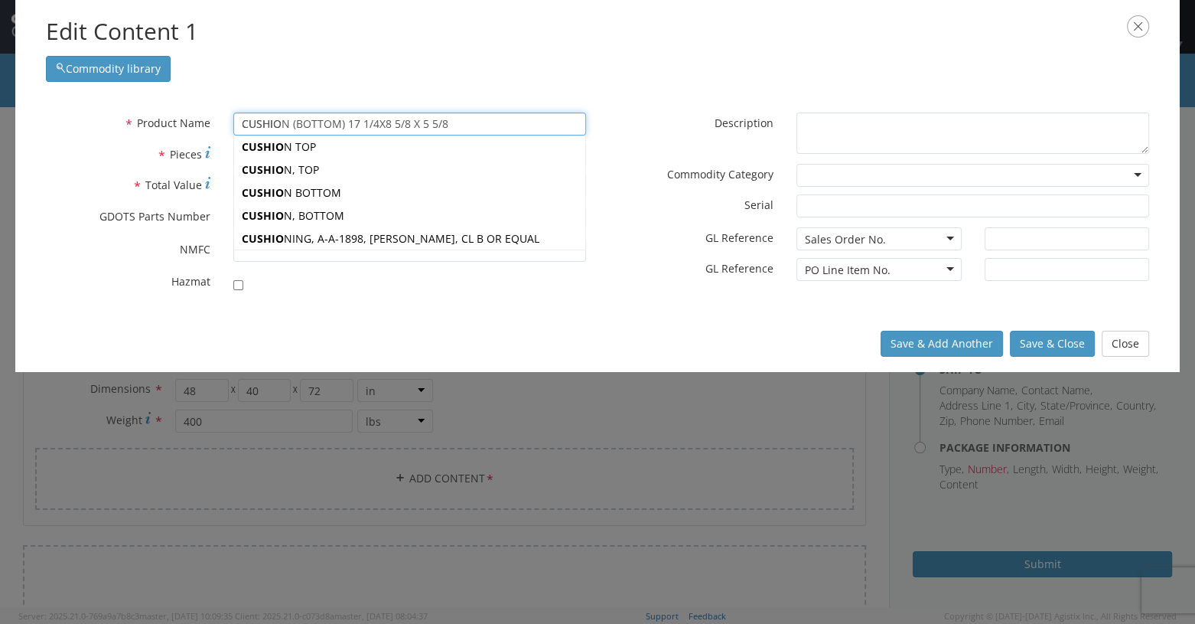
type input "CUSHION (BOTTOM) 17 1/4X8 5/8 X 5 5/8"
type input "CUSHION"
click at [316, 213] on div "CUSHION , BOTTOM" at bounding box center [409, 215] width 351 height 23
type input "CUSHION, BOTTOM"
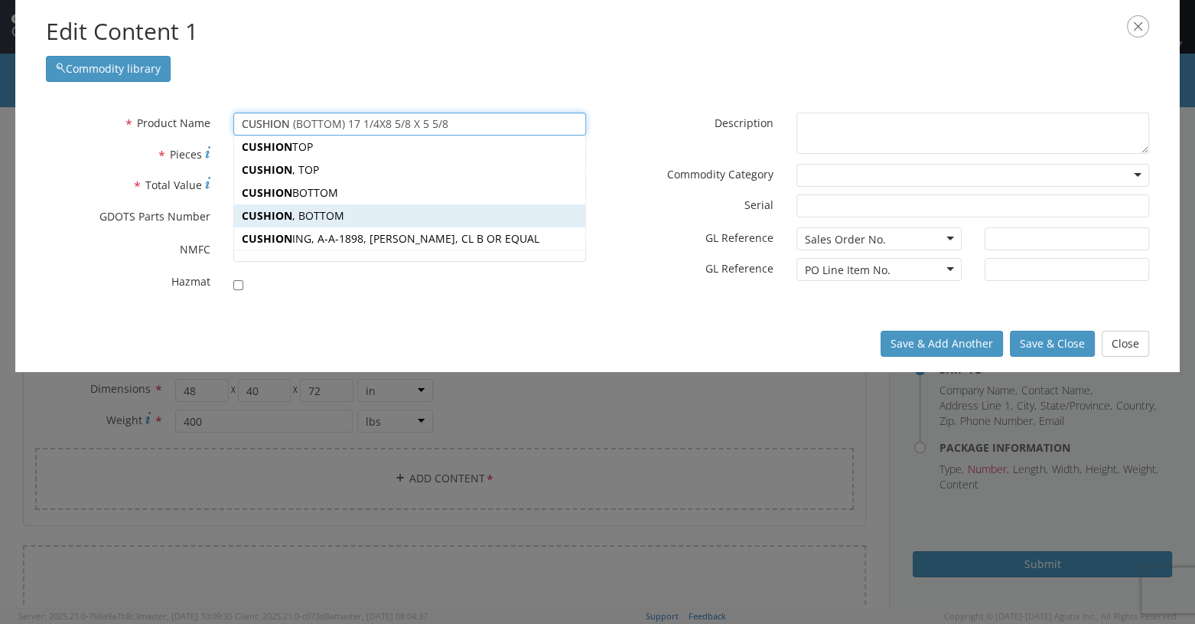
type input "7500067-2"
checkbox input "true"
type textarea "CUSHION, BOTTOM"
type input "[PERSON_NAME],[GEOGRAPHIC_DATA]"
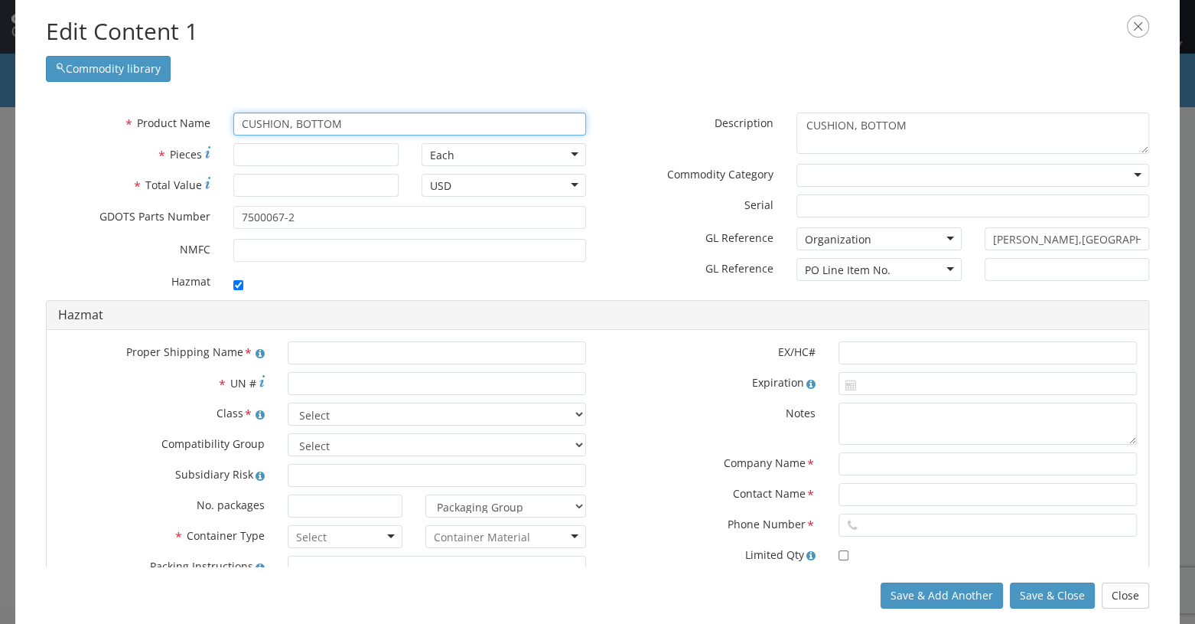
type input "CUSHION, BOTTOM"
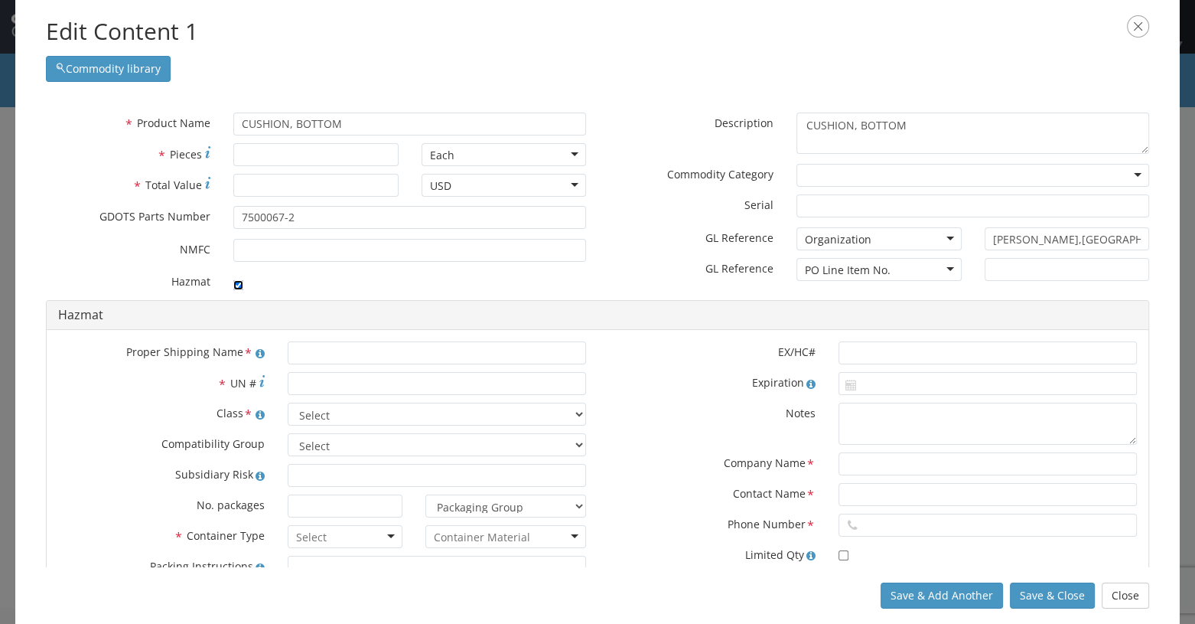
click at [236, 283] on input "checkbox" at bounding box center [238, 285] width 10 height 10
checkbox input "false"
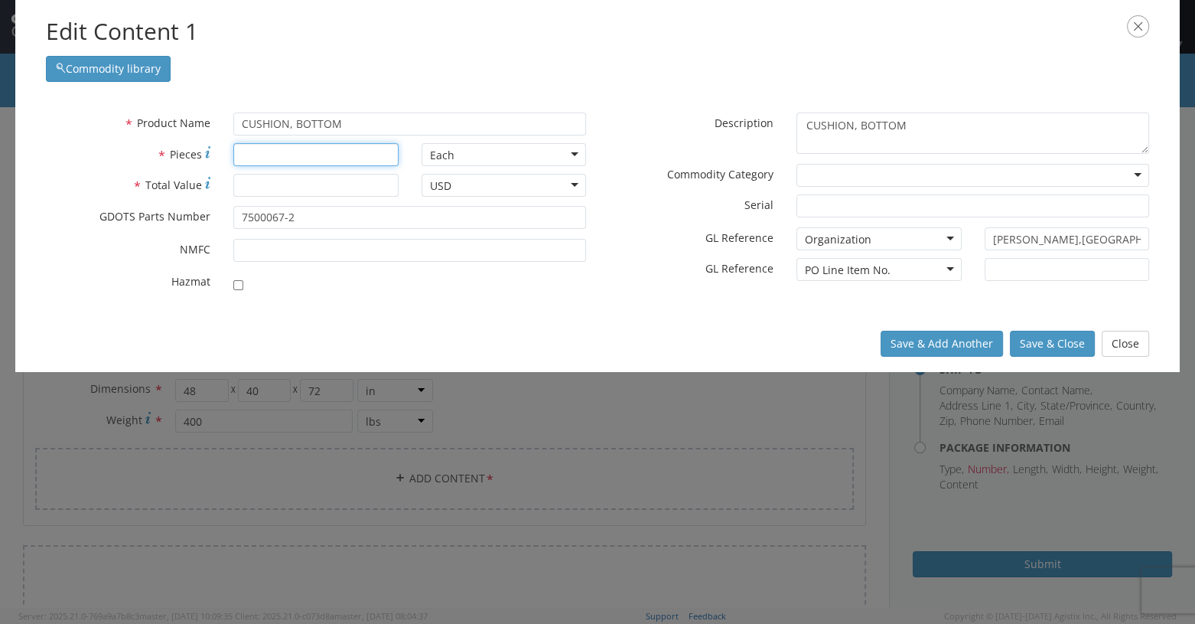
click at [262, 161] on input "* Pieces" at bounding box center [315, 154] width 165 height 23
click at [260, 152] on input "* Pieces" at bounding box center [315, 154] width 165 height 23
type input "1000"
click at [266, 188] on input "* Total Value" at bounding box center [315, 185] width 165 height 23
click at [266, 191] on input "* Total Value" at bounding box center [315, 185] width 165 height 23
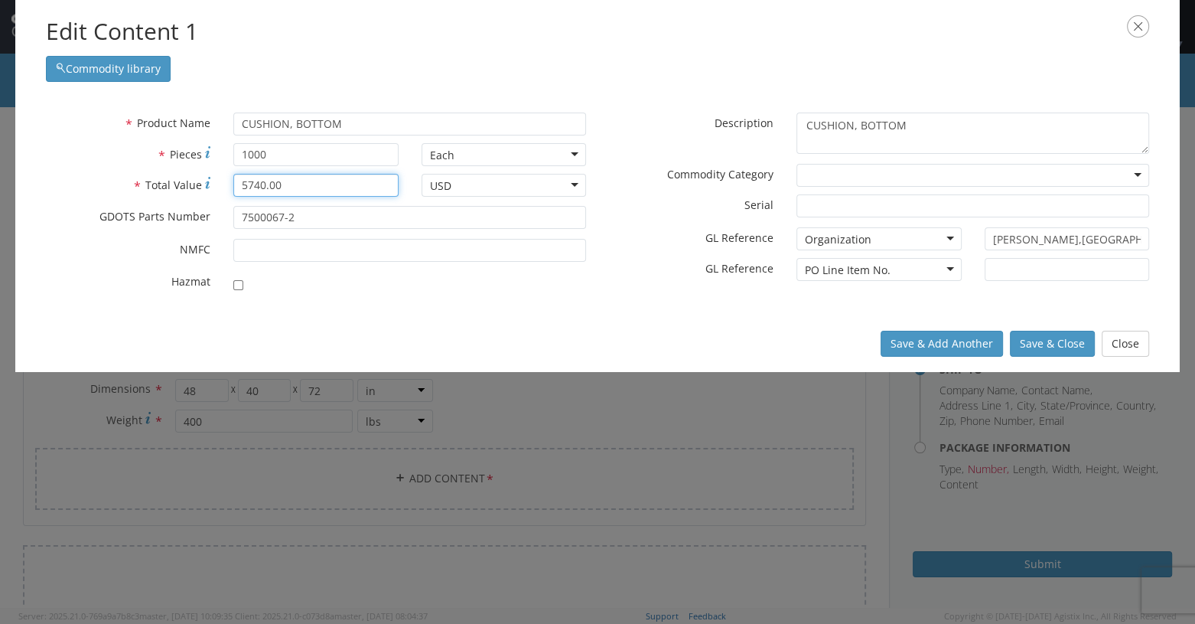
type input "5740.00"
click at [316, 221] on input "7500067-2" at bounding box center [409, 217] width 353 height 23
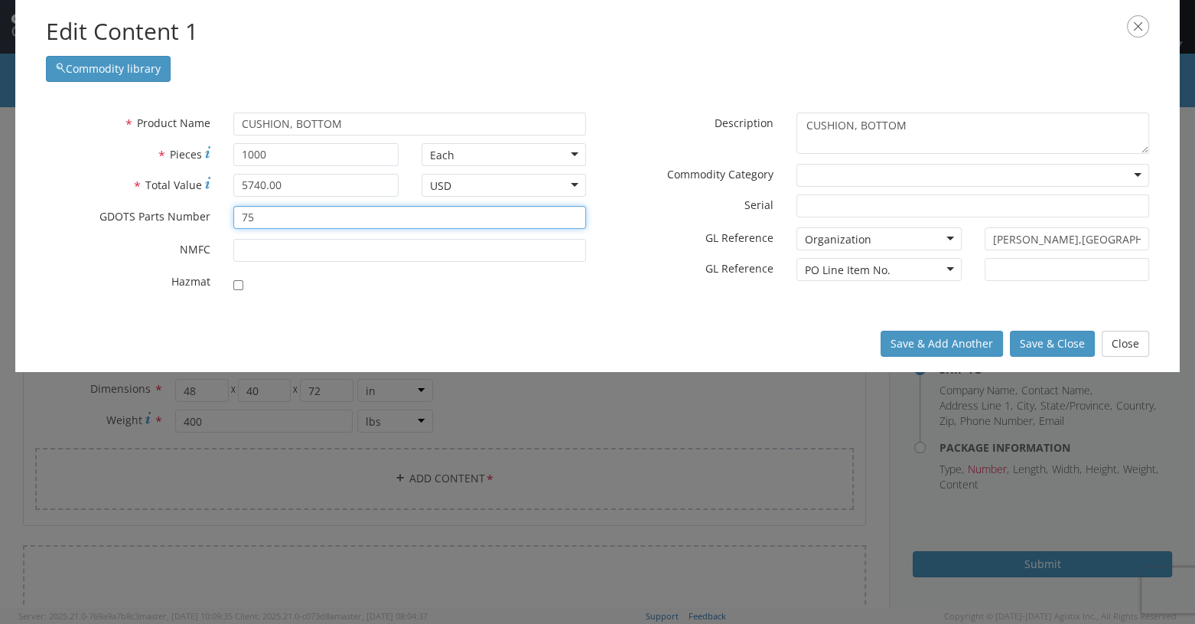
type input "7"
type input "12991883"
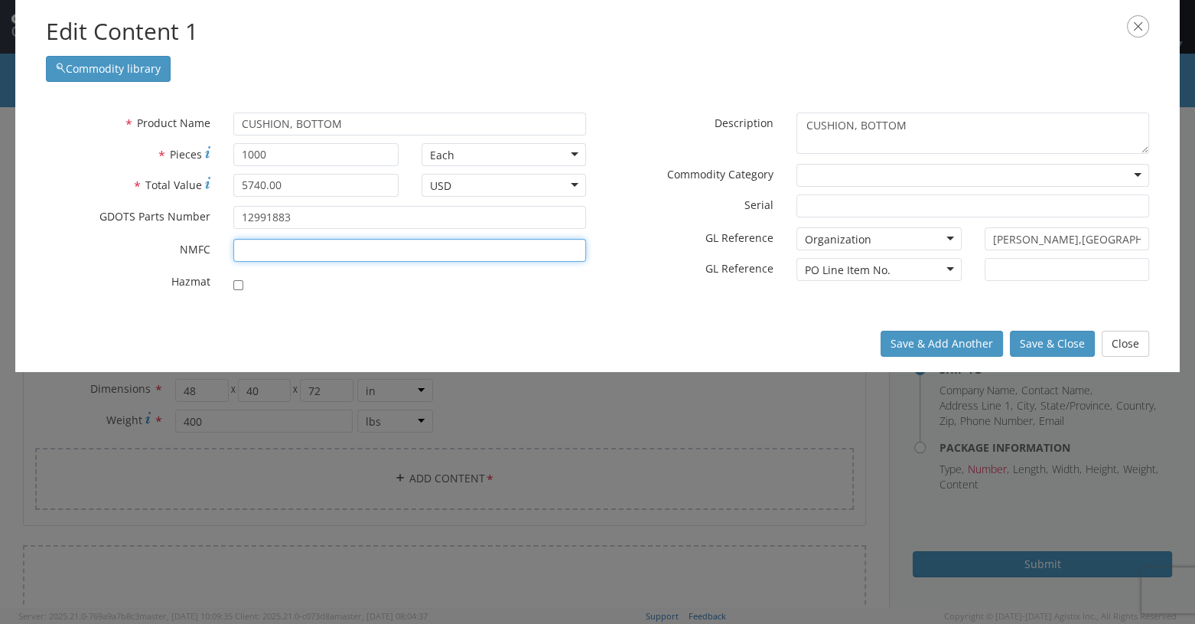
click at [295, 246] on input "* NMFC" at bounding box center [409, 250] width 353 height 23
type input "156600"
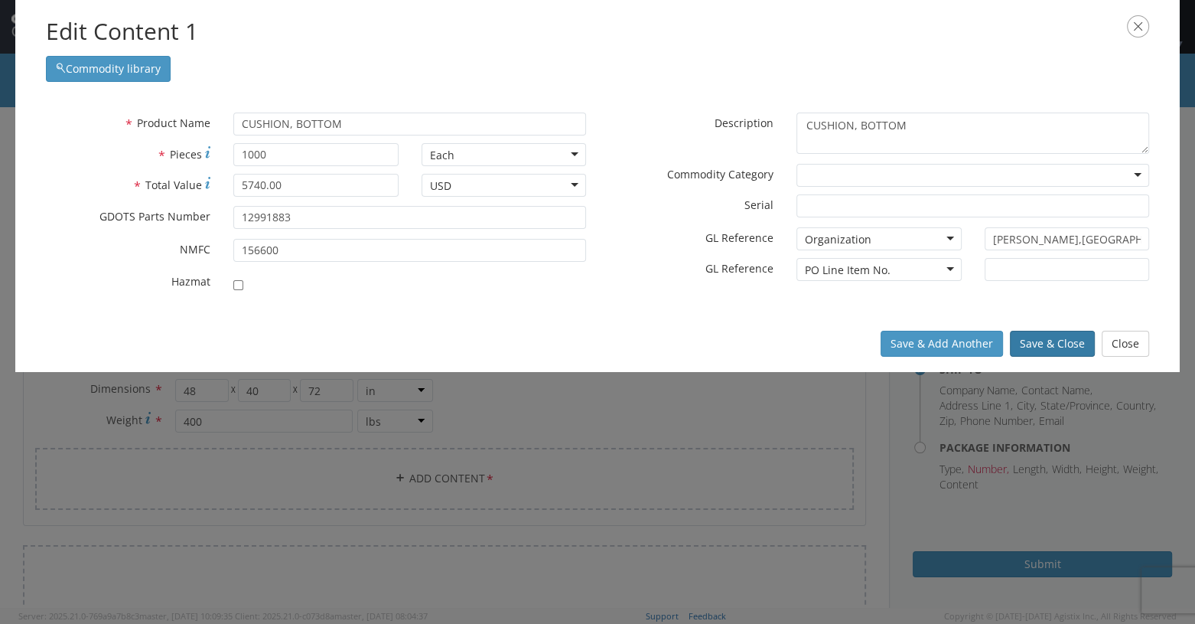
click at [717, 347] on button "Save & Close" at bounding box center [1052, 344] width 85 height 26
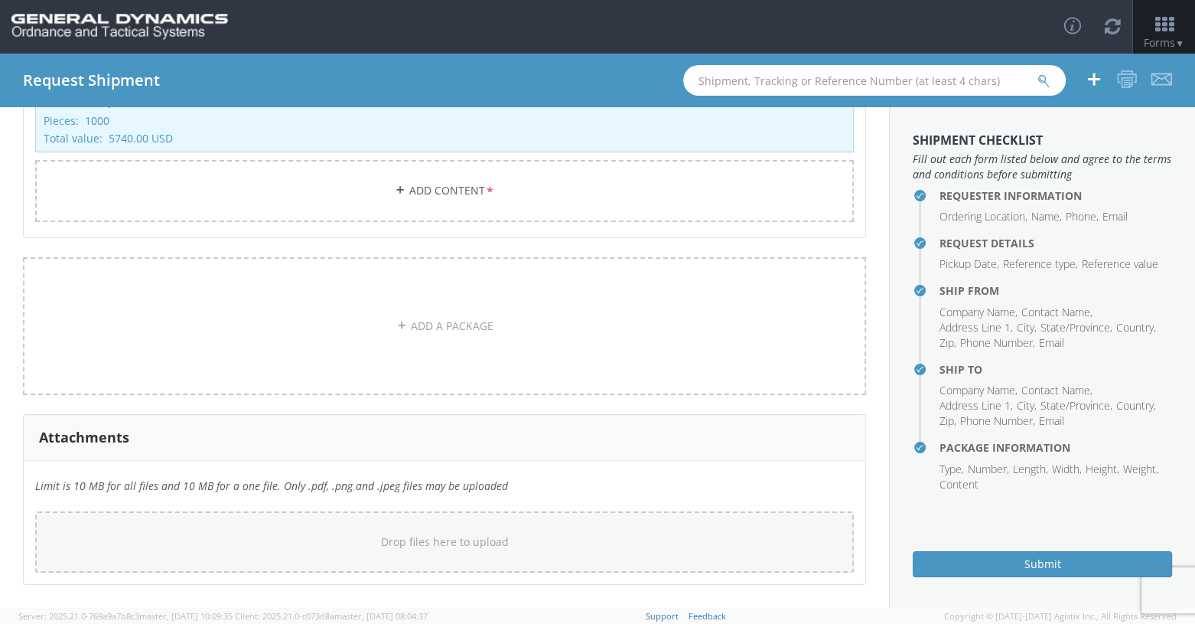
scroll to position [4438, 0]
click at [303, 318] on link "ADD A PACKAGE" at bounding box center [444, 322] width 843 height 138
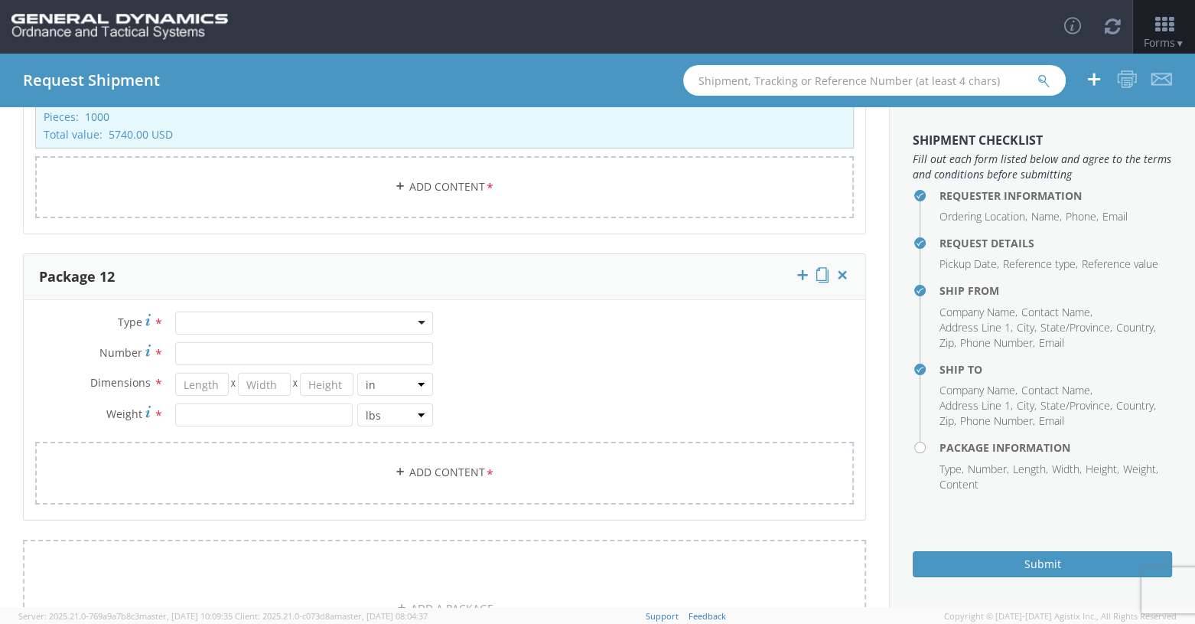
click at [417, 318] on div at bounding box center [304, 322] width 258 height 23
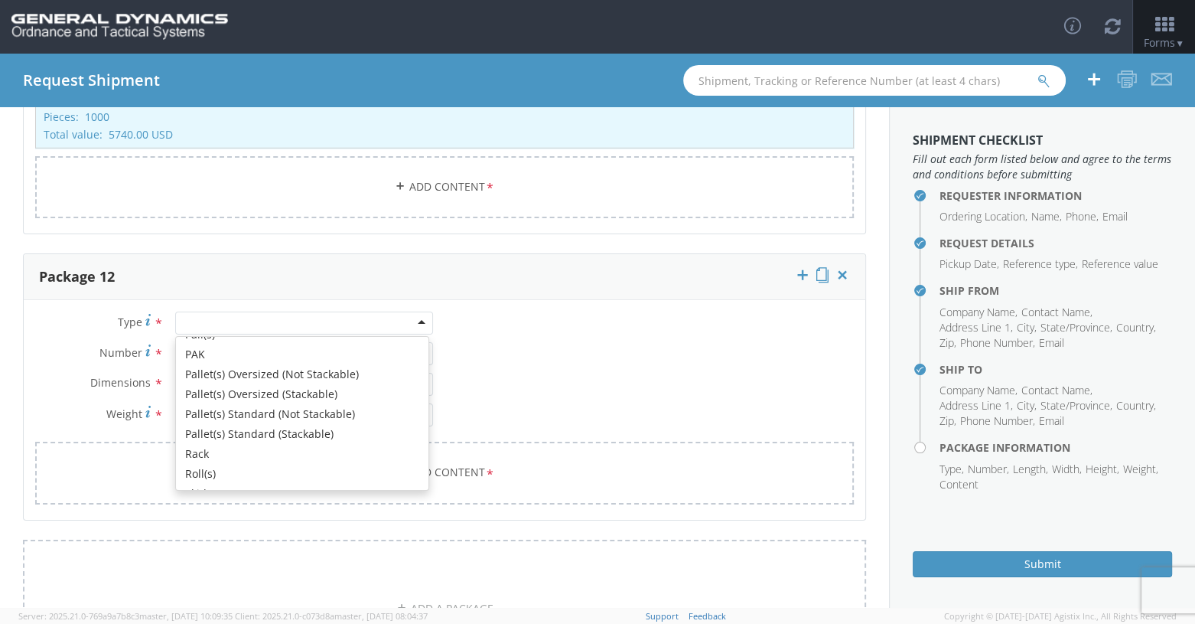
scroll to position [417, 0]
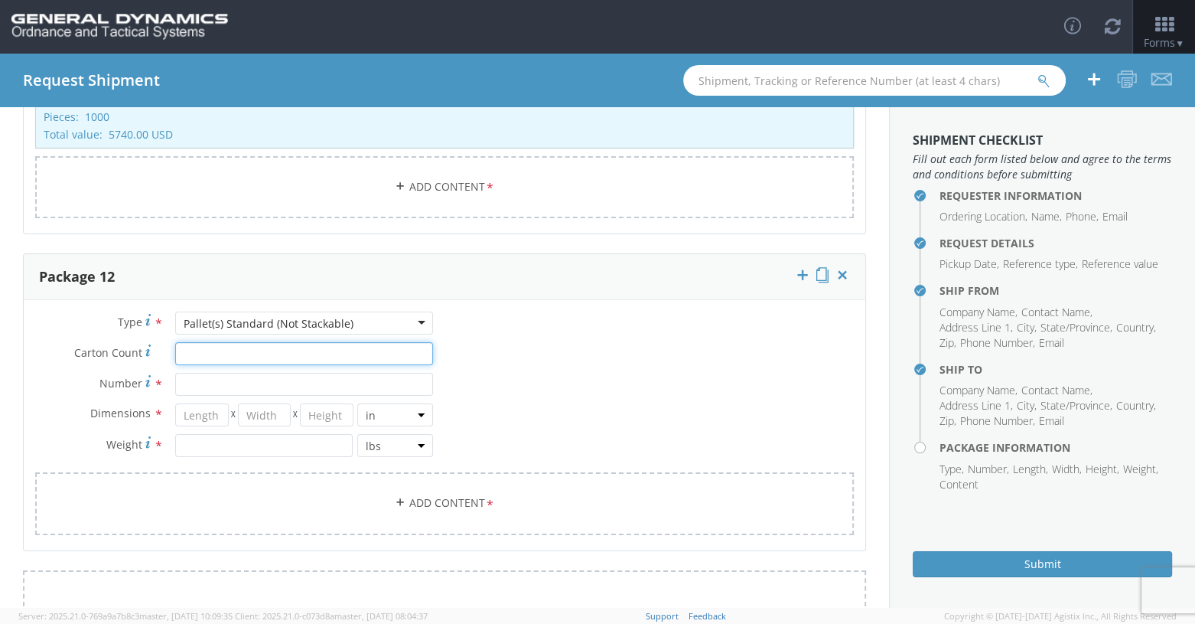
click at [178, 342] on input "Carton Count *" at bounding box center [304, 353] width 258 height 23
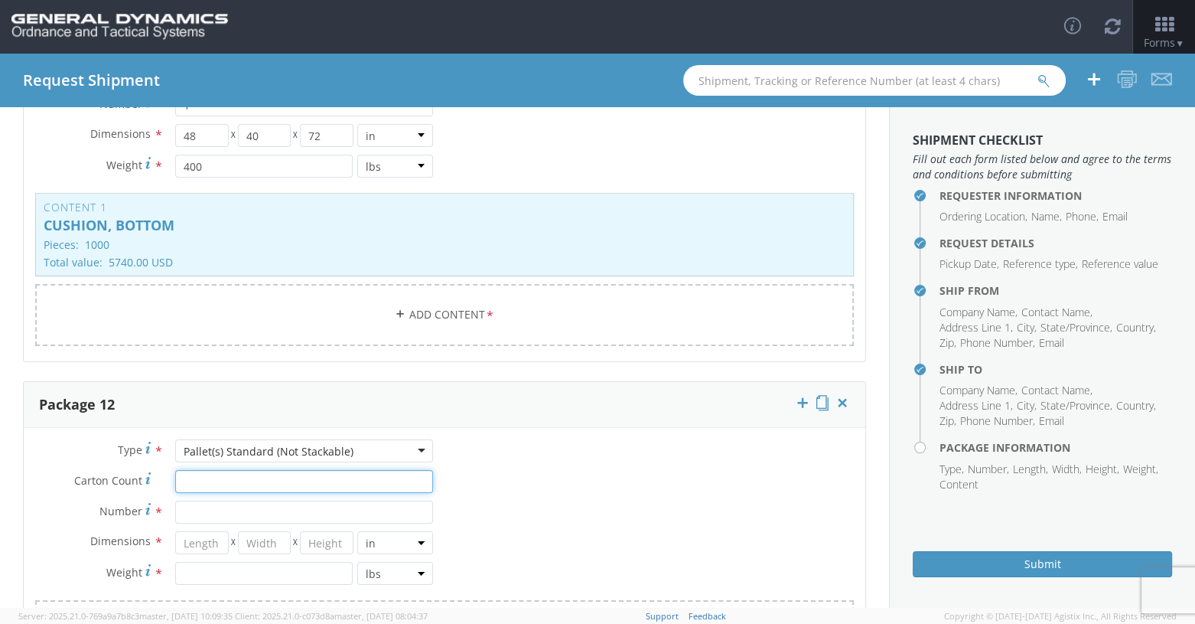
scroll to position [4515, 0]
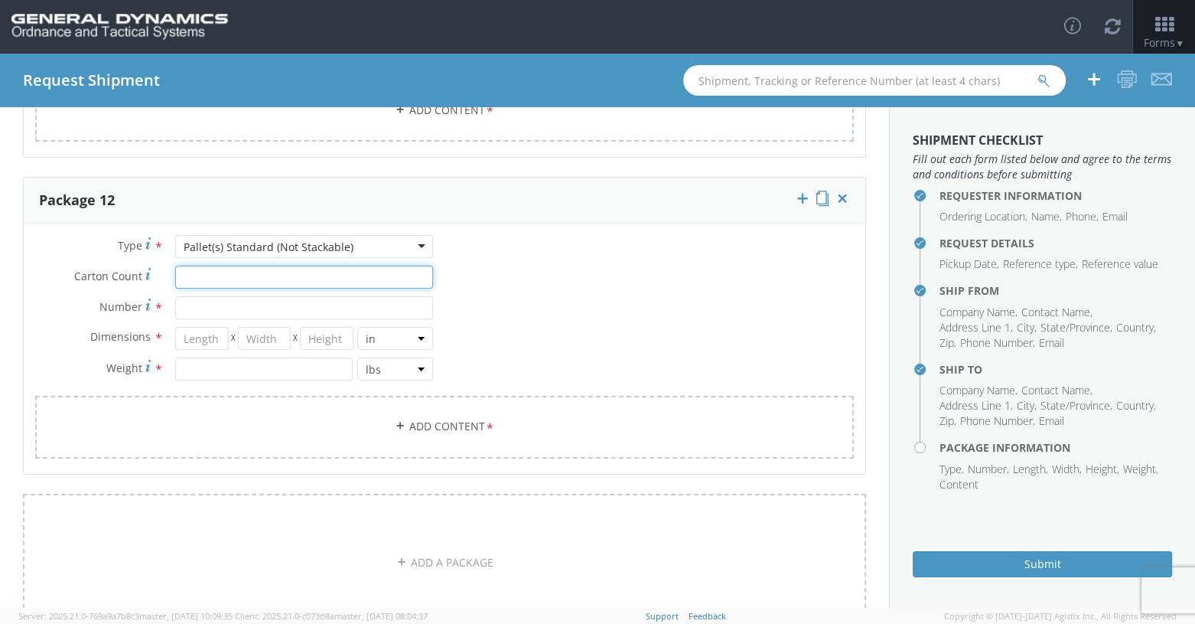
click at [200, 266] on input "Carton Count *" at bounding box center [304, 277] width 258 height 23
type input "10"
click at [183, 296] on input "Number *" at bounding box center [304, 307] width 258 height 23
type input "1"
click at [179, 332] on input "number" at bounding box center [202, 338] width 54 height 23
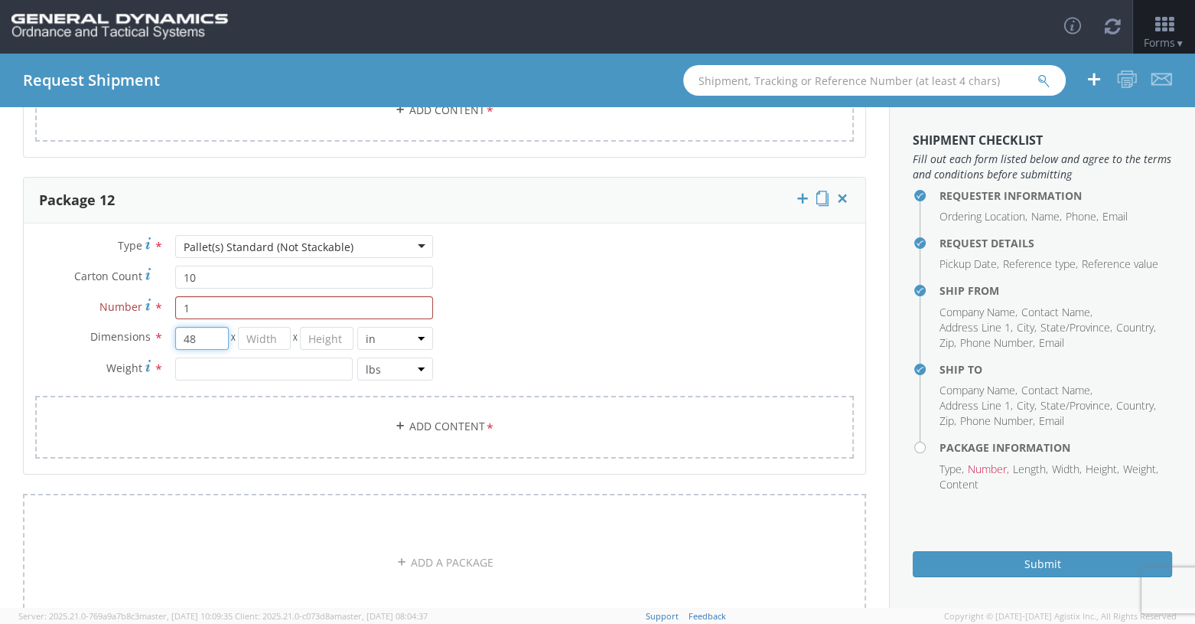
type input "48"
click at [257, 331] on input "number" at bounding box center [265, 338] width 54 height 23
type input "40"
click at [303, 328] on input "number" at bounding box center [327, 338] width 54 height 23
type input "88"
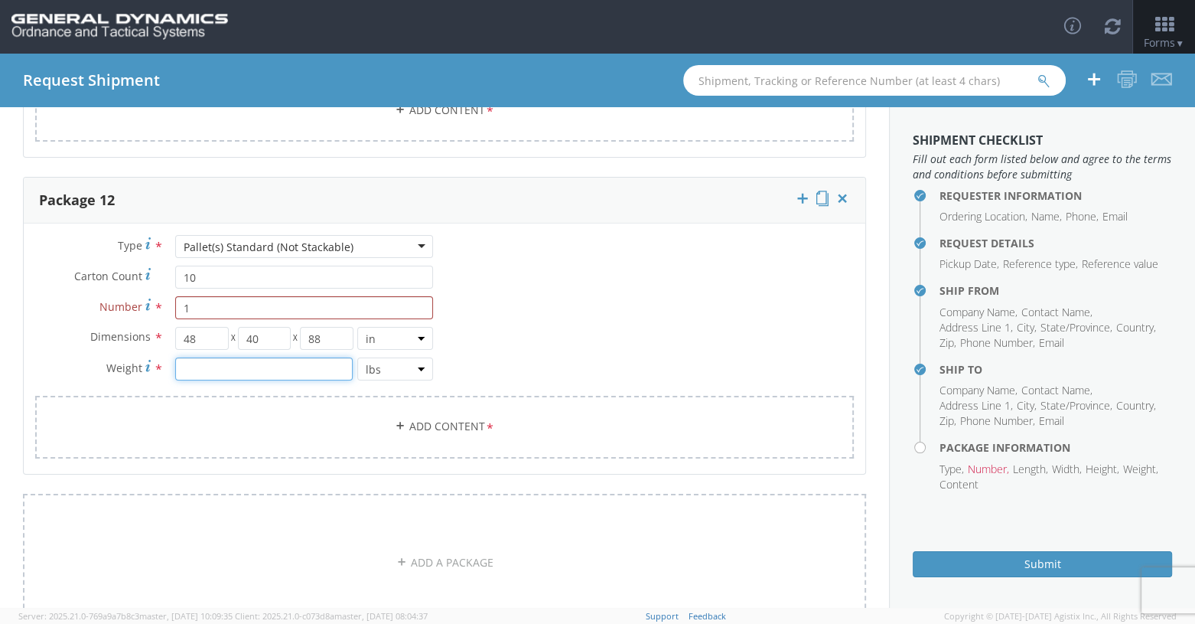
click at [190, 357] on input "number" at bounding box center [264, 368] width 178 height 23
type input "380"
click at [328, 412] on link "Add Content *" at bounding box center [444, 427] width 819 height 62
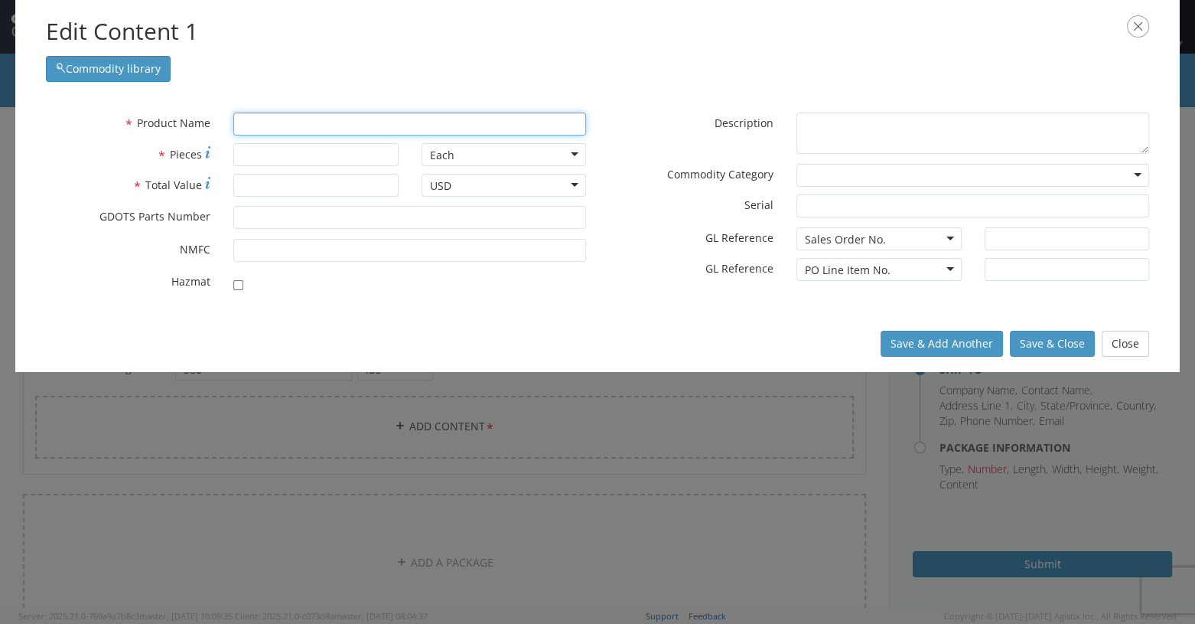
click at [282, 123] on input "text" at bounding box center [409, 123] width 353 height 23
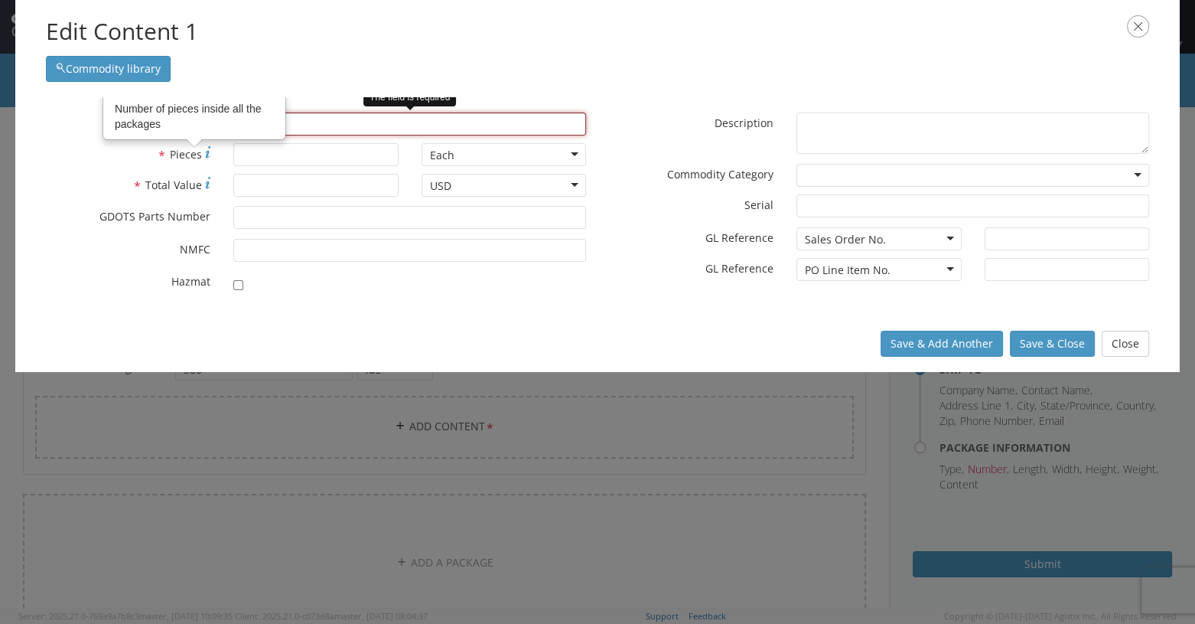
click at [314, 122] on input "text" at bounding box center [409, 123] width 353 height 23
type input "cARTRIDGE, 120MM, TPMP-T, M1002"
type input "c"
type input "CARTRIDGE, 120MM, TPMP-T, M1002"
type input "C"
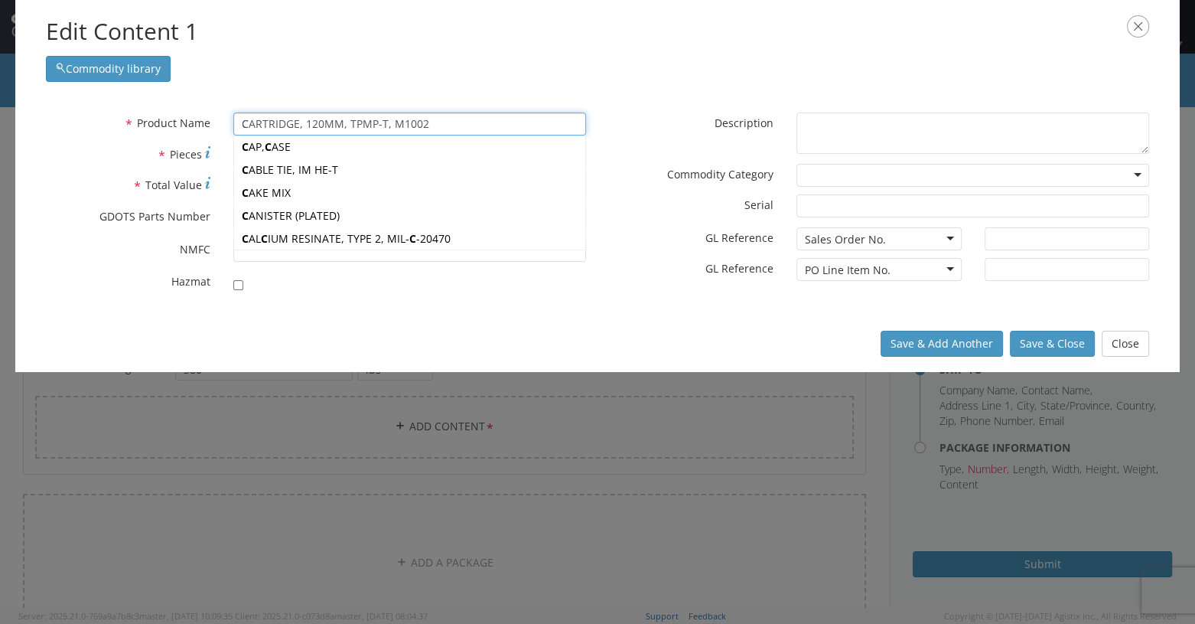
type input "CUSHION (BOTTOM) 17 1/4X8 5/8 X 5 5/8"
type input "CU"
type input "CUSHION (BOTTOM) 17 1/4X8 5/8 X 5 5/8"
type input "CUS"
type input "CUSHION (BOTTOM) 17 1/4X8 5/8 X 5 5/8"
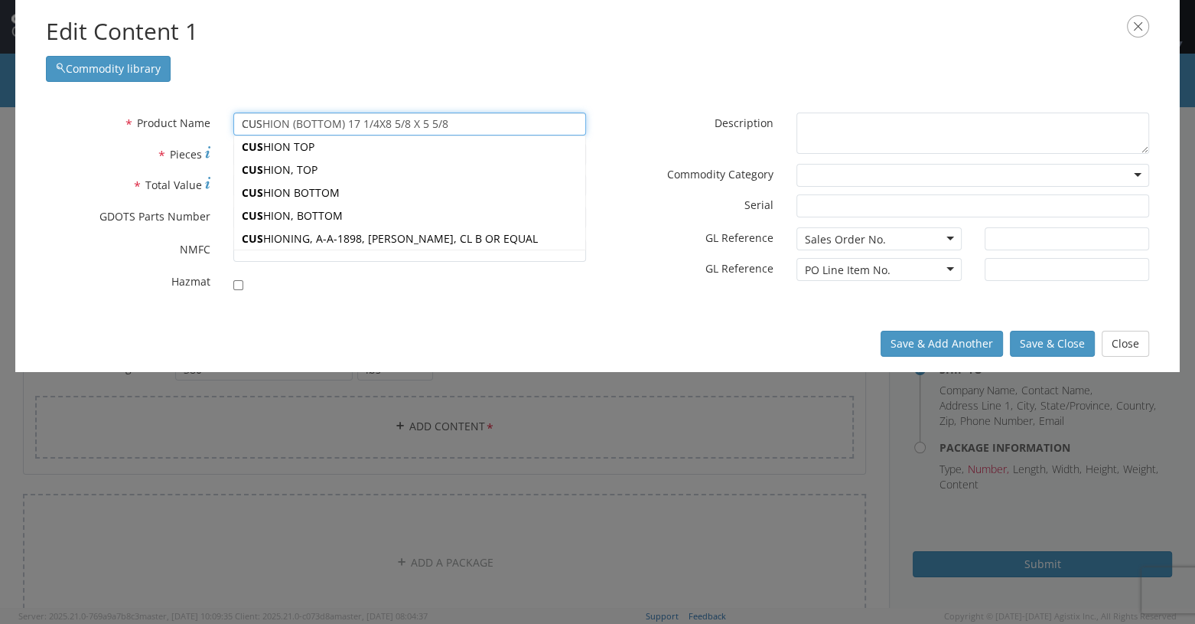
type input "CUSH"
type input "CUSHION (BOTTOM) 17 1/4X8 5/8 X 5 5/8"
type input "CUSHI"
type input "CUSHION (BOTTOM) 17 1/4X8 5/8 X 5 5/8"
type input "CUSHIO"
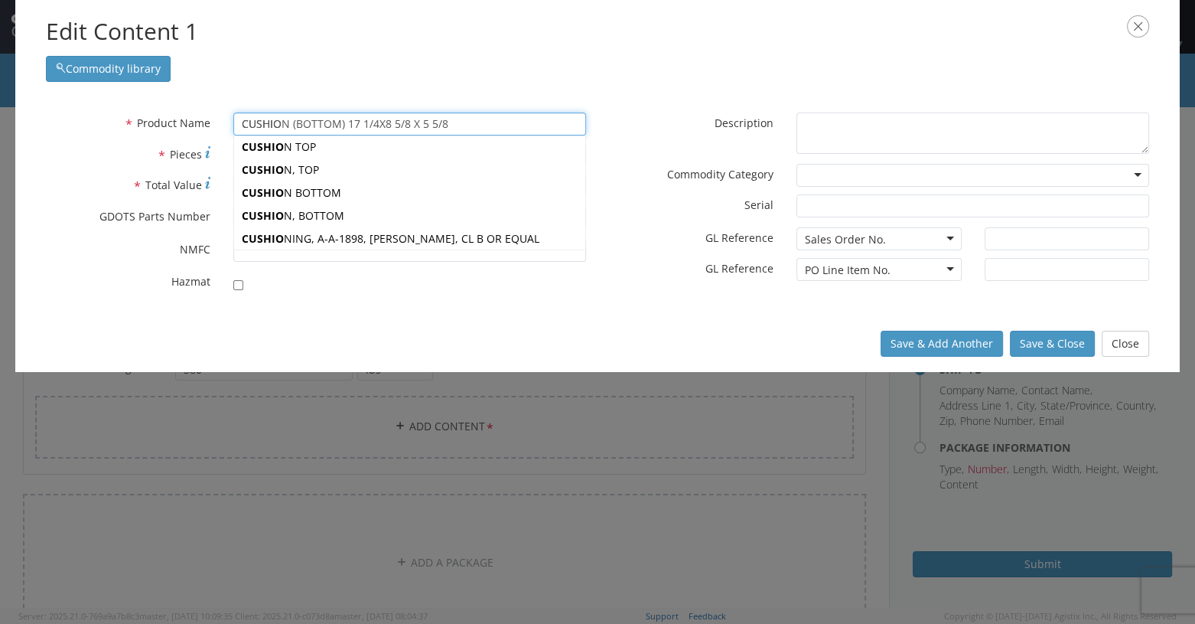
type input "CUSHION (BOTTOM) 17 1/4X8 5/8 X 5 5/8"
type input "CUSHION"
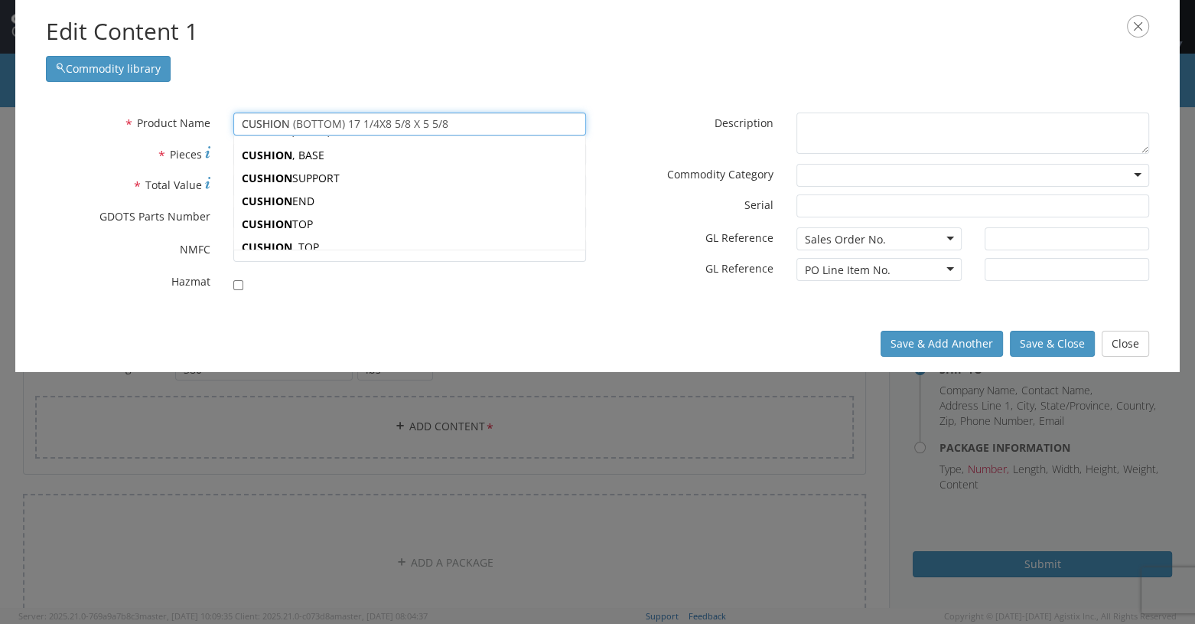
scroll to position [153, 0]
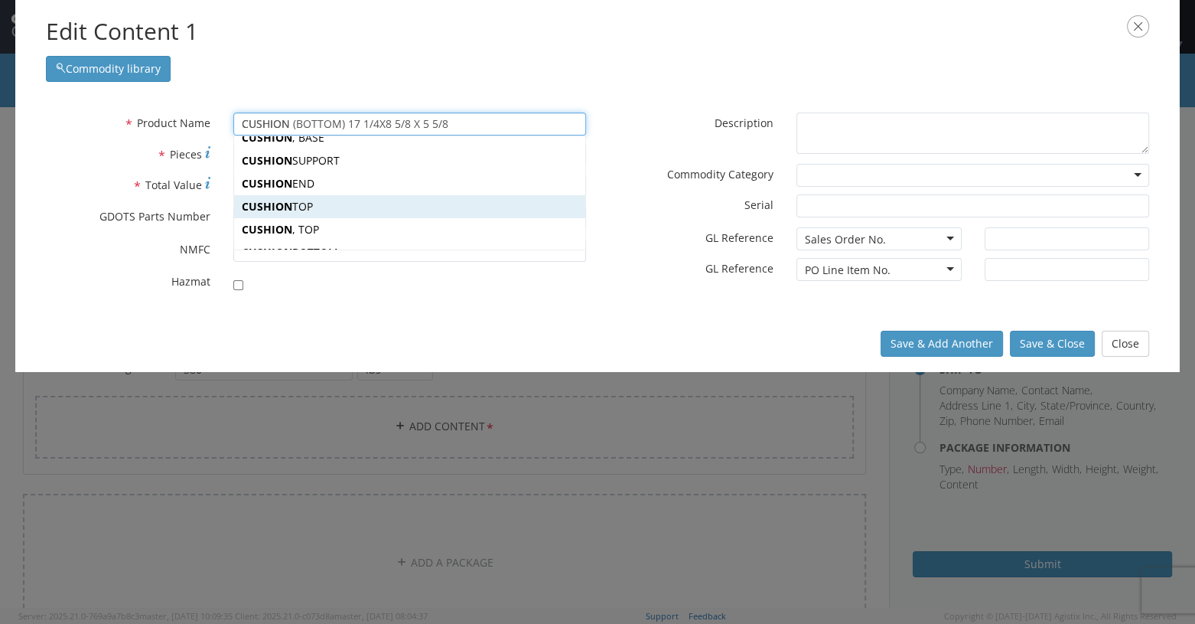
click at [326, 210] on div "CUSHION TOP" at bounding box center [409, 206] width 351 height 23
type input "CUSHION TOP"
type input "7500066-1"
checkbox input "true"
type textarea "CUSHION TOP"
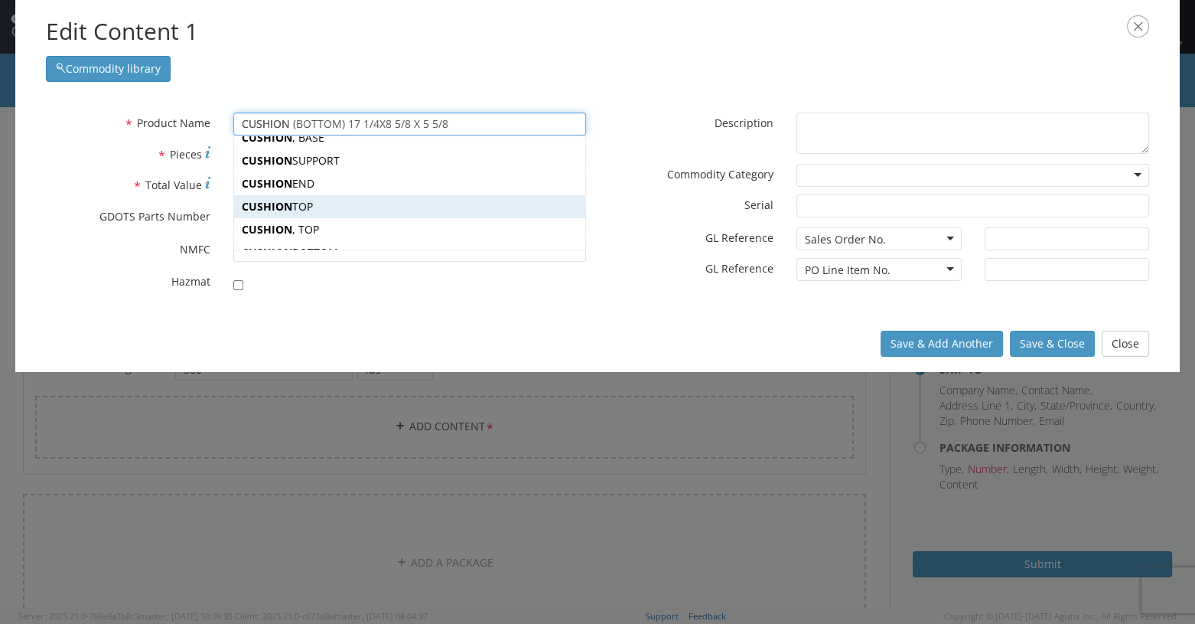
type input "[PERSON_NAME],[GEOGRAPHIC_DATA]"
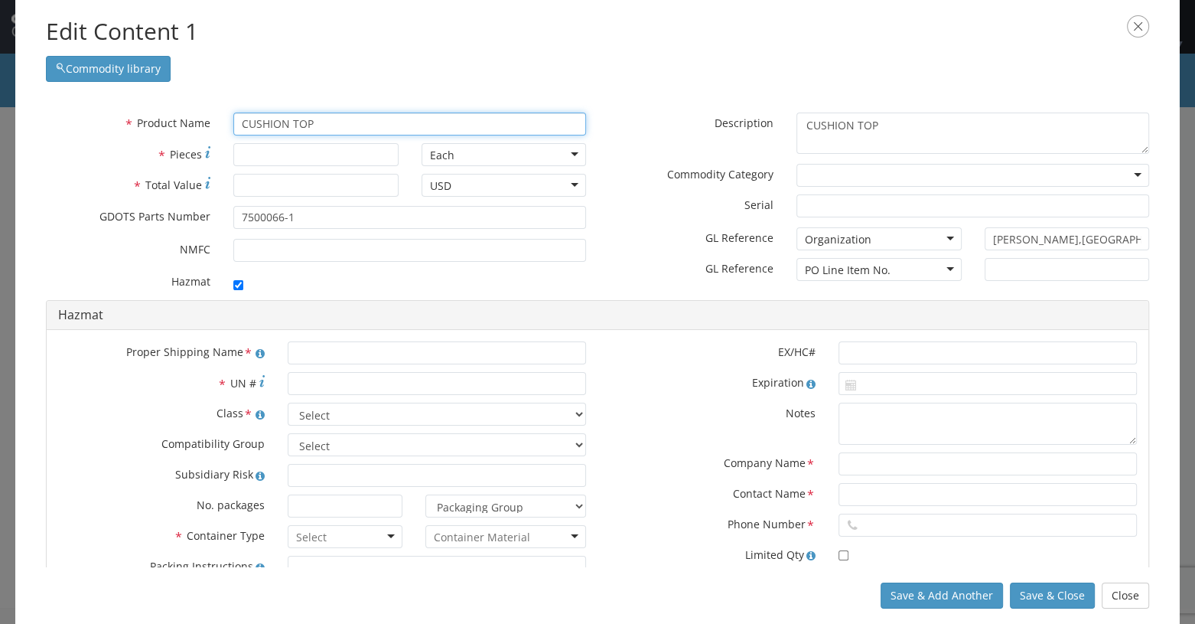
click at [326, 120] on input "CUSHION TOP" at bounding box center [409, 123] width 353 height 23
type input "CUSHION TOP"
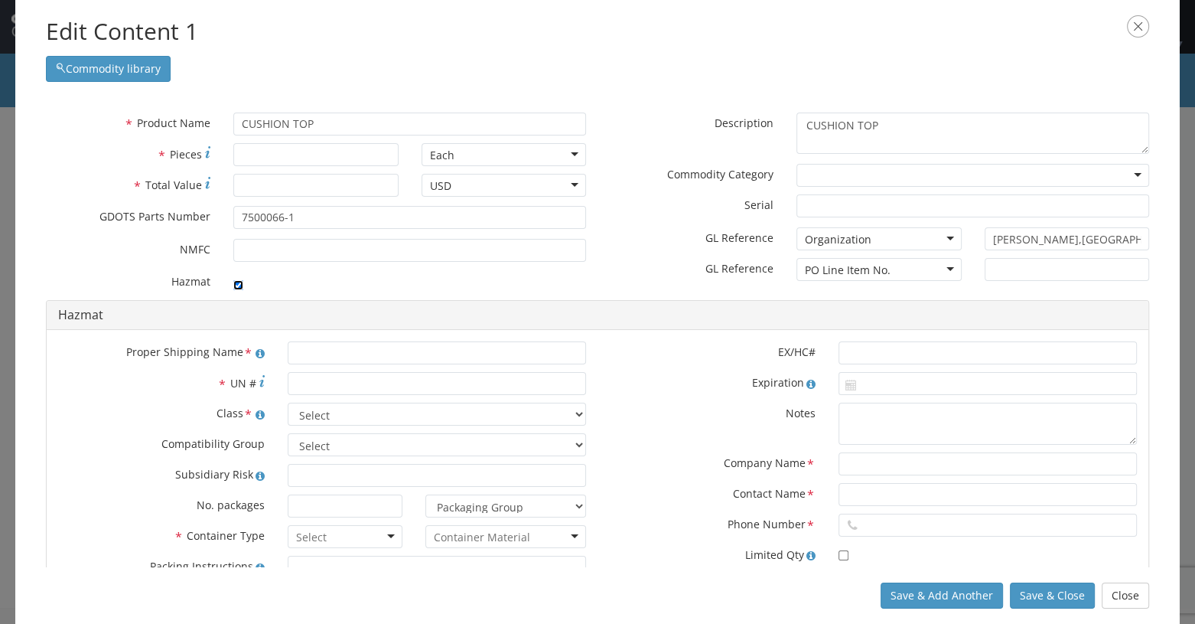
click at [233, 284] on input "checkbox" at bounding box center [238, 285] width 10 height 10
checkbox input "false"
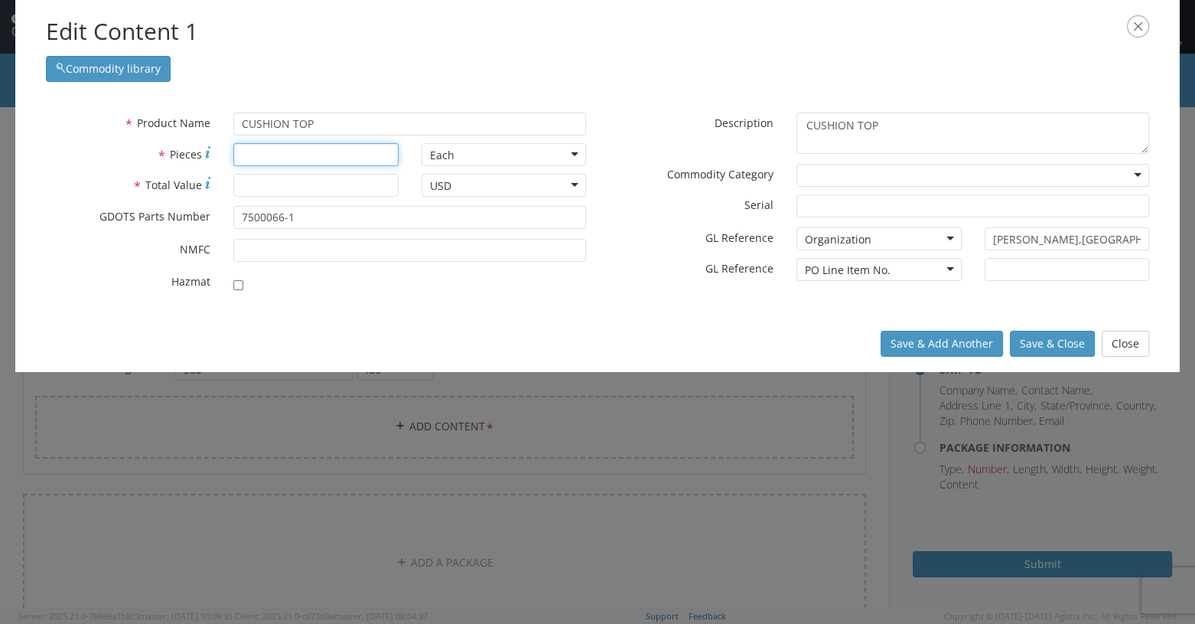
click at [272, 156] on input "* Pieces" at bounding box center [315, 154] width 165 height 23
type input "1750"
click at [253, 186] on input "* Total Value" at bounding box center [315, 185] width 165 height 23
type input "6177.50"
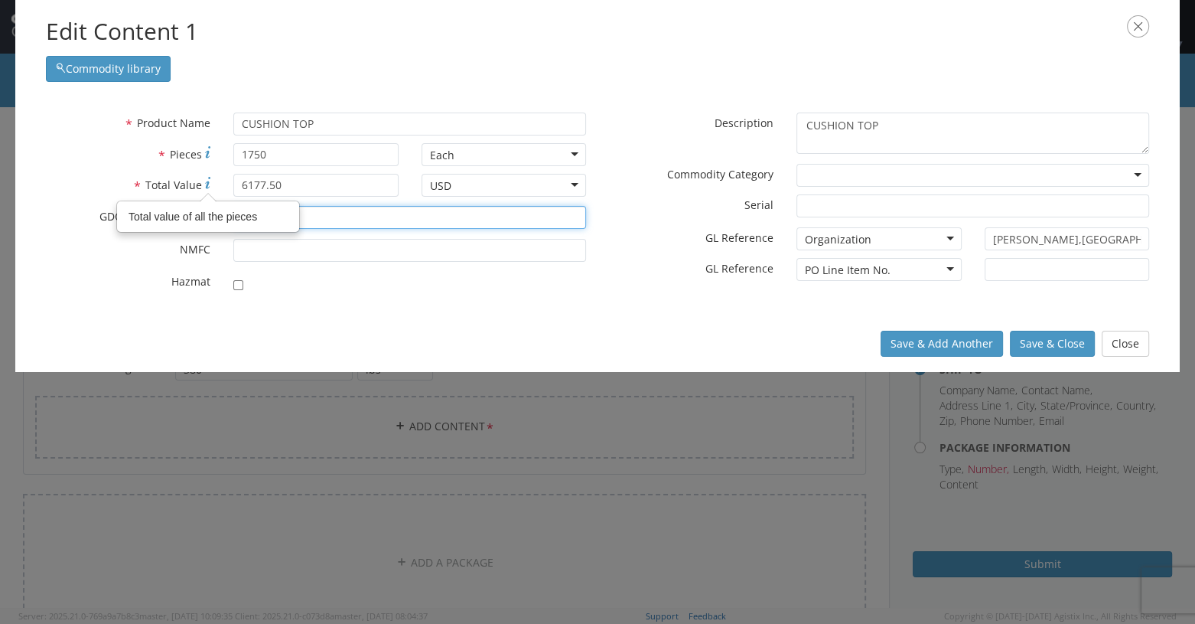
click at [306, 215] on input "7500066-1" at bounding box center [409, 217] width 353 height 23
type input "7"
type input "12991906"
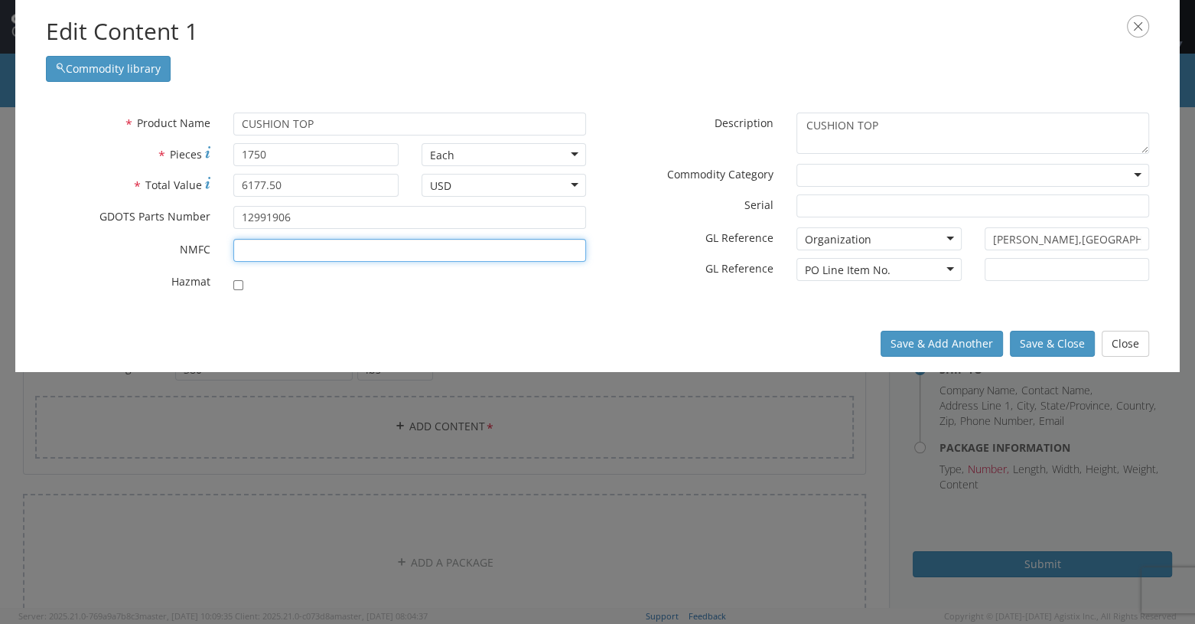
click at [269, 241] on input "* NMFC" at bounding box center [409, 250] width 353 height 23
type input "156600"
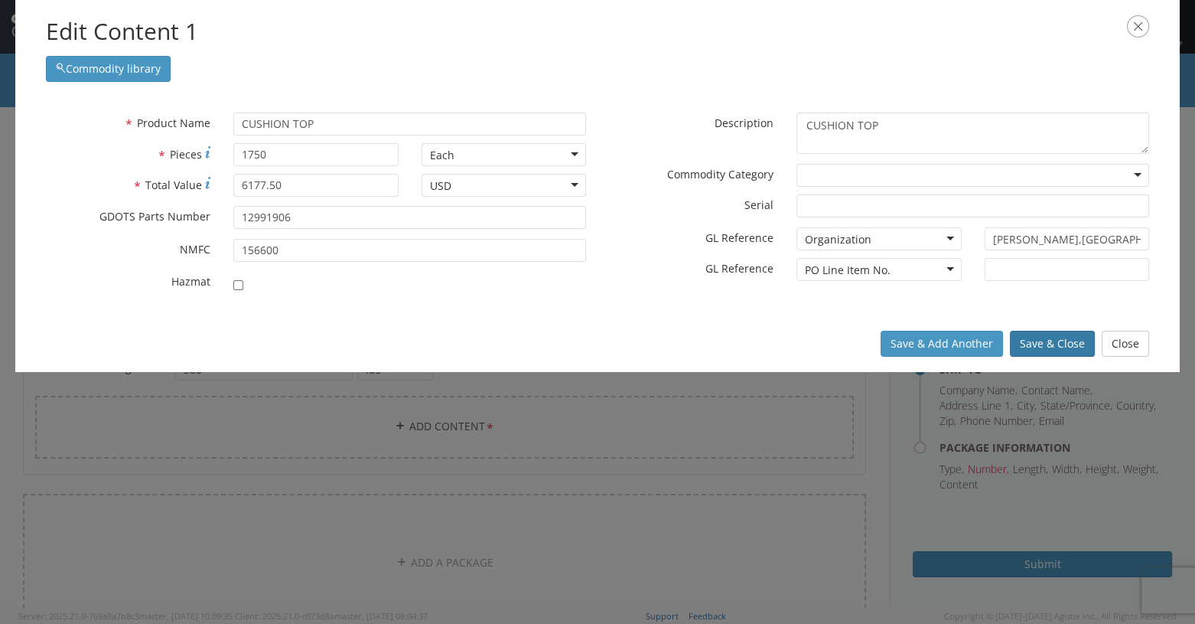
click at [717, 339] on button "Save & Close" at bounding box center [1052, 344] width 85 height 26
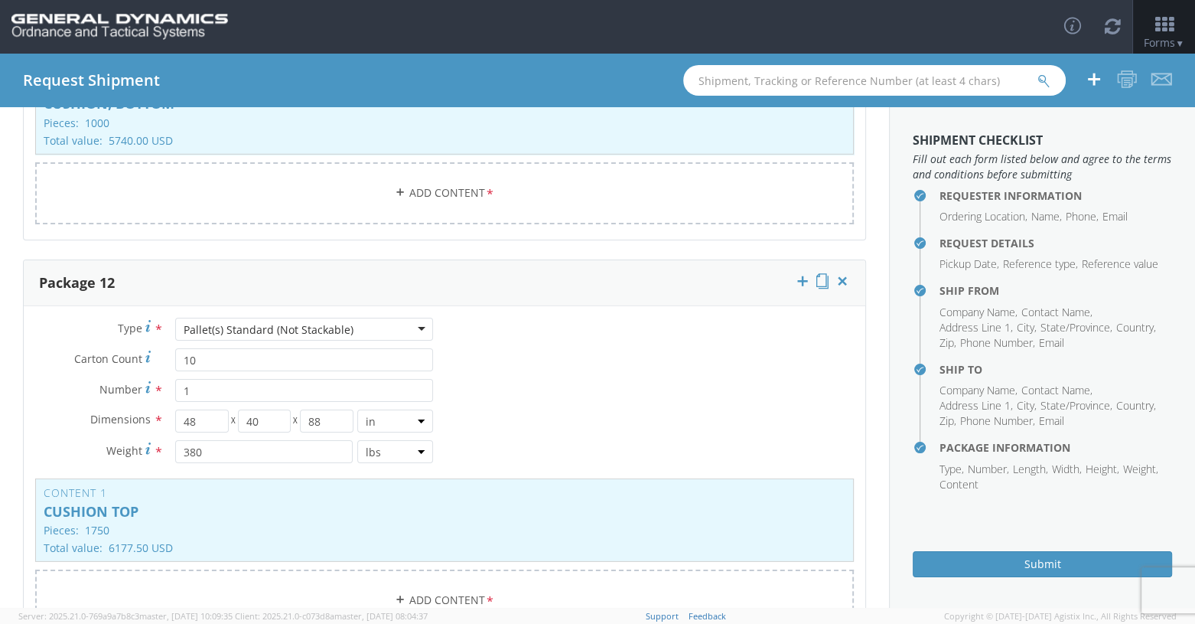
scroll to position [4453, 0]
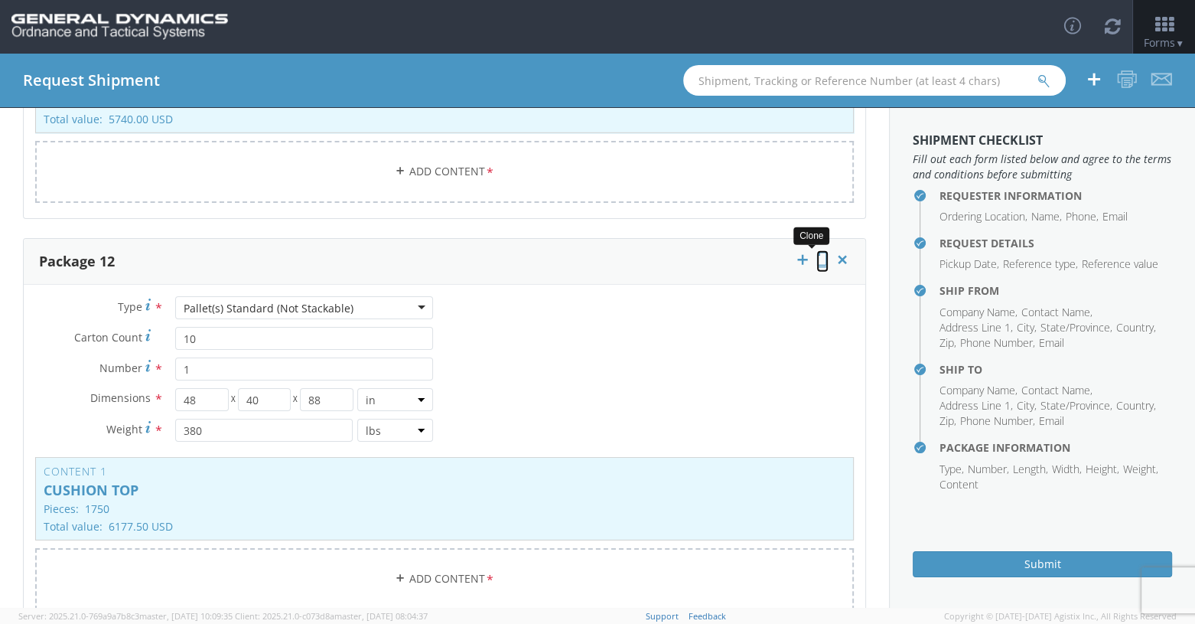
click at [717, 254] on icon at bounding box center [822, 259] width 12 height 15
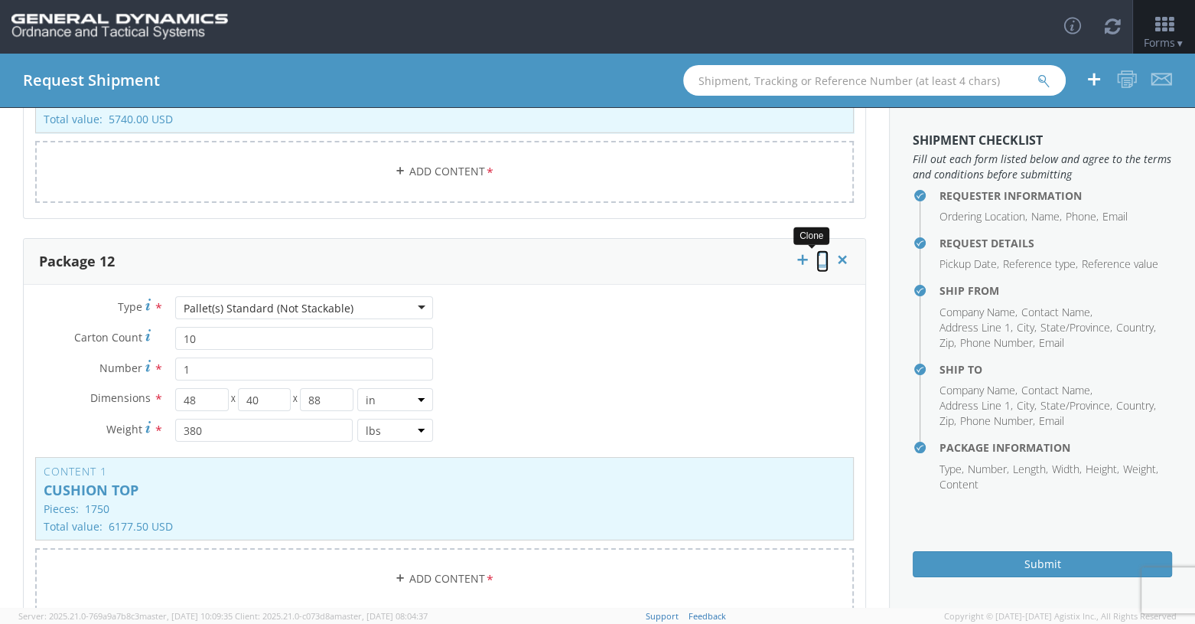
click at [717, 254] on icon at bounding box center [822, 259] width 12 height 15
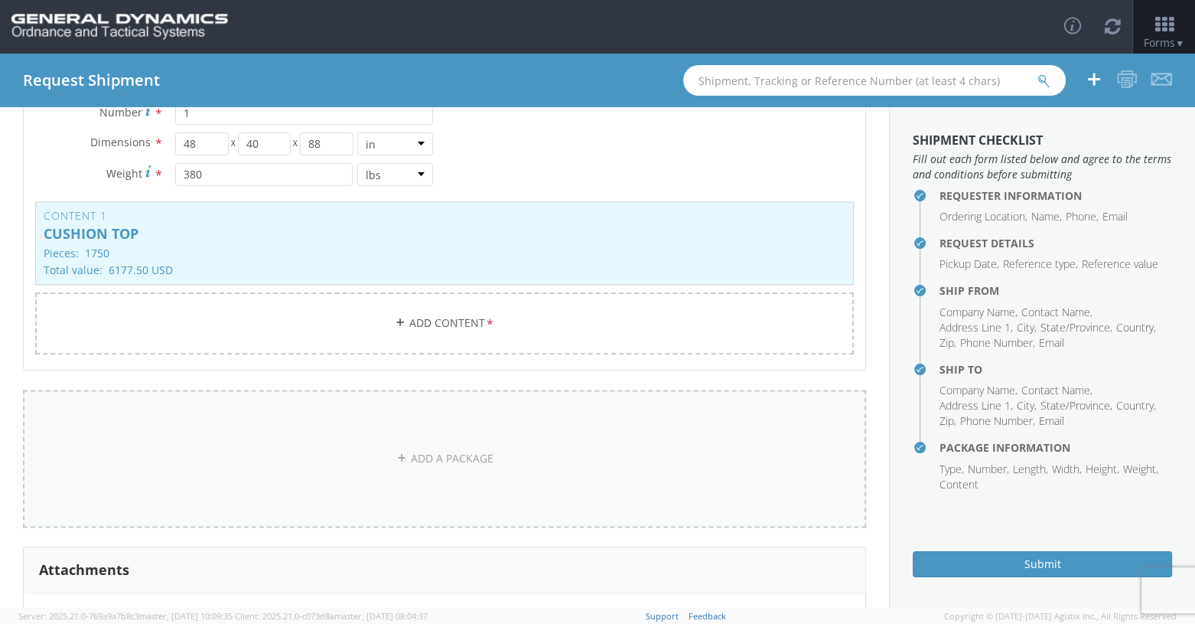
scroll to position [7579, 0]
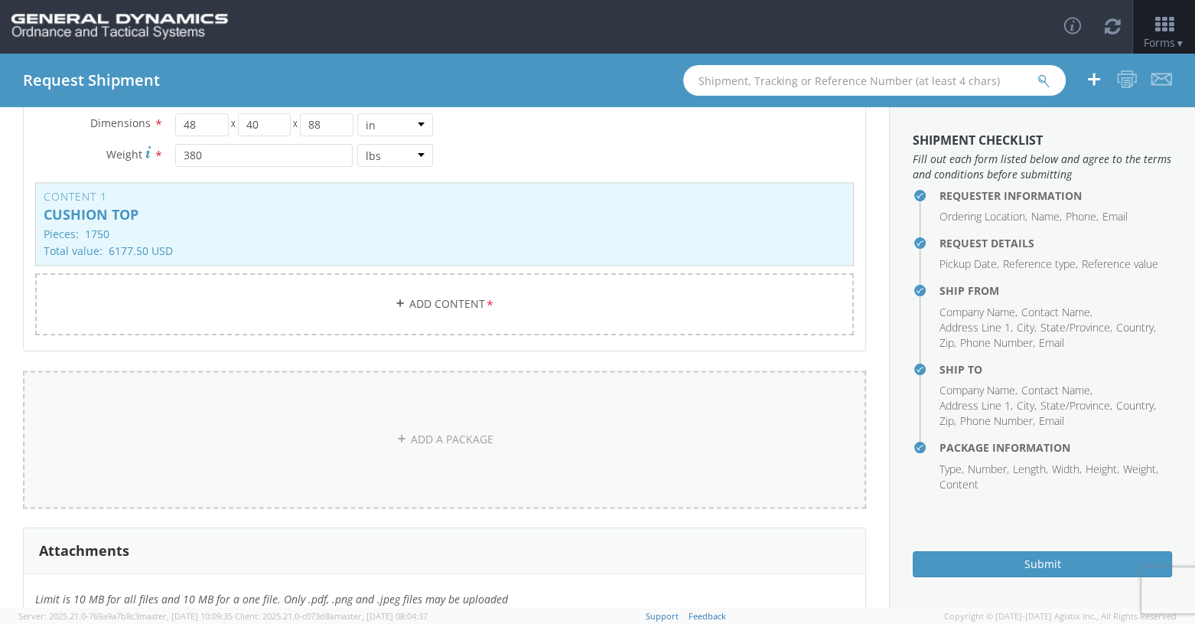
click at [204, 399] on link "ADD A PACKAGE" at bounding box center [444, 439] width 843 height 138
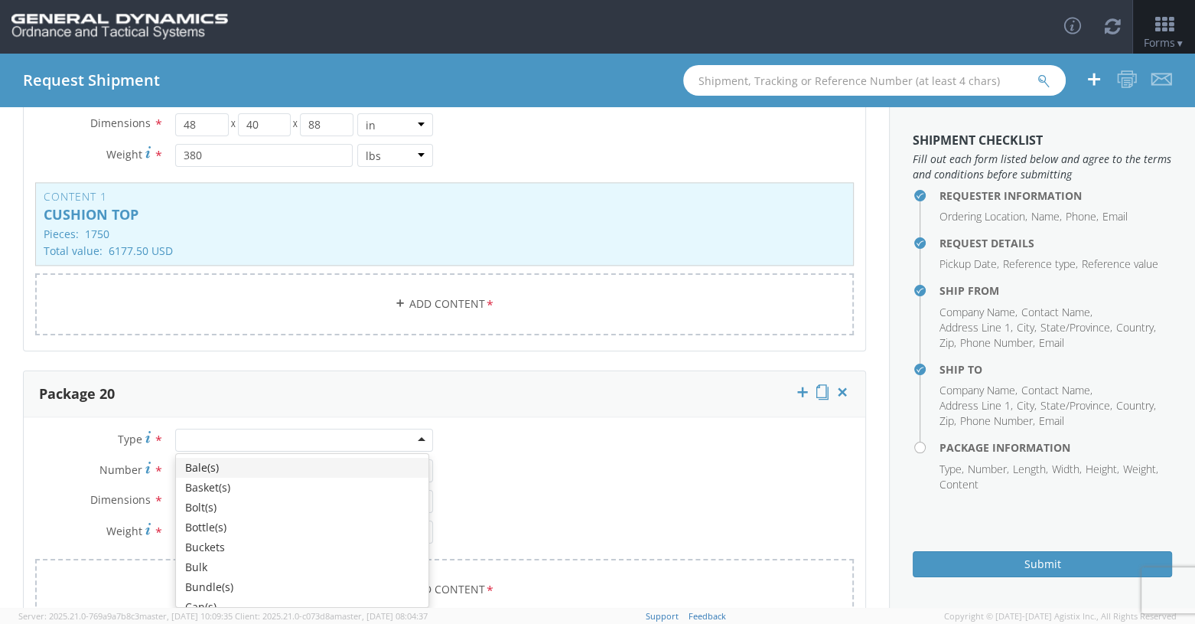
click at [410, 429] on div at bounding box center [304, 440] width 258 height 23
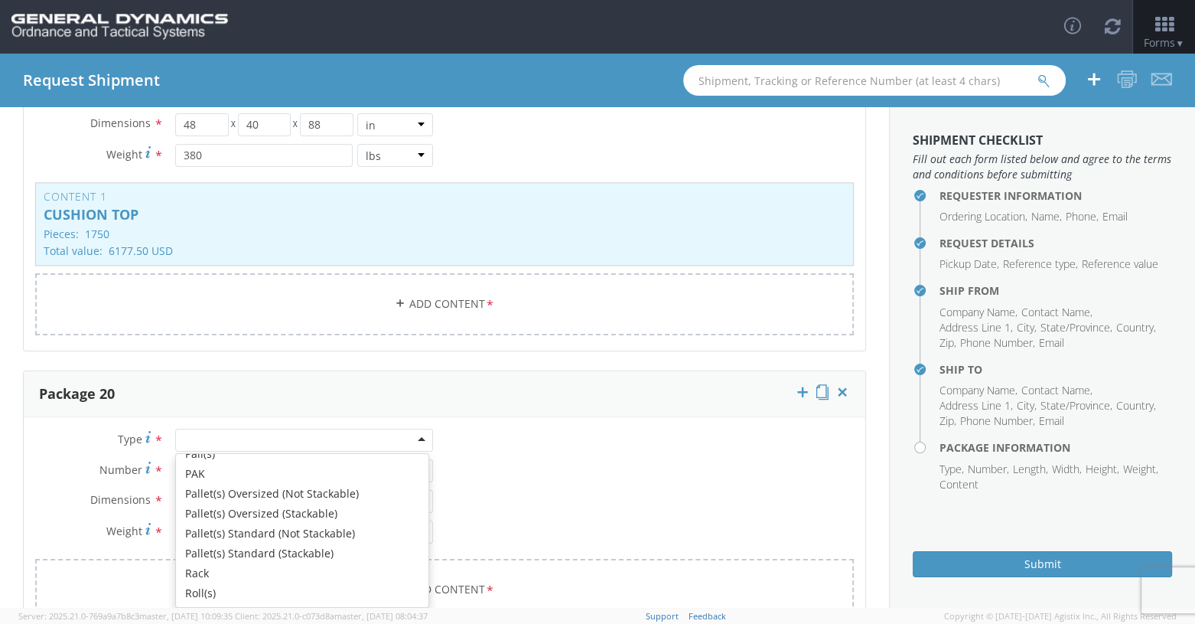
scroll to position [459, 0]
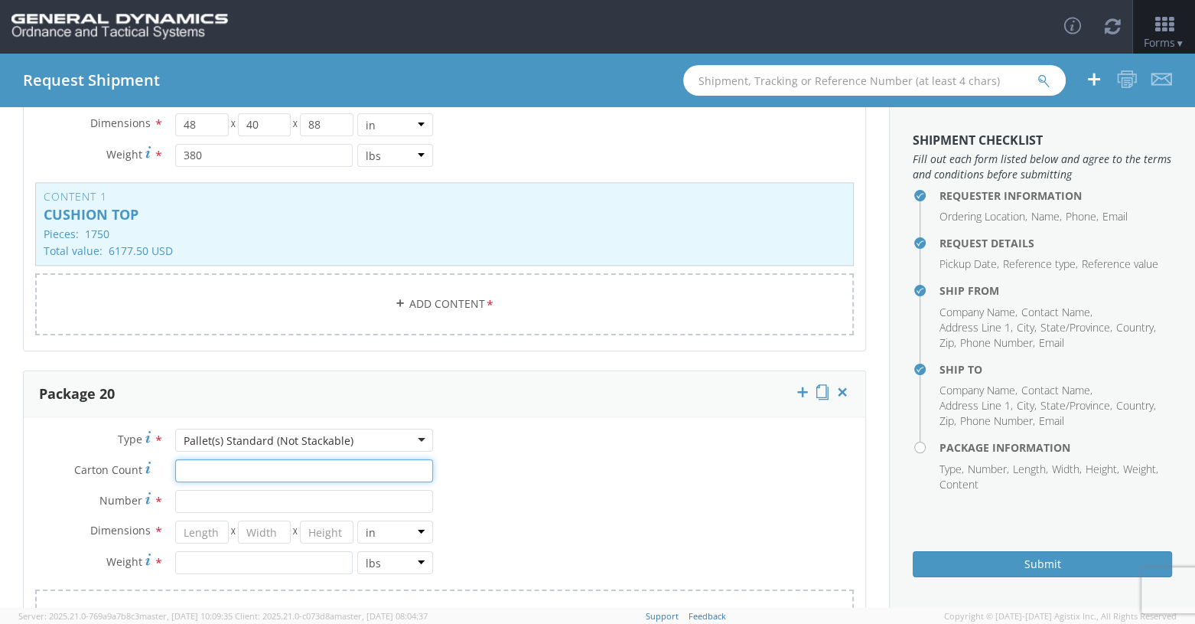
click at [191, 459] on input "Carton Count *" at bounding box center [304, 470] width 258 height 23
type input "6"
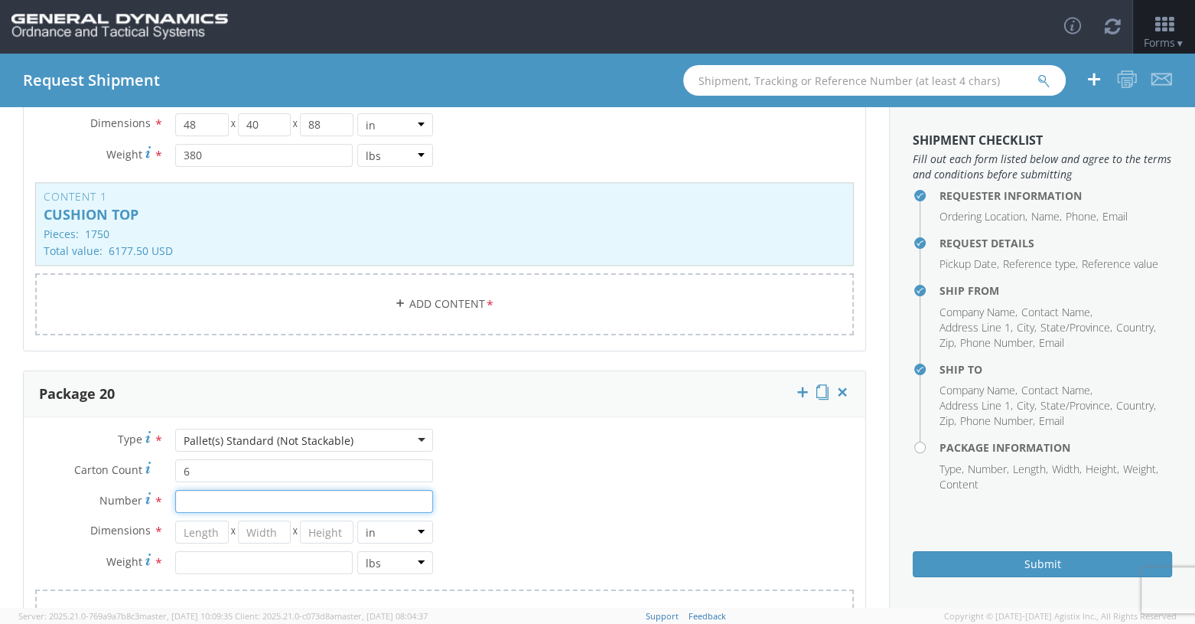
click at [212, 490] on input "Number *" at bounding box center [304, 501] width 258 height 23
type input "1"
click at [194, 520] on input "number" at bounding box center [202, 531] width 54 height 23
type input "48"
click at [257, 520] on input "number" at bounding box center [265, 531] width 54 height 23
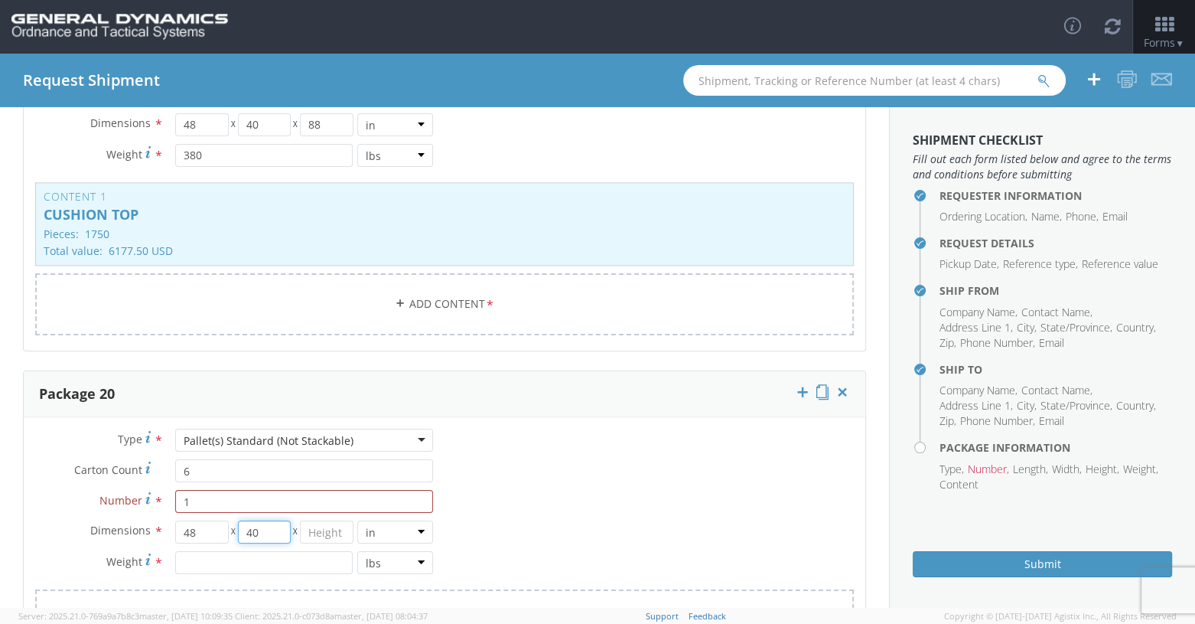
type input "40"
click at [318, 520] on input "number" at bounding box center [327, 531] width 54 height 23
type input "72"
click at [219, 551] on input "number" at bounding box center [264, 562] width 178 height 23
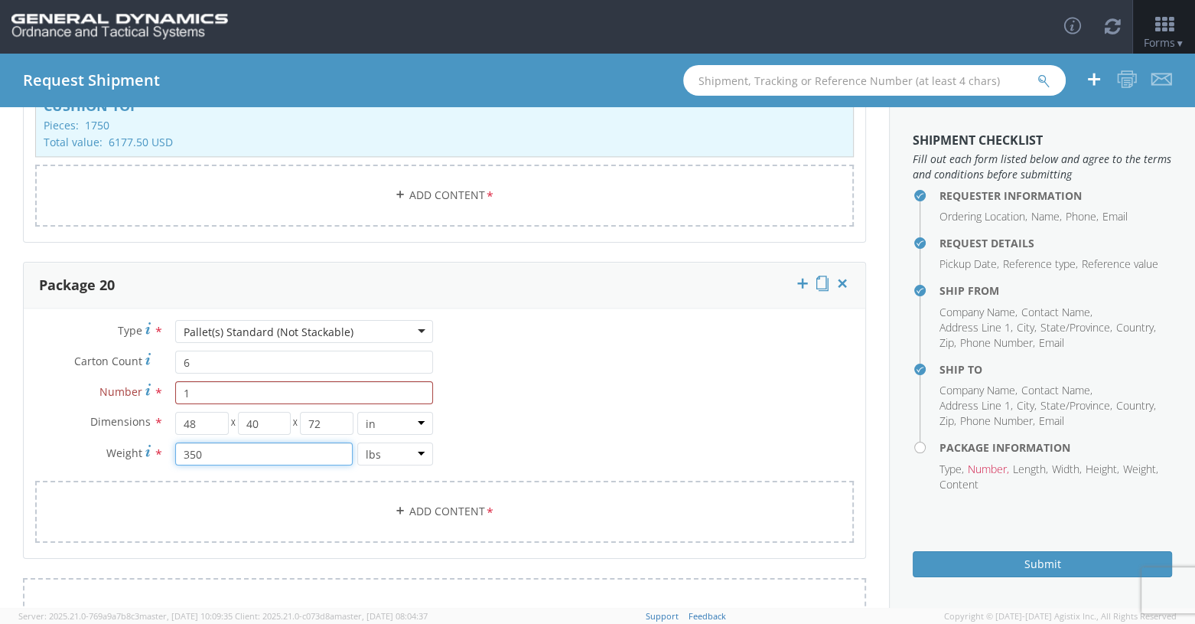
scroll to position [7732, 0]
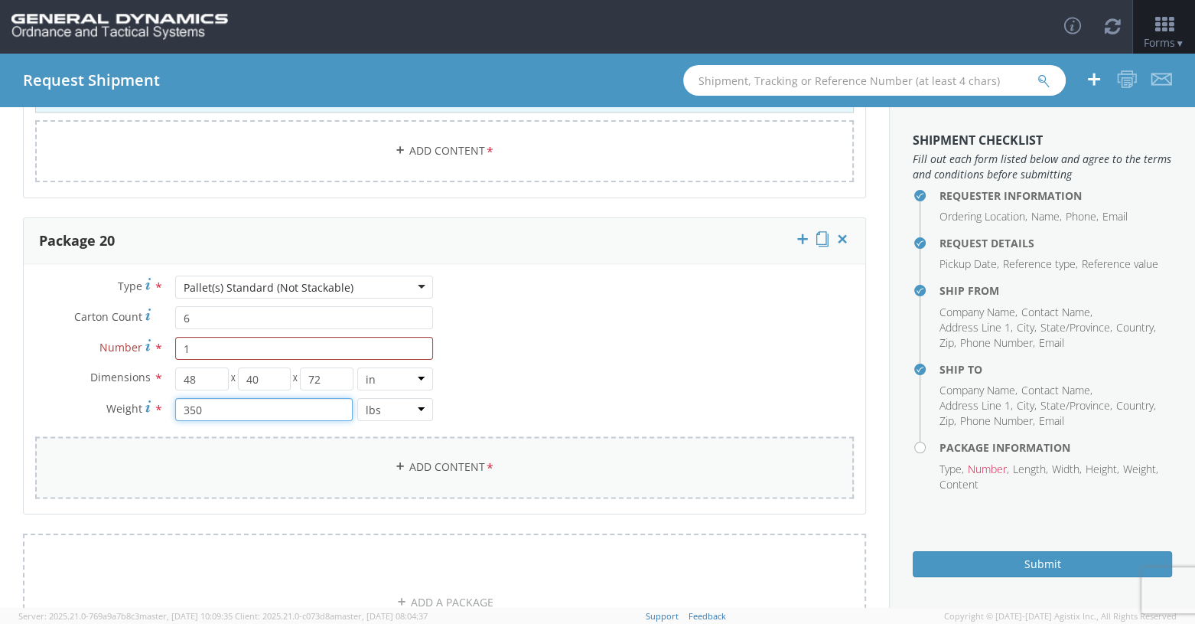
type input "350"
click at [489, 459] on span "*" at bounding box center [490, 467] width 10 height 17
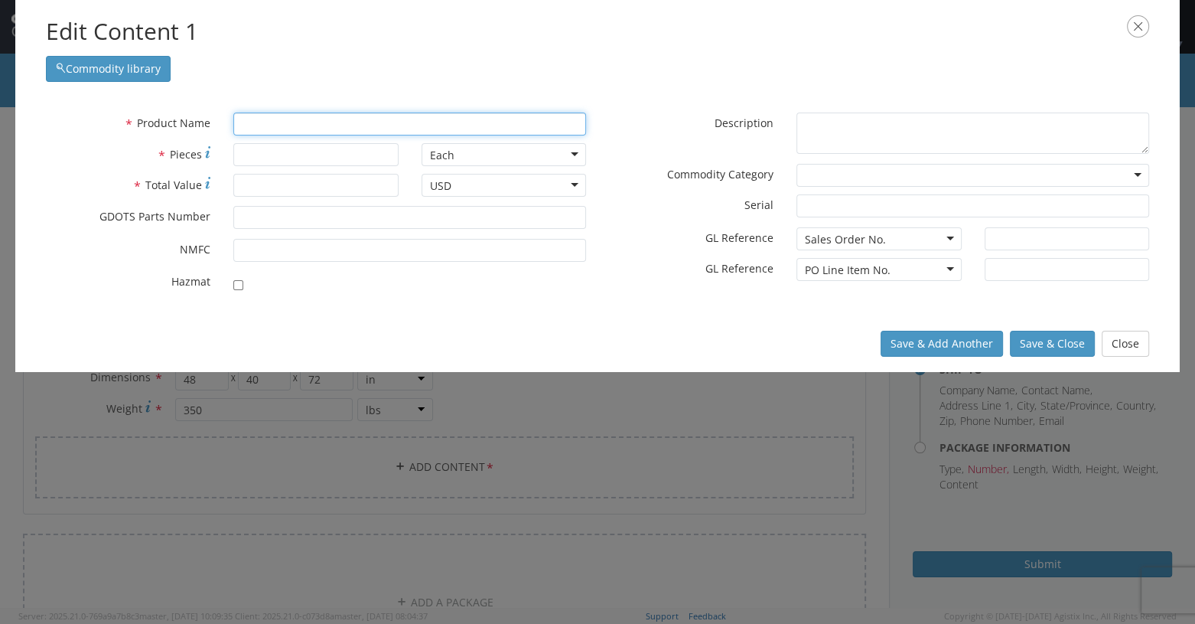
click at [263, 119] on input "text" at bounding box center [409, 123] width 353 height 23
type input "CARTRIDGE, 120MM, TPMP-T, M1002"
type input "C"
type input "CUSHION (BOTTOM) 17 1/4X8 5/8 X 5 5/8"
type input "CU"
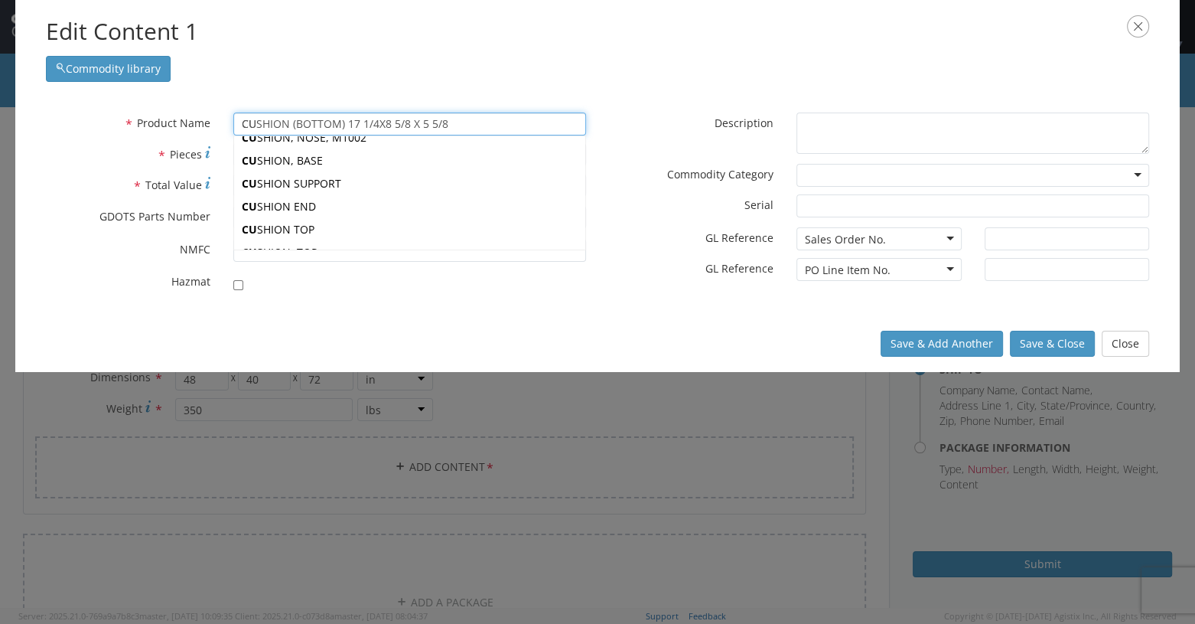
type input "CUSHION (BOTTOM) 17 1/4X8 5/8 X 5 5/8"
type input "CUS"
type input "CUSHION (BOTTOM) 17 1/4X8 5/8 X 5 5/8"
type input "CUSH"
type input "CUSHION (BOTTOM) 17 1/4X8 5/8 X 5 5/8"
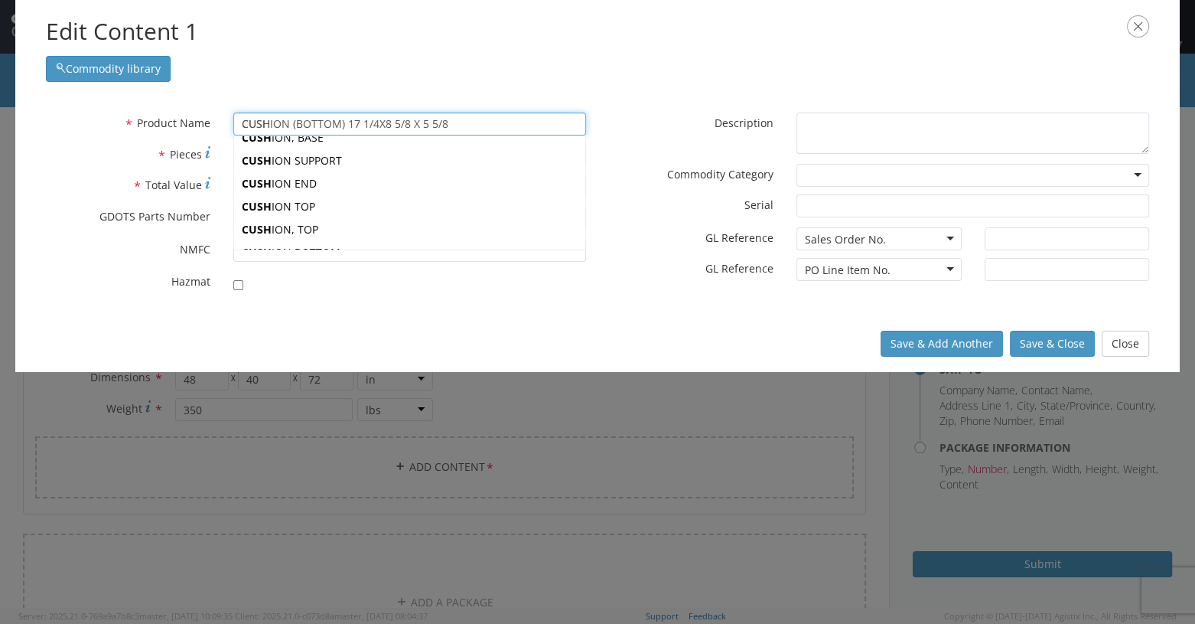
type input "CUSHI"
type input "CUSHION (BOTTOM) 17 1/4X8 5/8 X 5 5/8"
type input "CUSHIO"
type input "CUSHION (BOTTOM) 17 1/4X8 5/8 X 5 5/8"
type input "CUSHION"
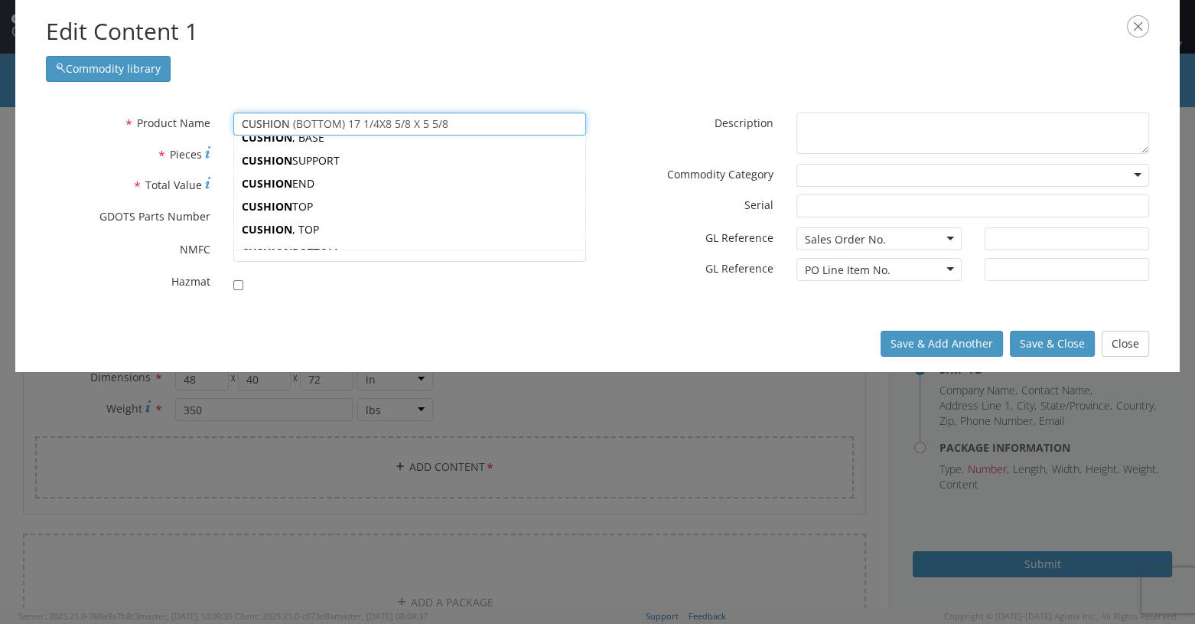
type input "CUSHION (BOTTOM) 17 1/4X8 5/8 X 5 5/8"
type input "CUSHION"
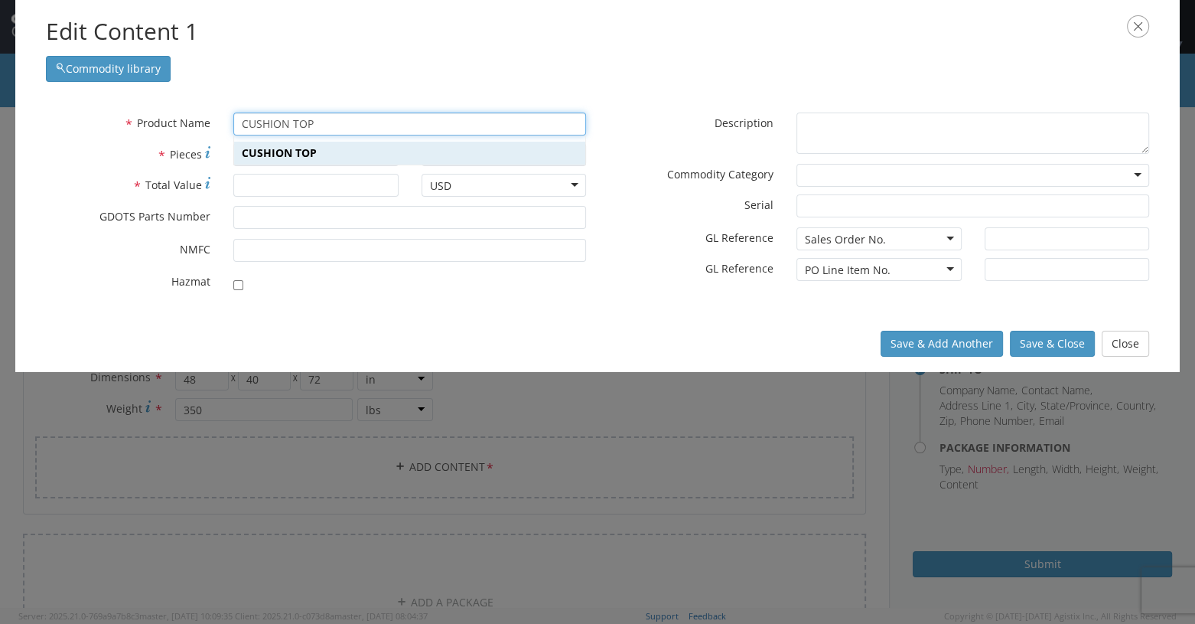
click at [302, 154] on strong "CUSHION TOP" at bounding box center [279, 152] width 75 height 15
type input "CUSHION TOP"
type input "7500066-1"
checkbox input "true"
type textarea "CUSHION TOP"
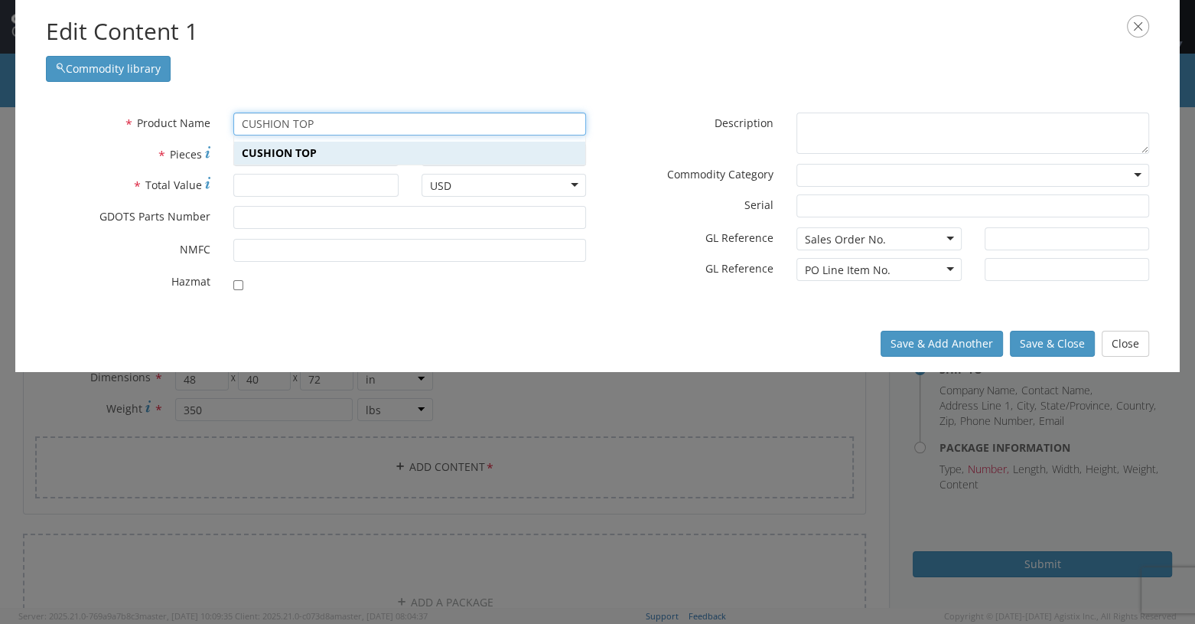
type input "[PERSON_NAME],[GEOGRAPHIC_DATA]"
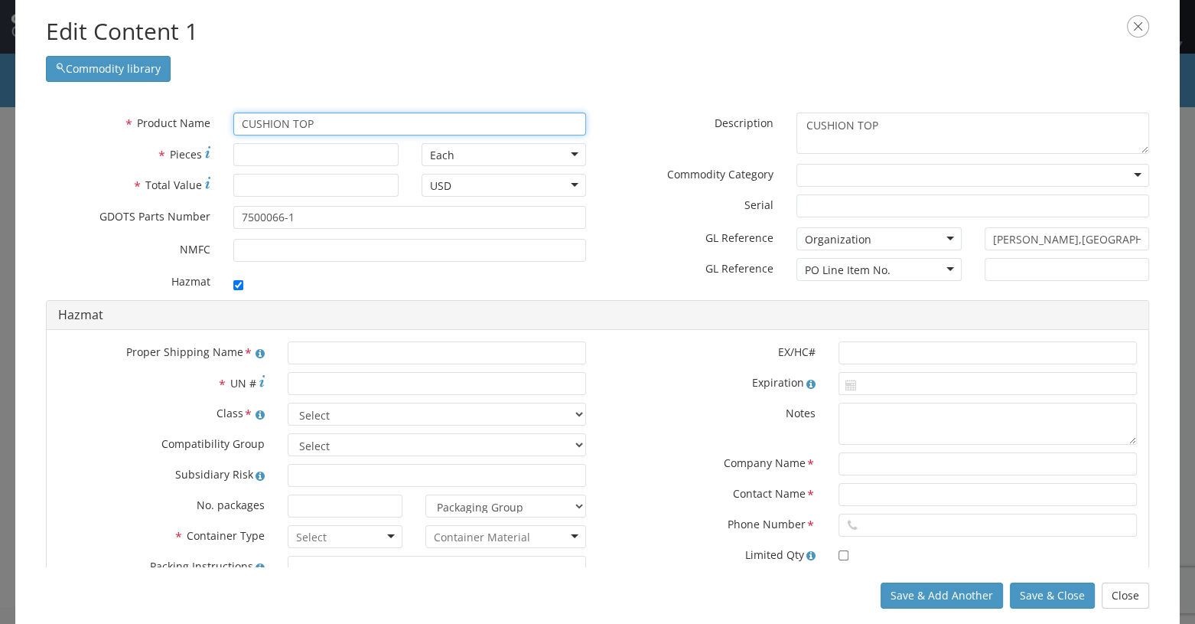
type input "CUSHION TOP"
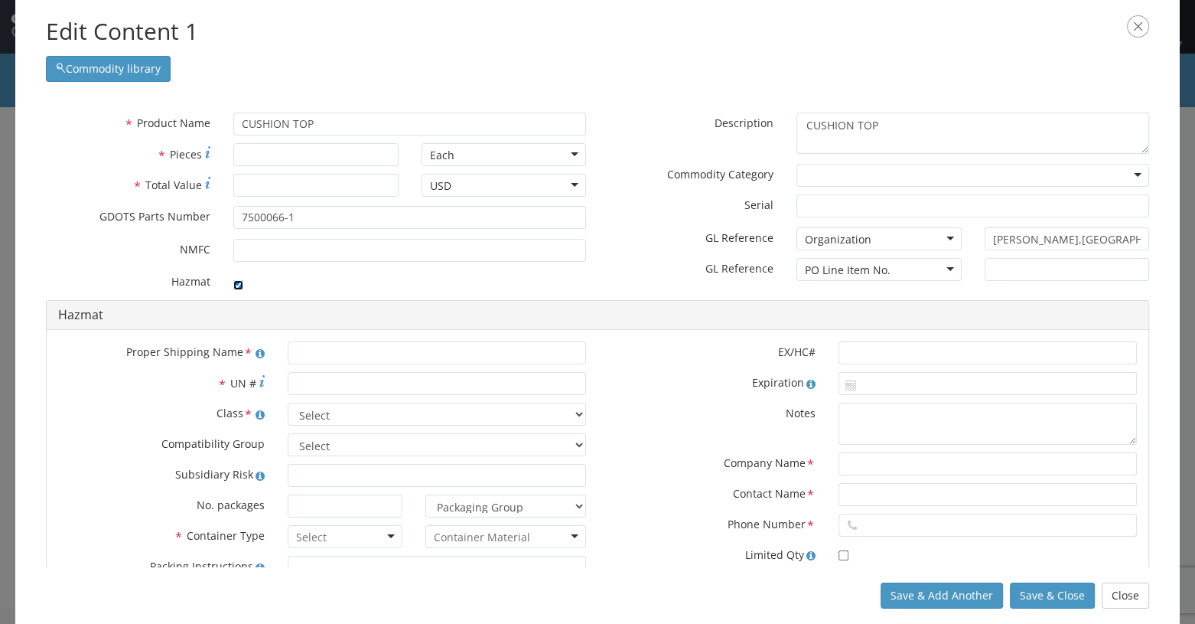
click at [236, 287] on input "checkbox" at bounding box center [238, 285] width 10 height 10
checkbox input "false"
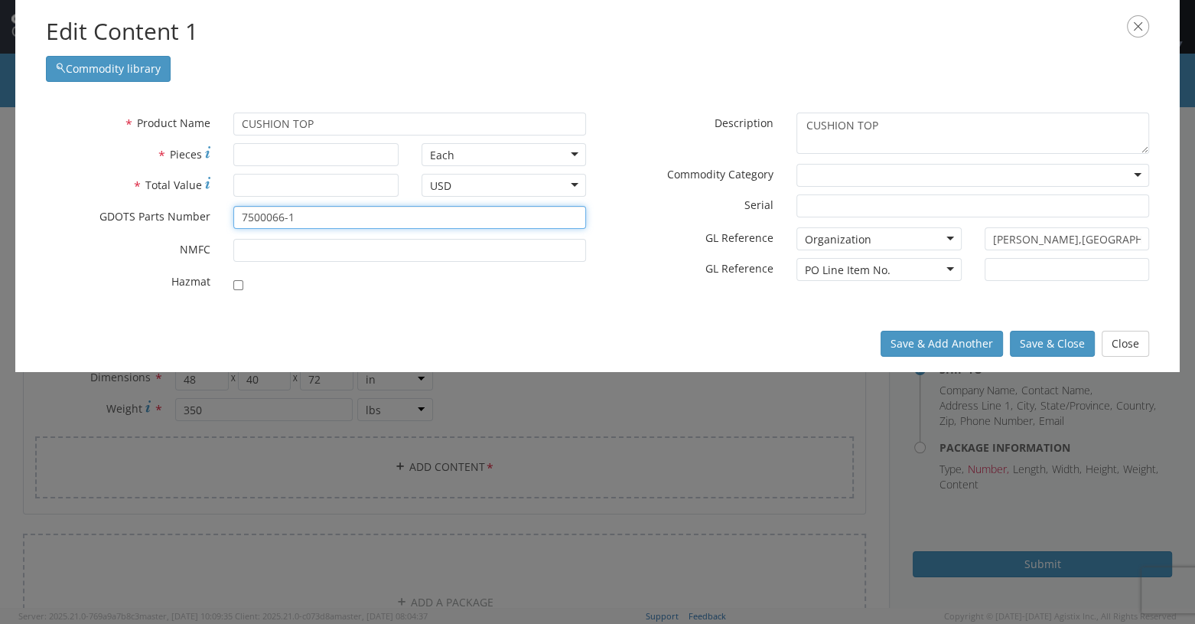
click at [305, 216] on input "7500066-1" at bounding box center [409, 217] width 353 height 23
type input "7"
type input "12991906"
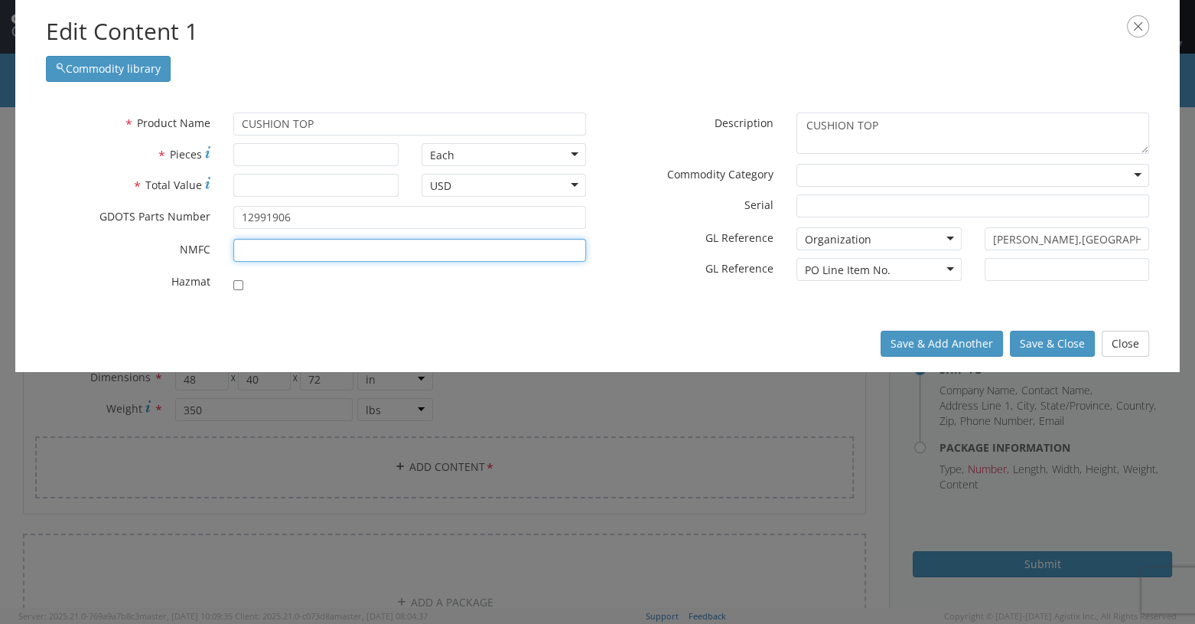
click at [237, 253] on input "* NMFC" at bounding box center [409, 250] width 353 height 23
type input "156600"
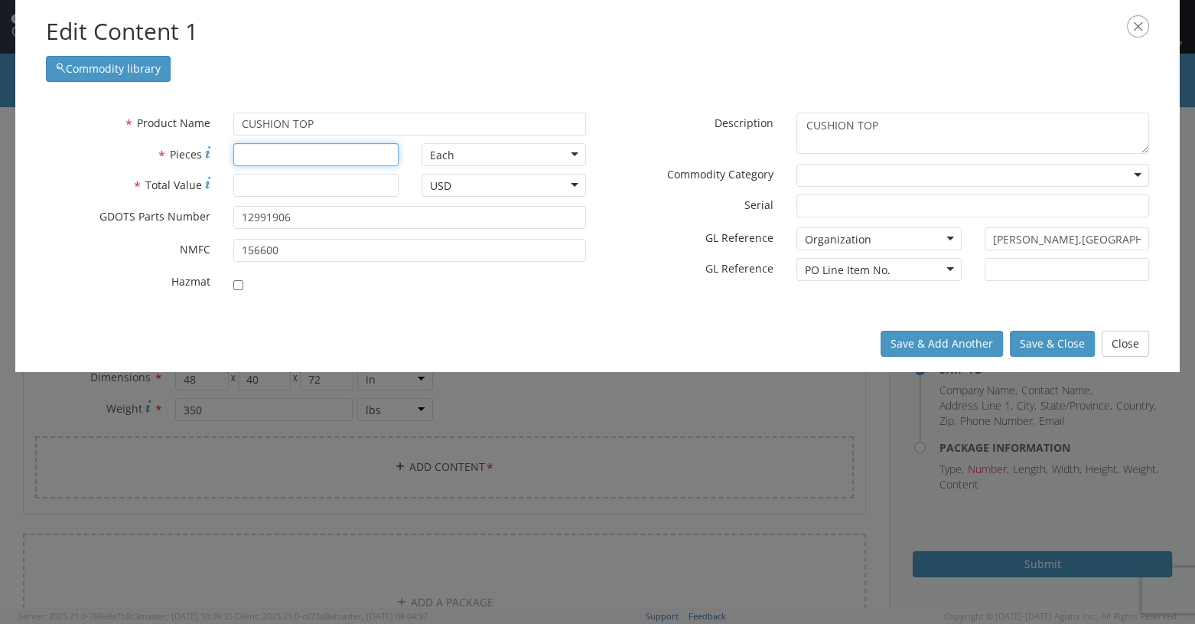
click at [272, 154] on input "* Pieces" at bounding box center [315, 154] width 165 height 23
type input "1000"
click at [249, 185] on input "* Total Value" at bounding box center [315, 185] width 165 height 23
type input "3530.00"
click at [564, 317] on div "Save & Add Another Save & Close Close" at bounding box center [597, 343] width 1165 height 57
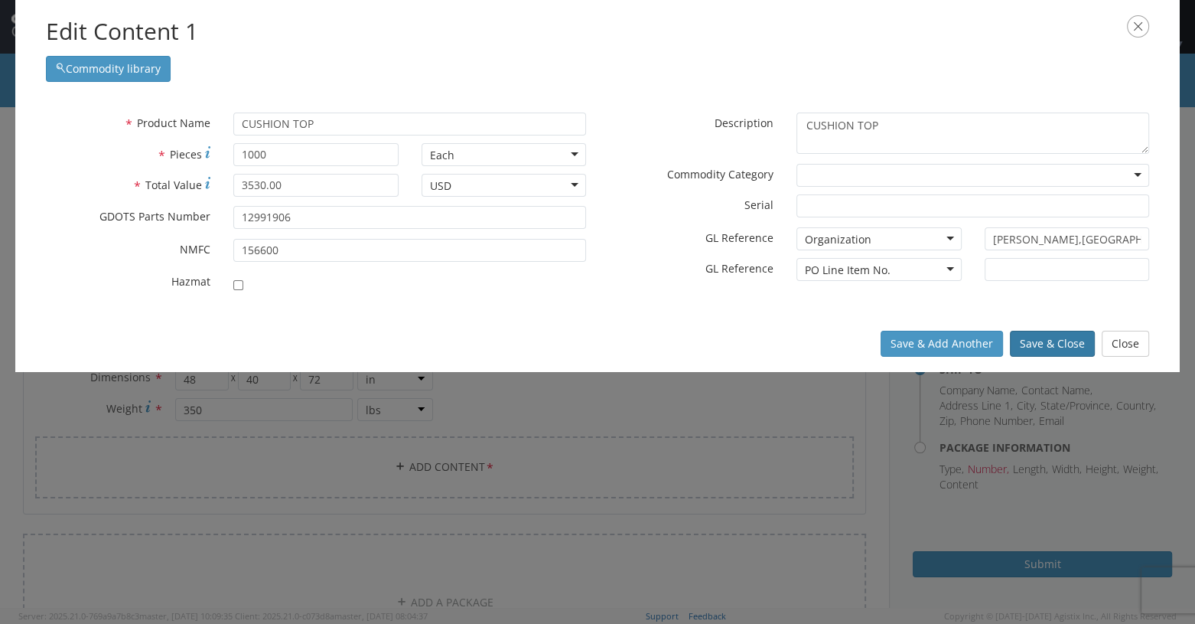
click at [717, 342] on button "Save & Close" at bounding box center [1052, 344] width 85 height 26
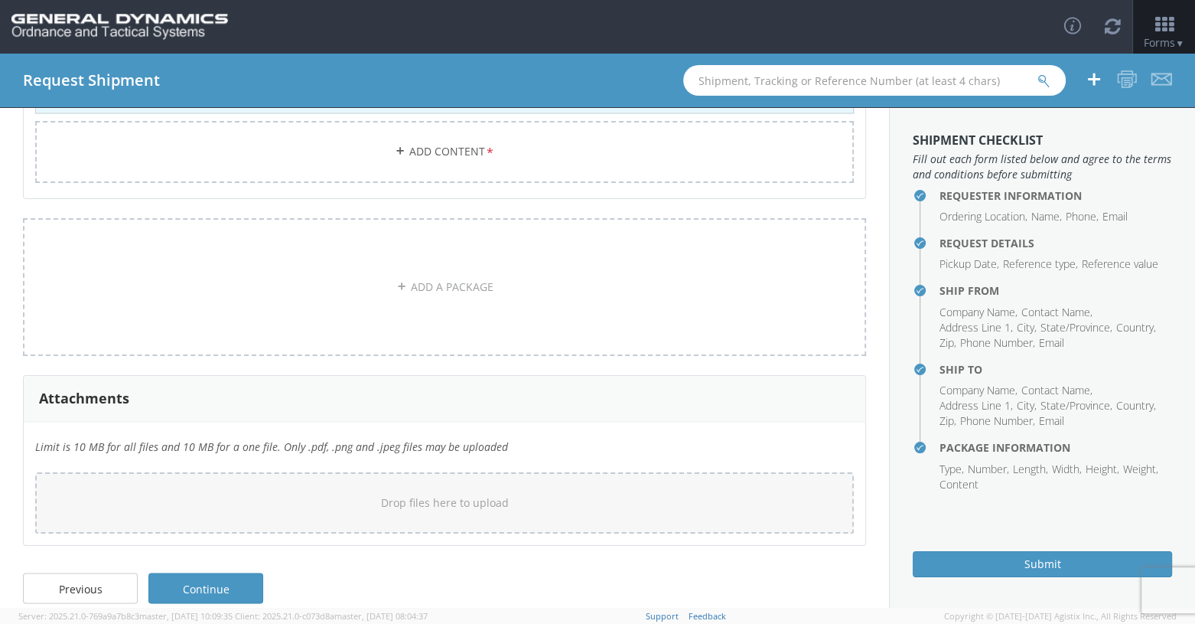
scroll to position [8139, 0]
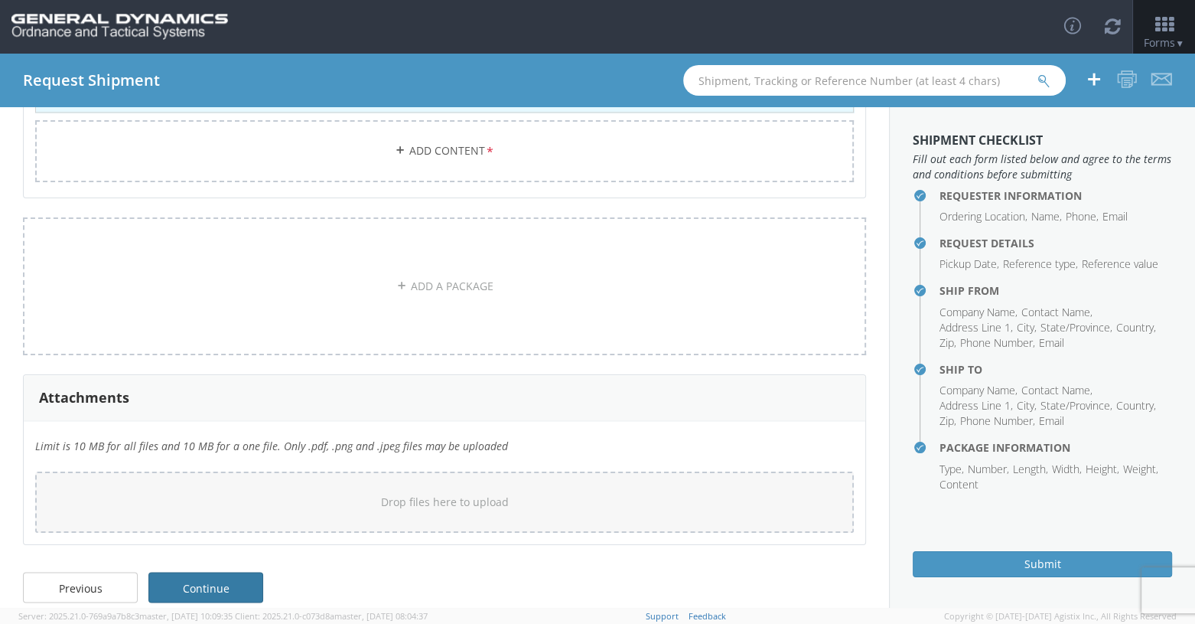
click at [198, 572] on link "Continue" at bounding box center [205, 587] width 115 height 31
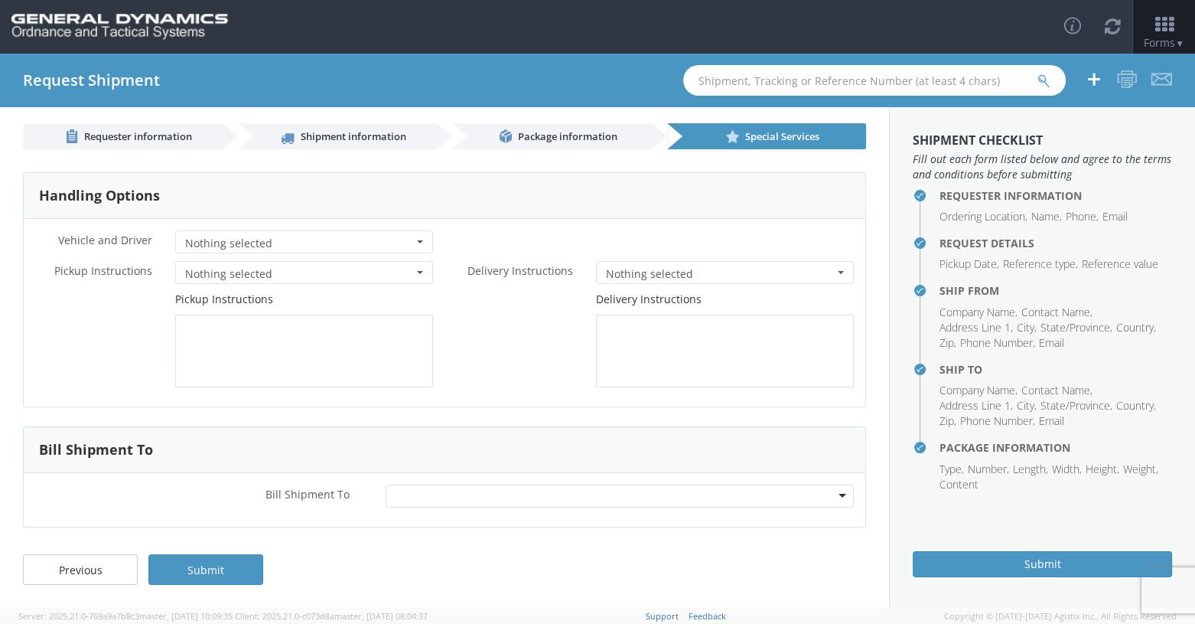
scroll to position [6, 0]
click at [225, 340] on textarea at bounding box center [304, 351] width 258 height 73
type textarea "d"
click at [225, 572] on link "Submit" at bounding box center [205, 570] width 115 height 31
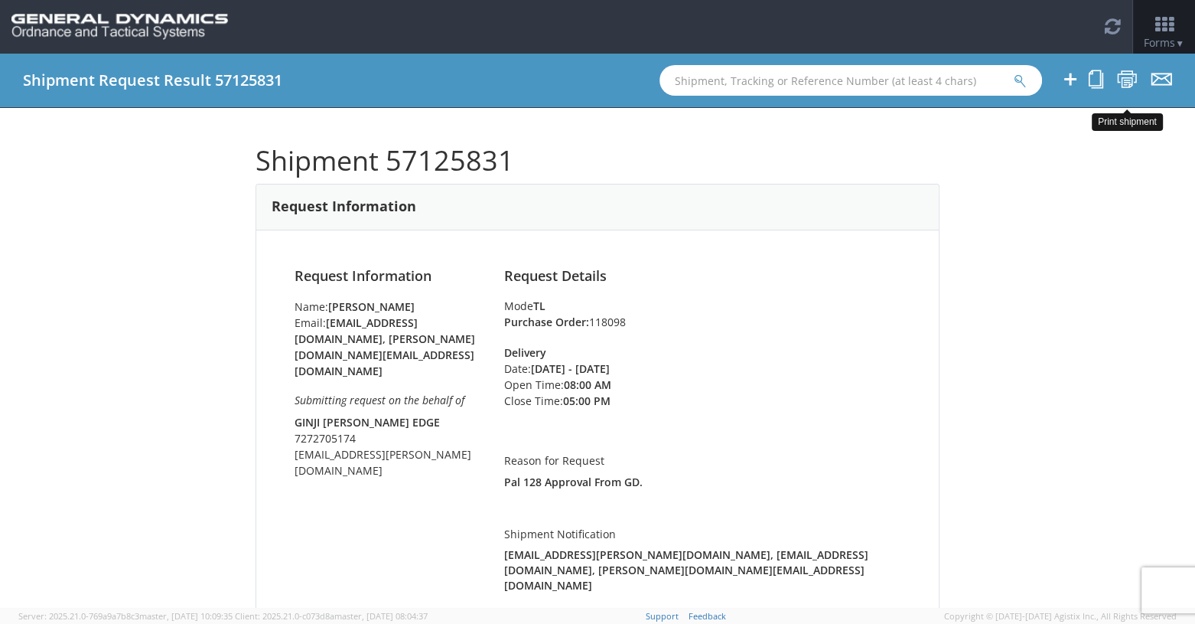
click at [717, 82] on icon at bounding box center [1127, 79] width 21 height 19
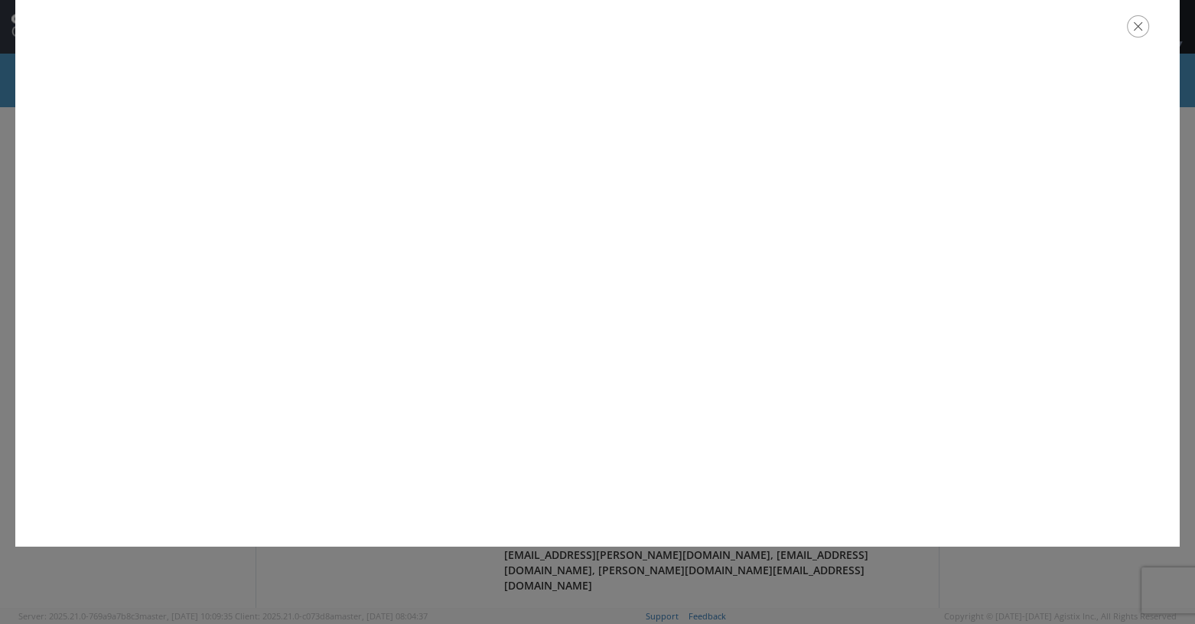
click at [717, 30] on icon "button" at bounding box center [1138, 26] width 22 height 22
